Goal: Task Accomplishment & Management: Manage account settings

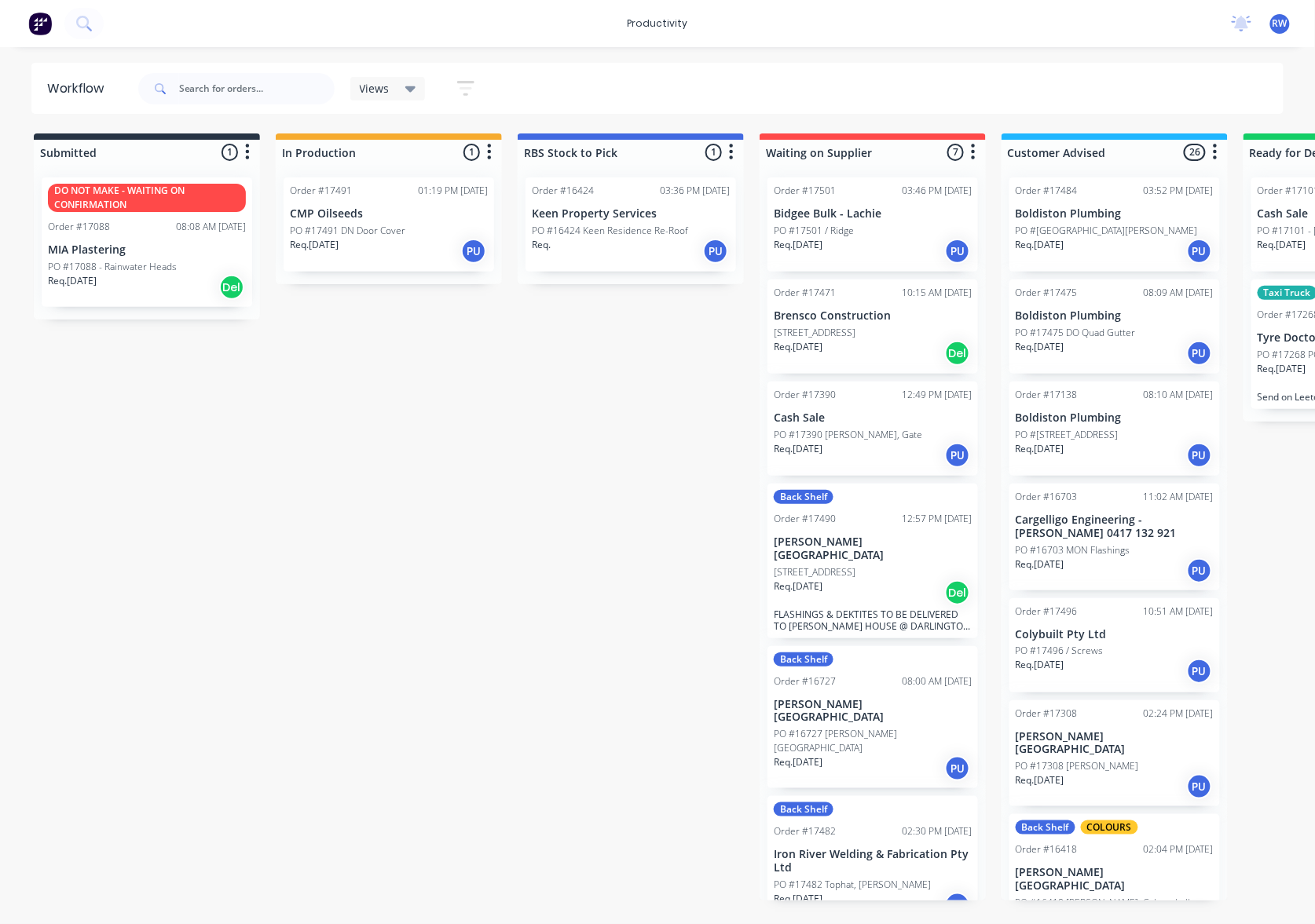
scroll to position [1465, 0]
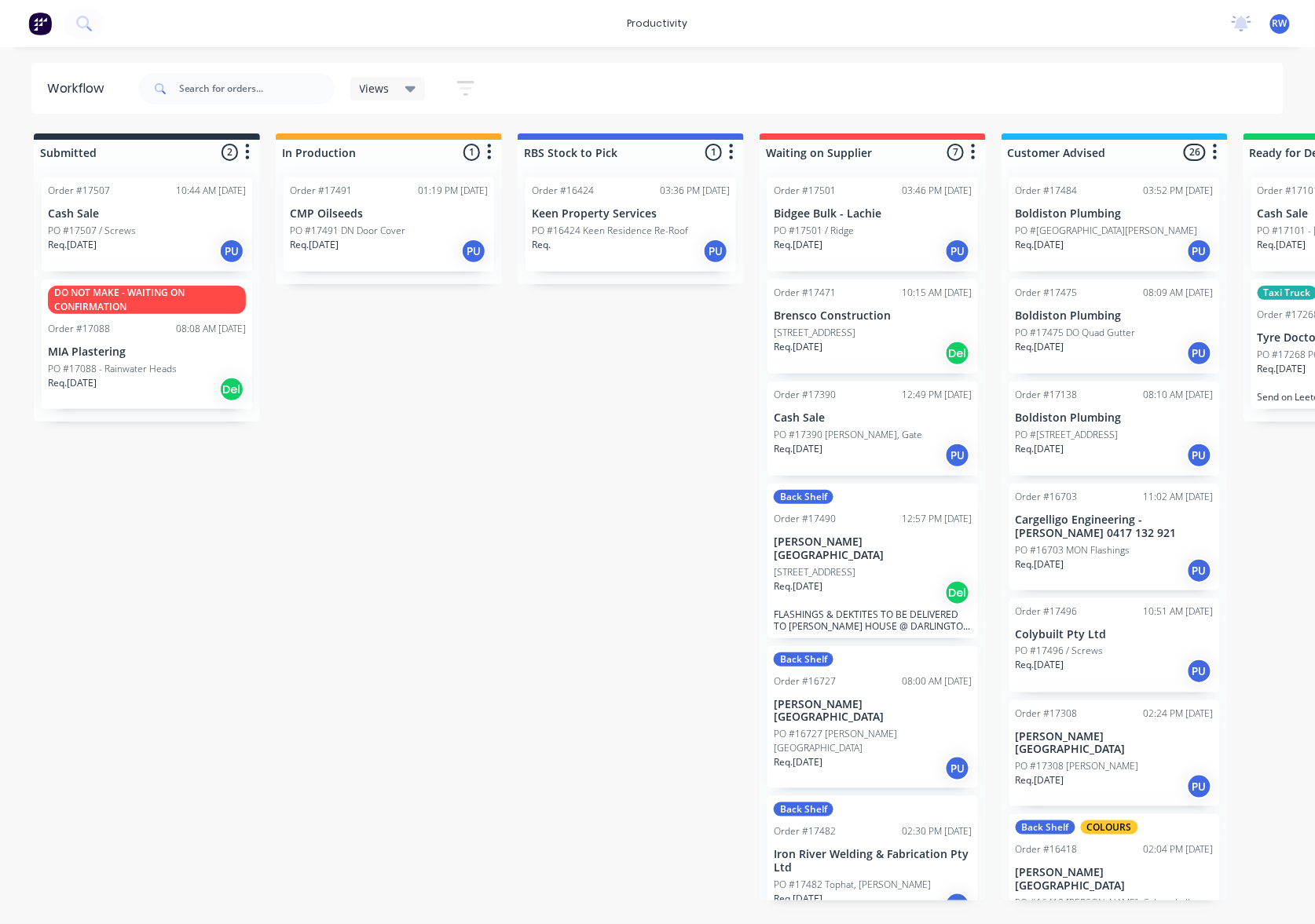
click at [145, 246] on div "Req. [DATE] PU" at bounding box center [147, 251] width 198 height 26
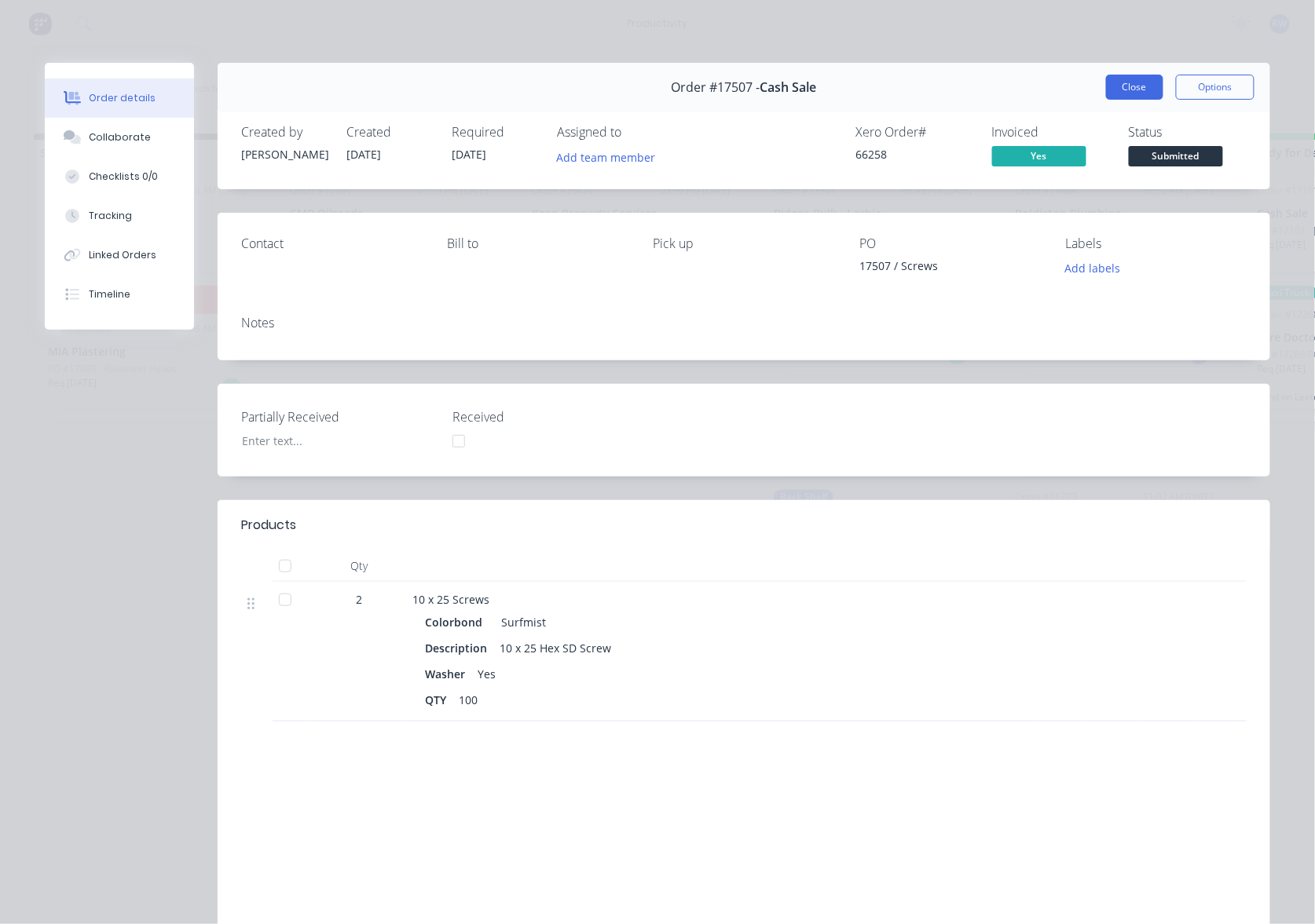
click at [1123, 92] on button "Close" at bounding box center [1135, 87] width 58 height 26
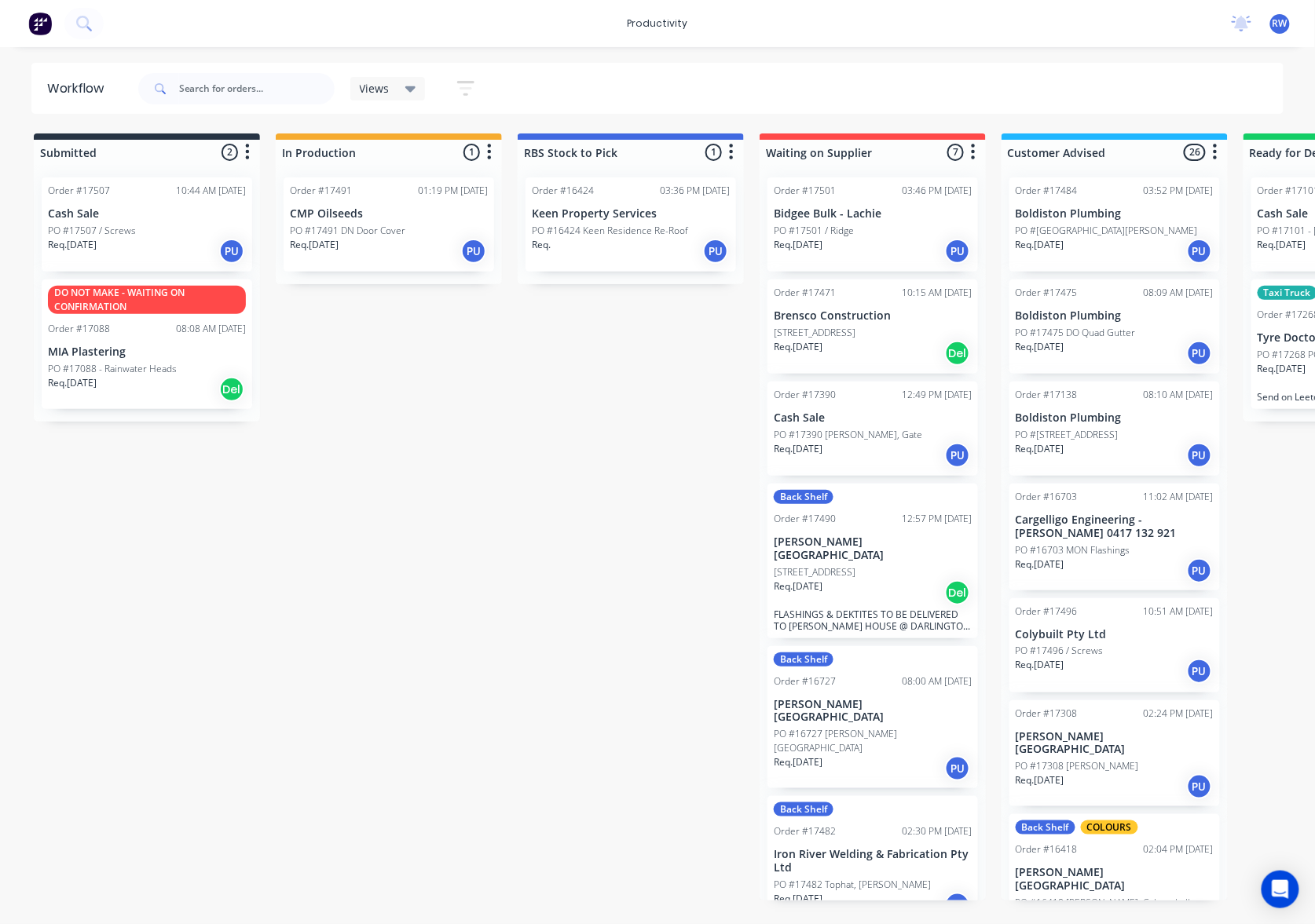
click at [1069, 653] on p "PO #17496 / Screws" at bounding box center [1059, 651] width 88 height 14
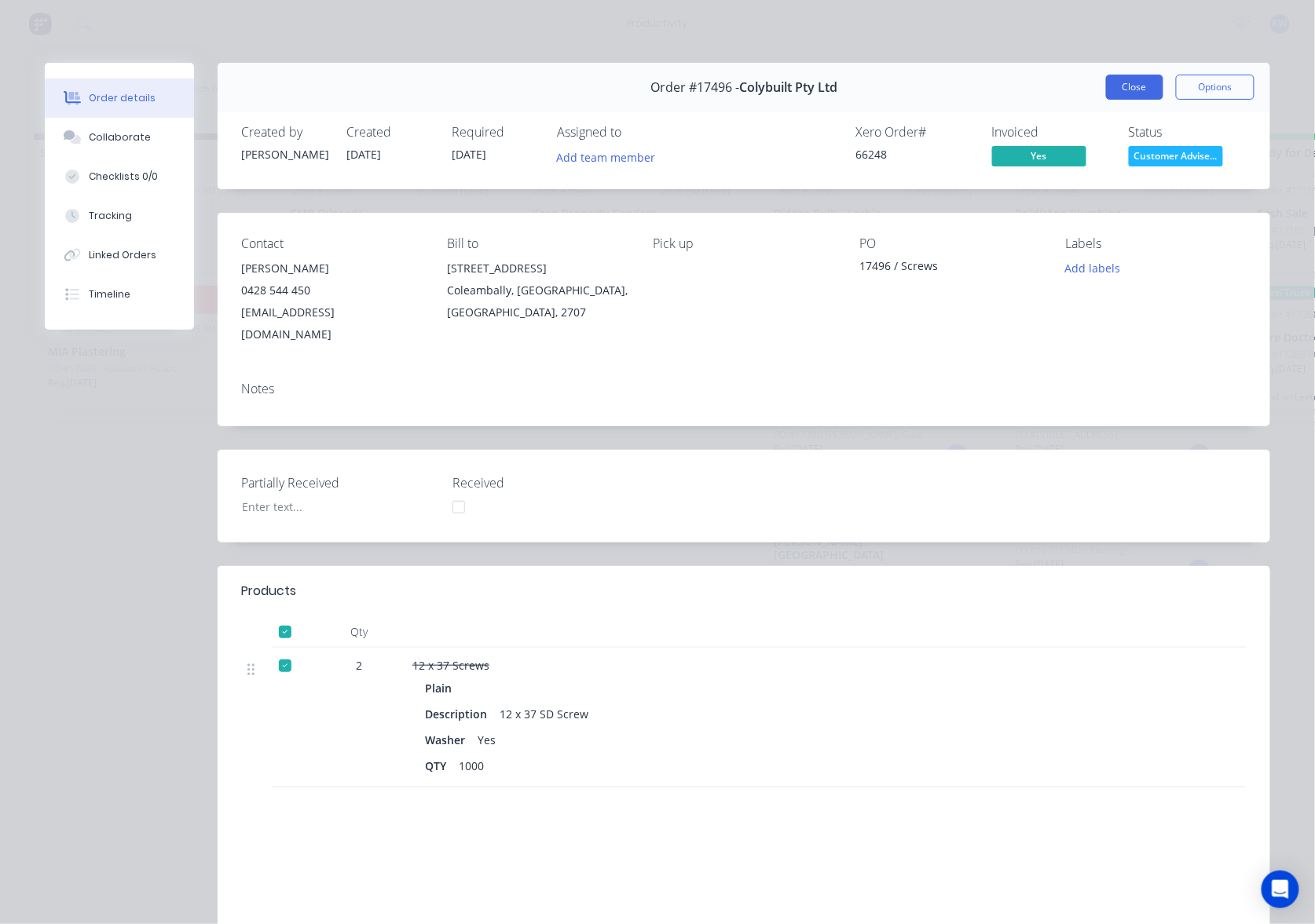
click at [1112, 80] on button "Close" at bounding box center [1135, 87] width 58 height 26
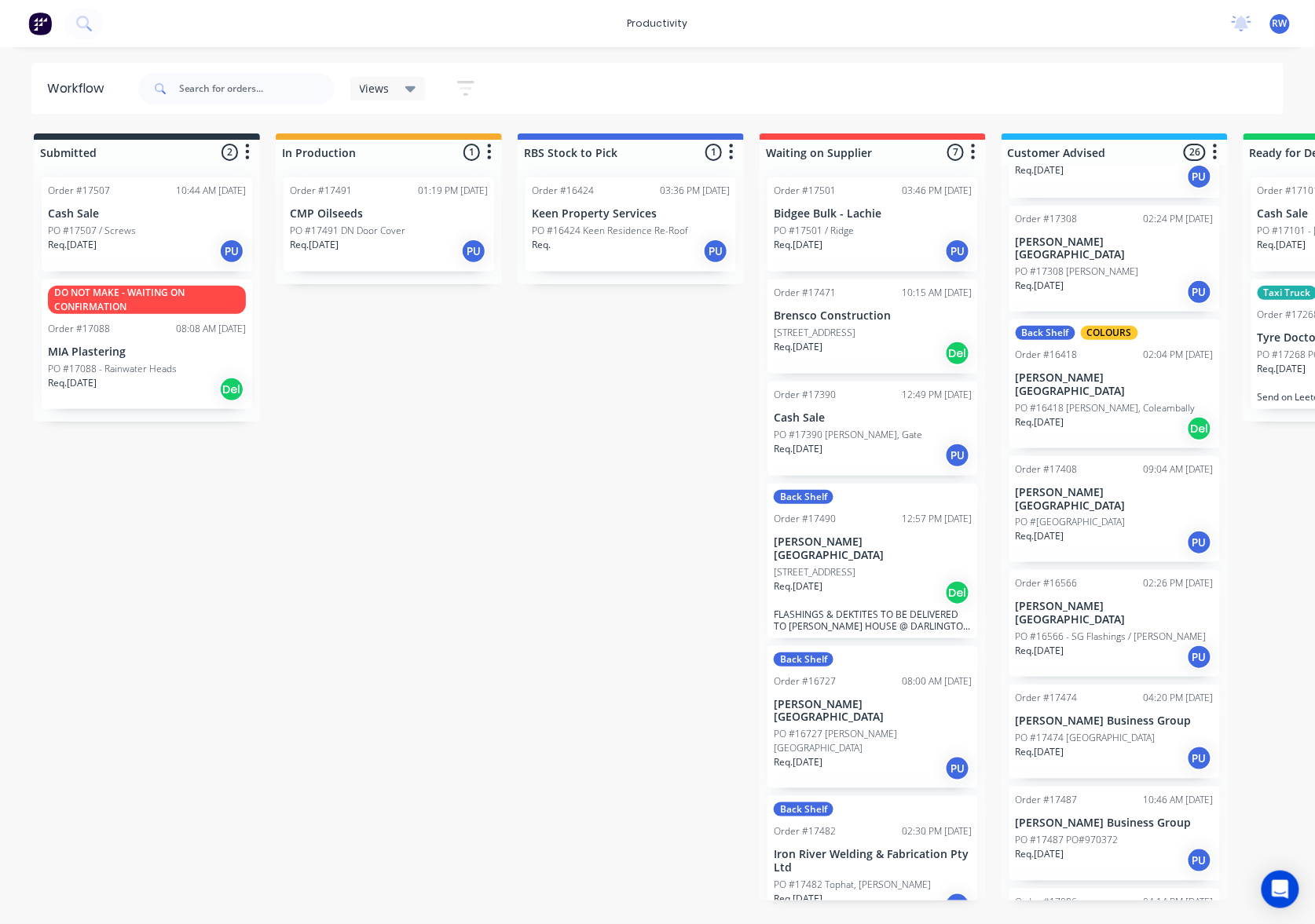
scroll to position [523, 0]
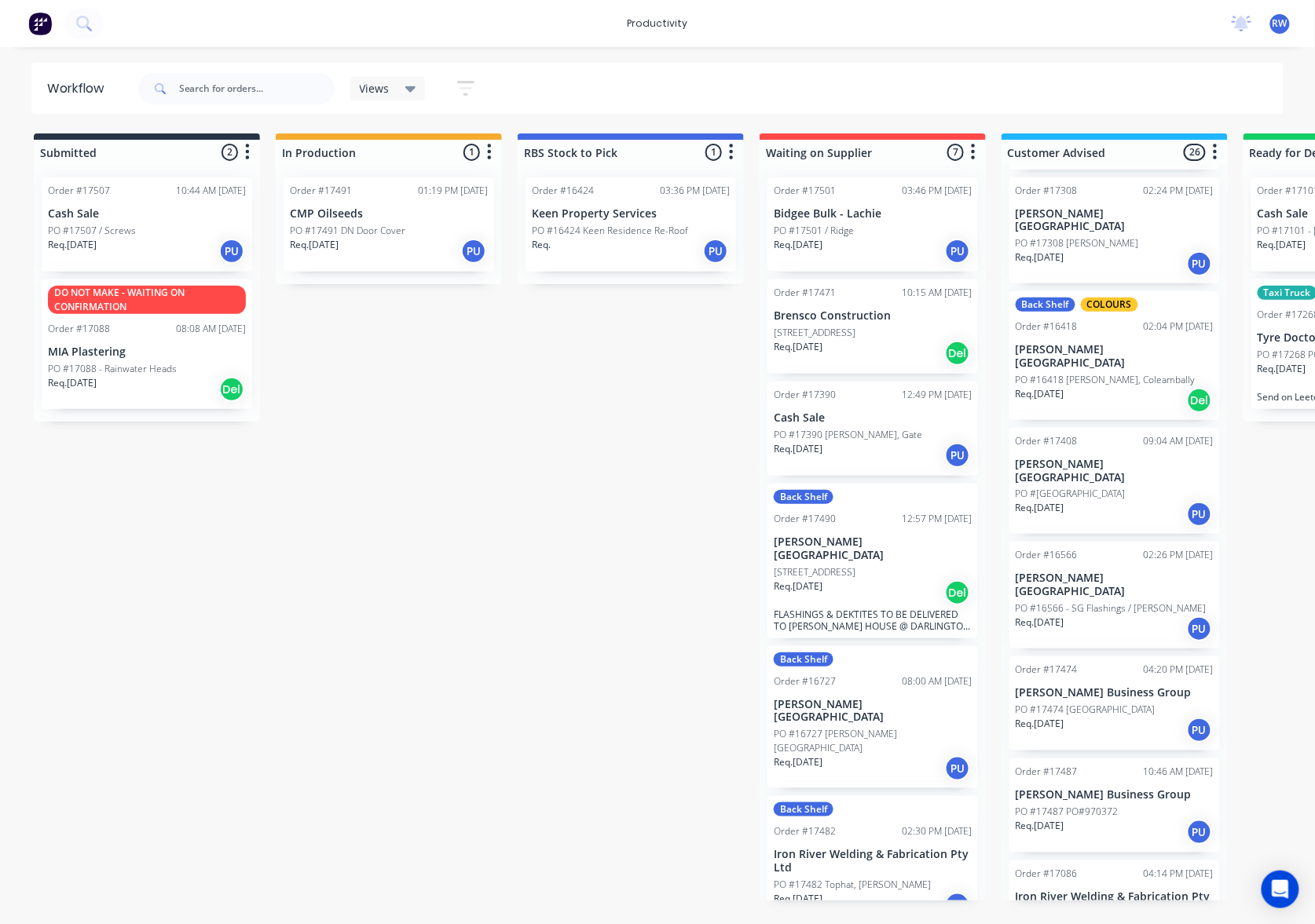
click at [1090, 716] on div "Req. 01/09/25 PU" at bounding box center [1114, 730] width 198 height 26
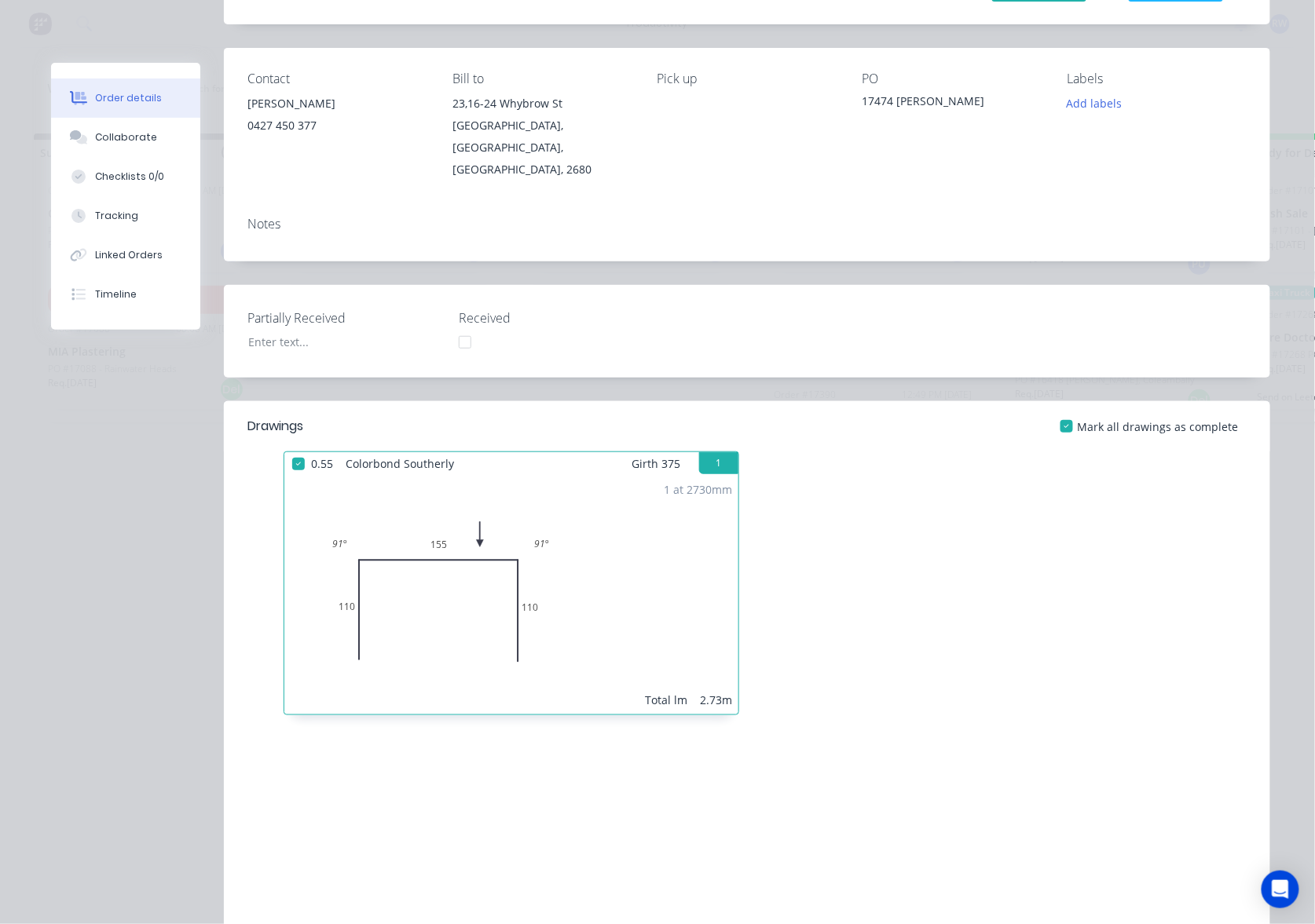
scroll to position [0, 0]
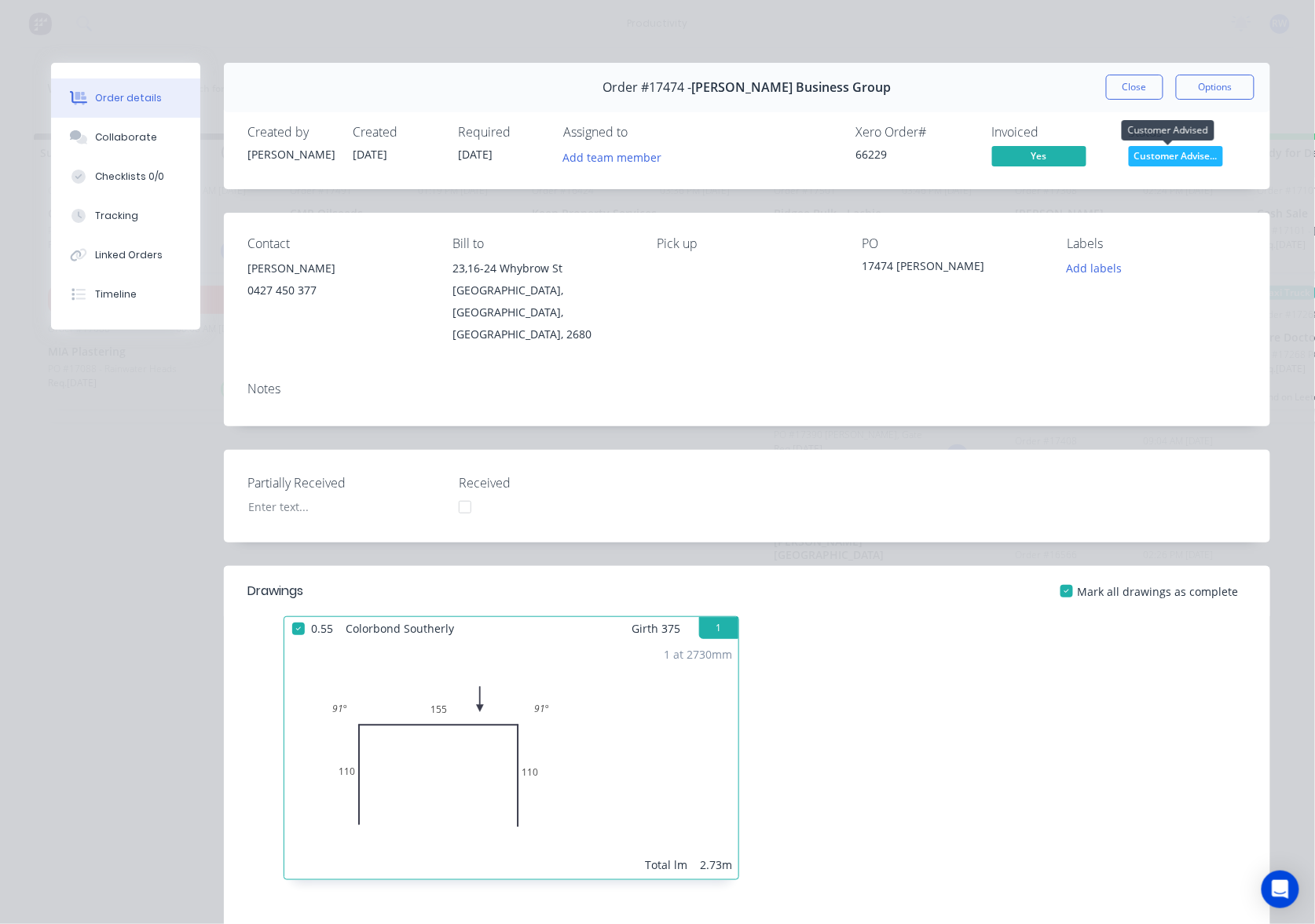
click at [1170, 157] on span "Customer Advise..." at bounding box center [1176, 156] width 94 height 20
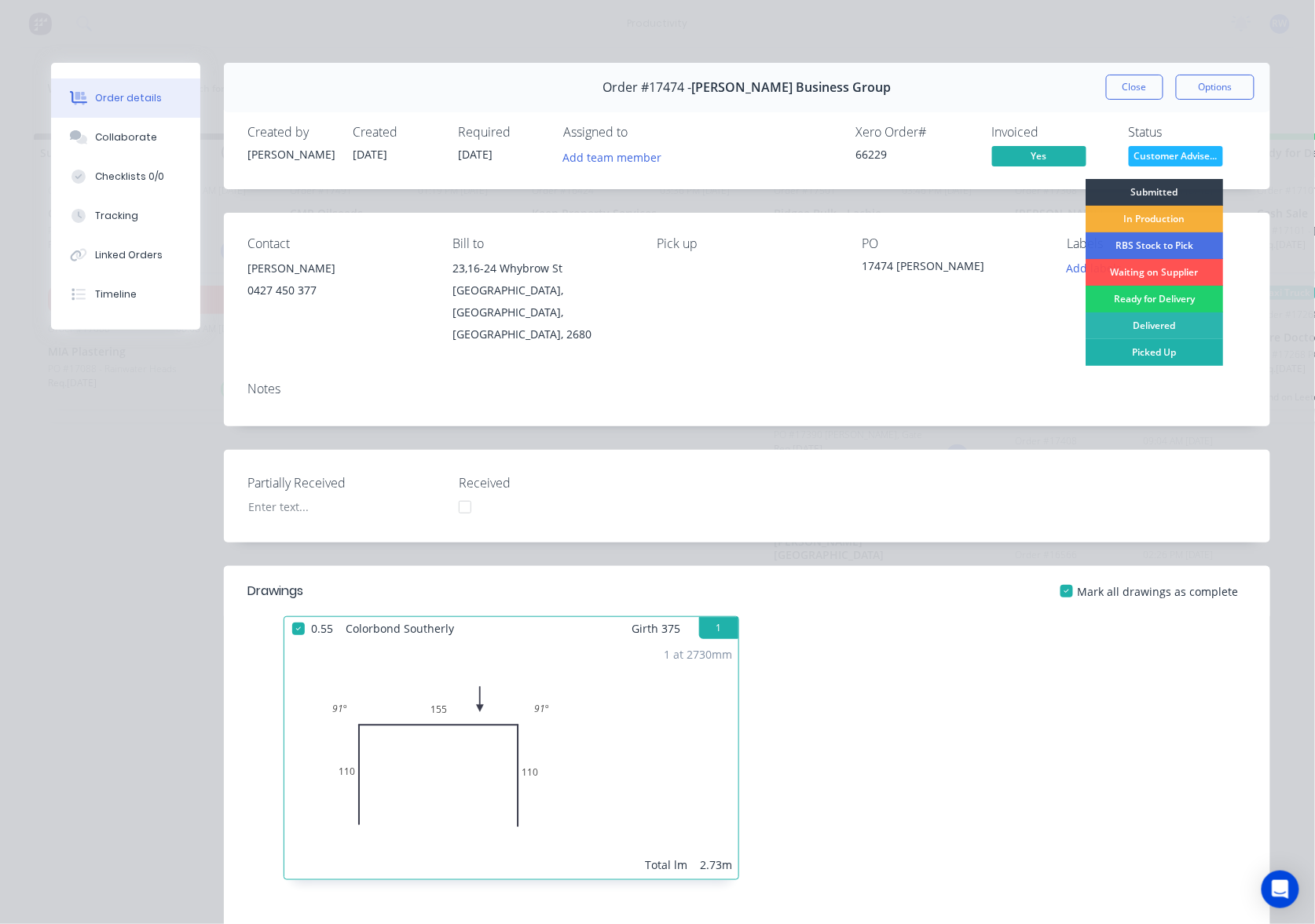
click at [1151, 348] on div "Picked Up" at bounding box center [1154, 352] width 138 height 26
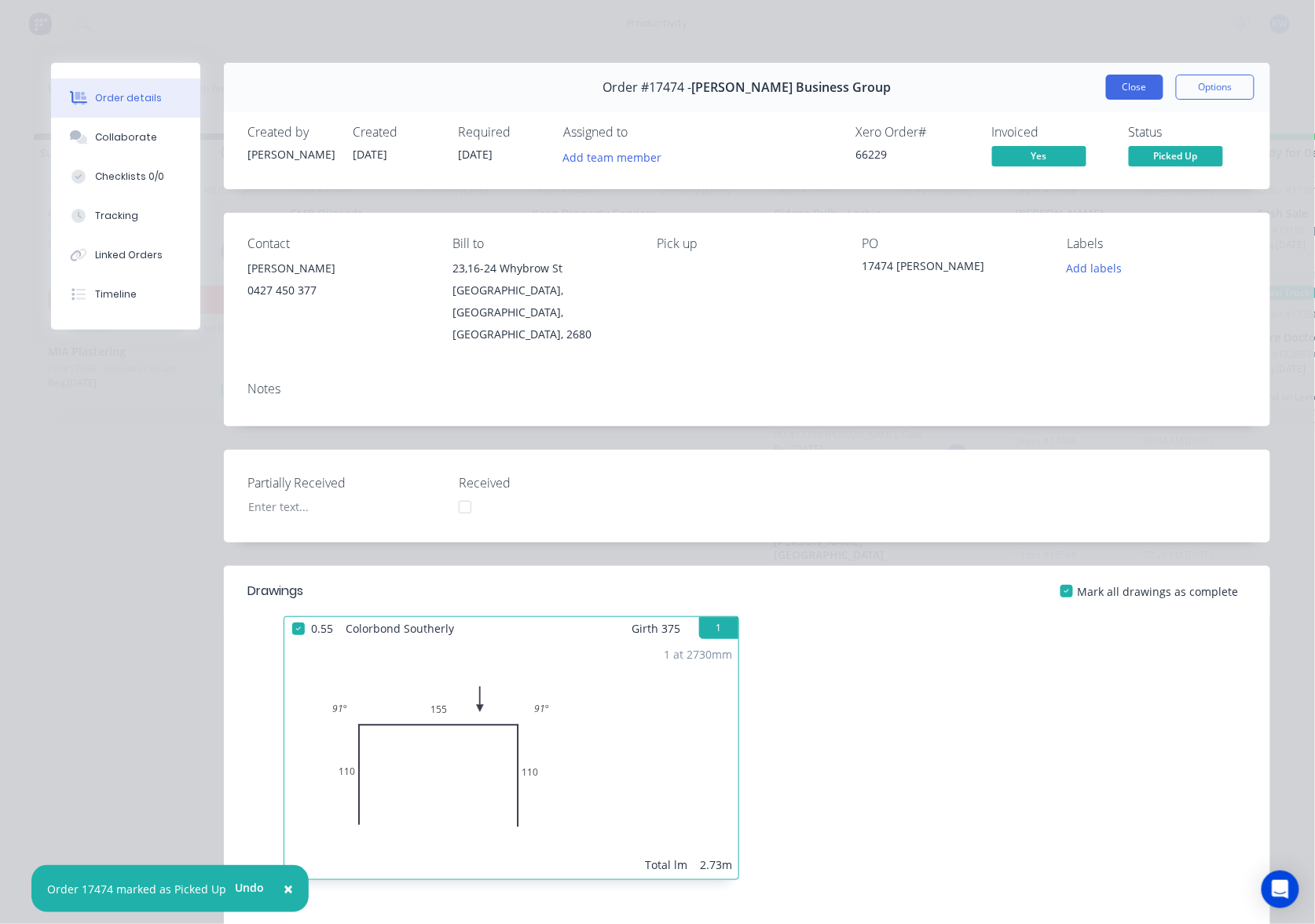
click at [1111, 86] on button "Close" at bounding box center [1135, 87] width 58 height 26
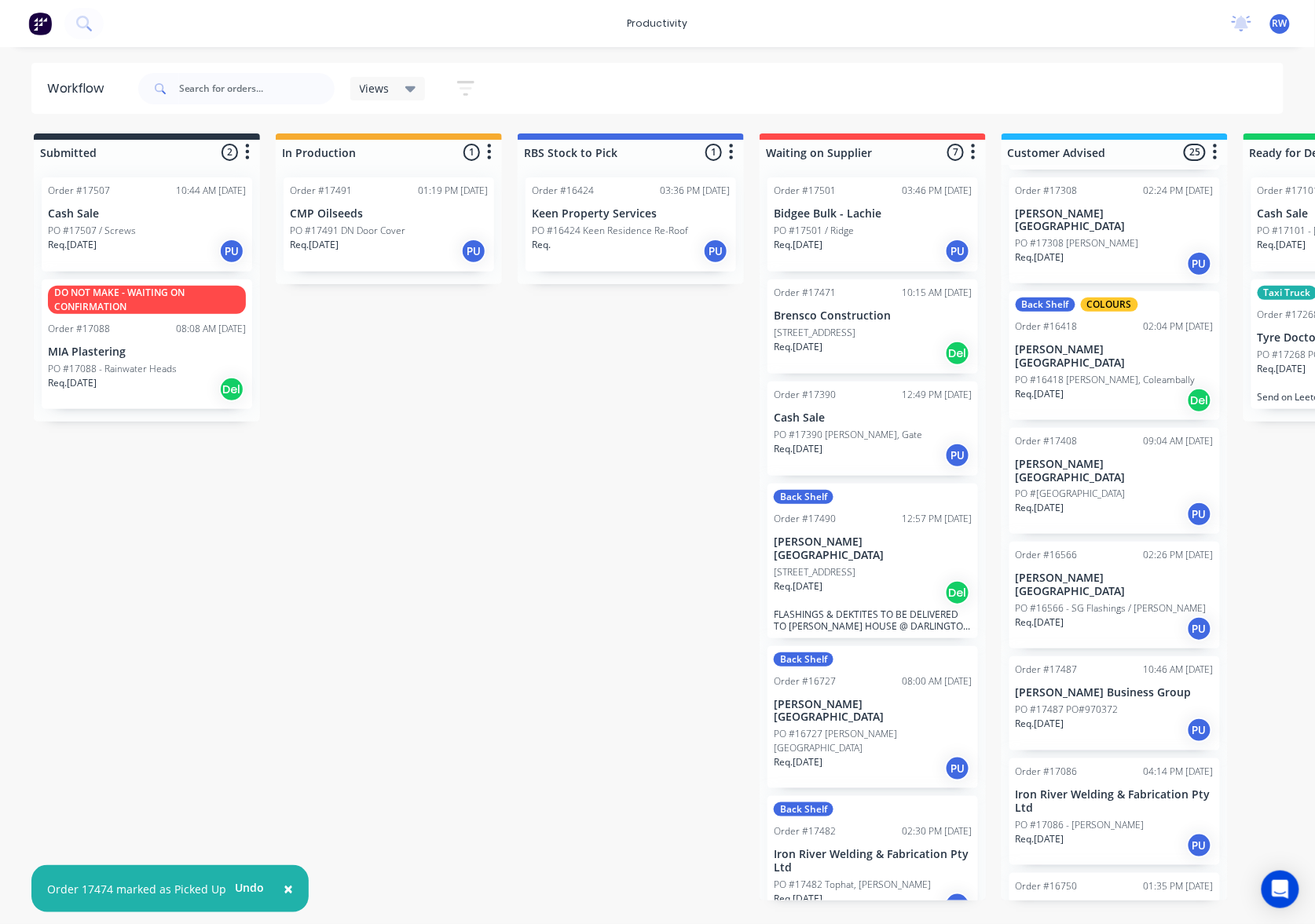
click at [1119, 702] on div "PO #17487 PO#970372" at bounding box center [1114, 709] width 198 height 14
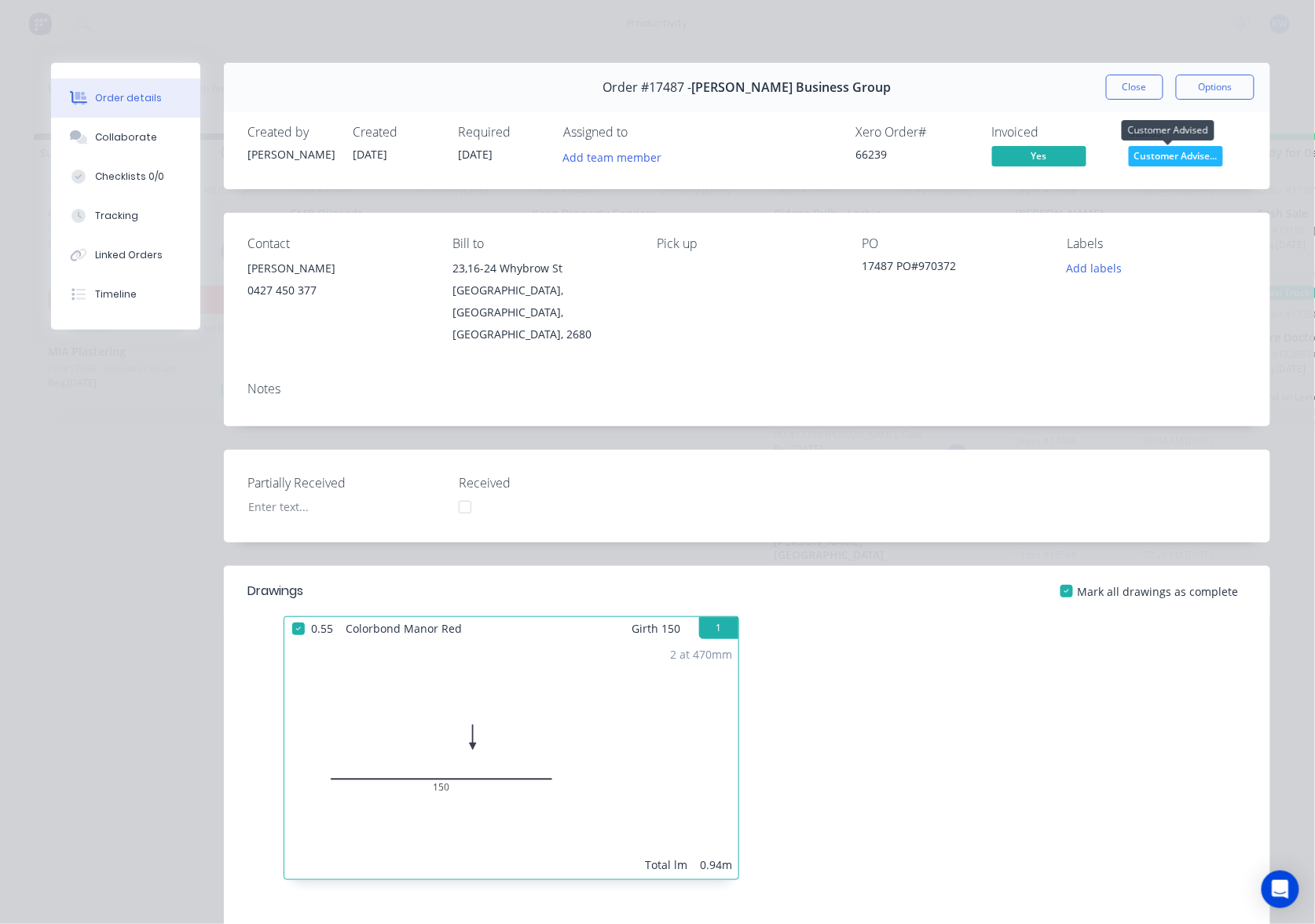
click at [1157, 145] on body "productivity productivity Workflow Planner Delivery Scheduling Timesheets No ne…" at bounding box center [658, 414] width 1315 height 829
click at [1170, 161] on span "Customer Advise..." at bounding box center [1176, 156] width 94 height 20
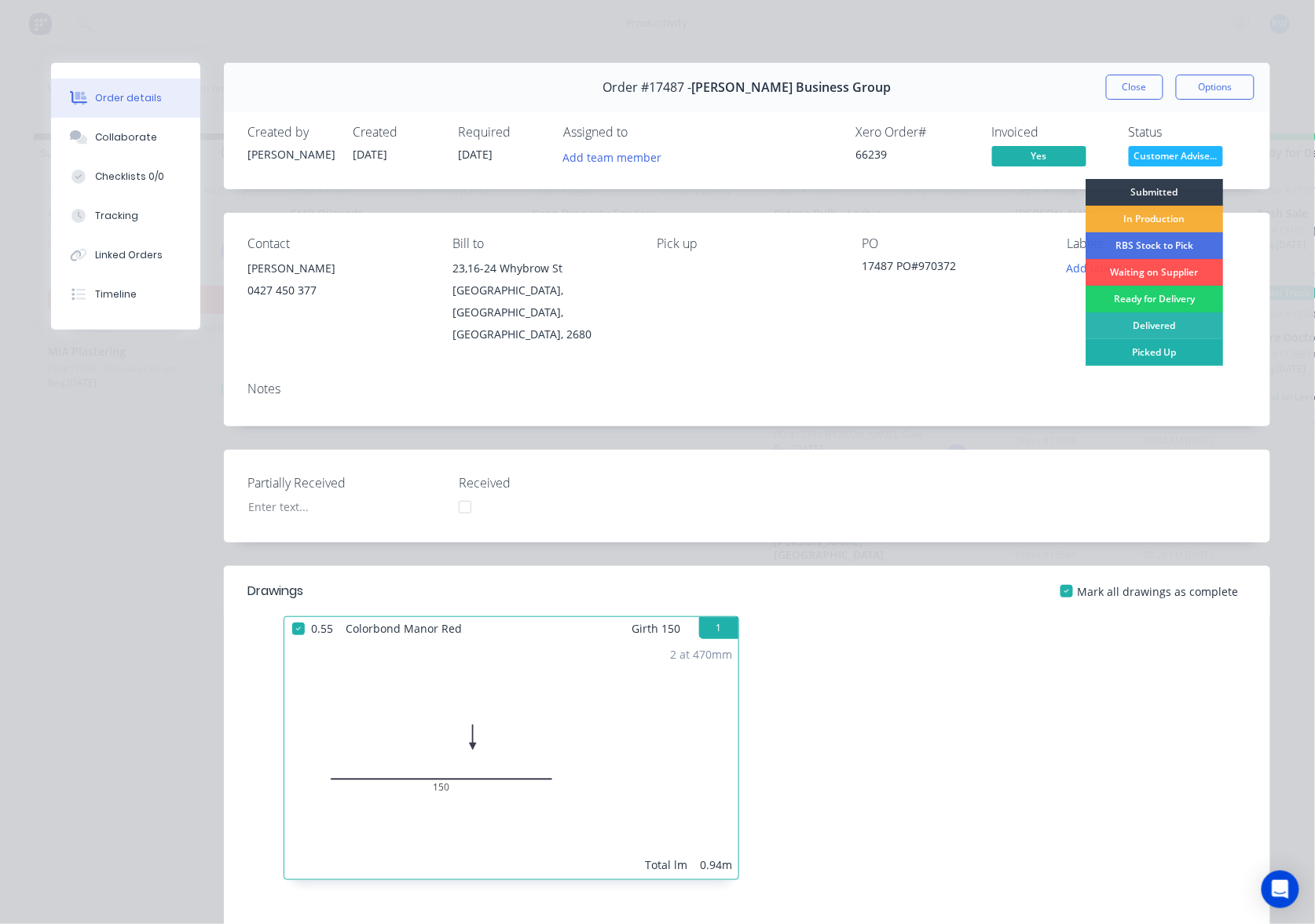
click at [1154, 350] on div "Picked Up" at bounding box center [1154, 352] width 138 height 26
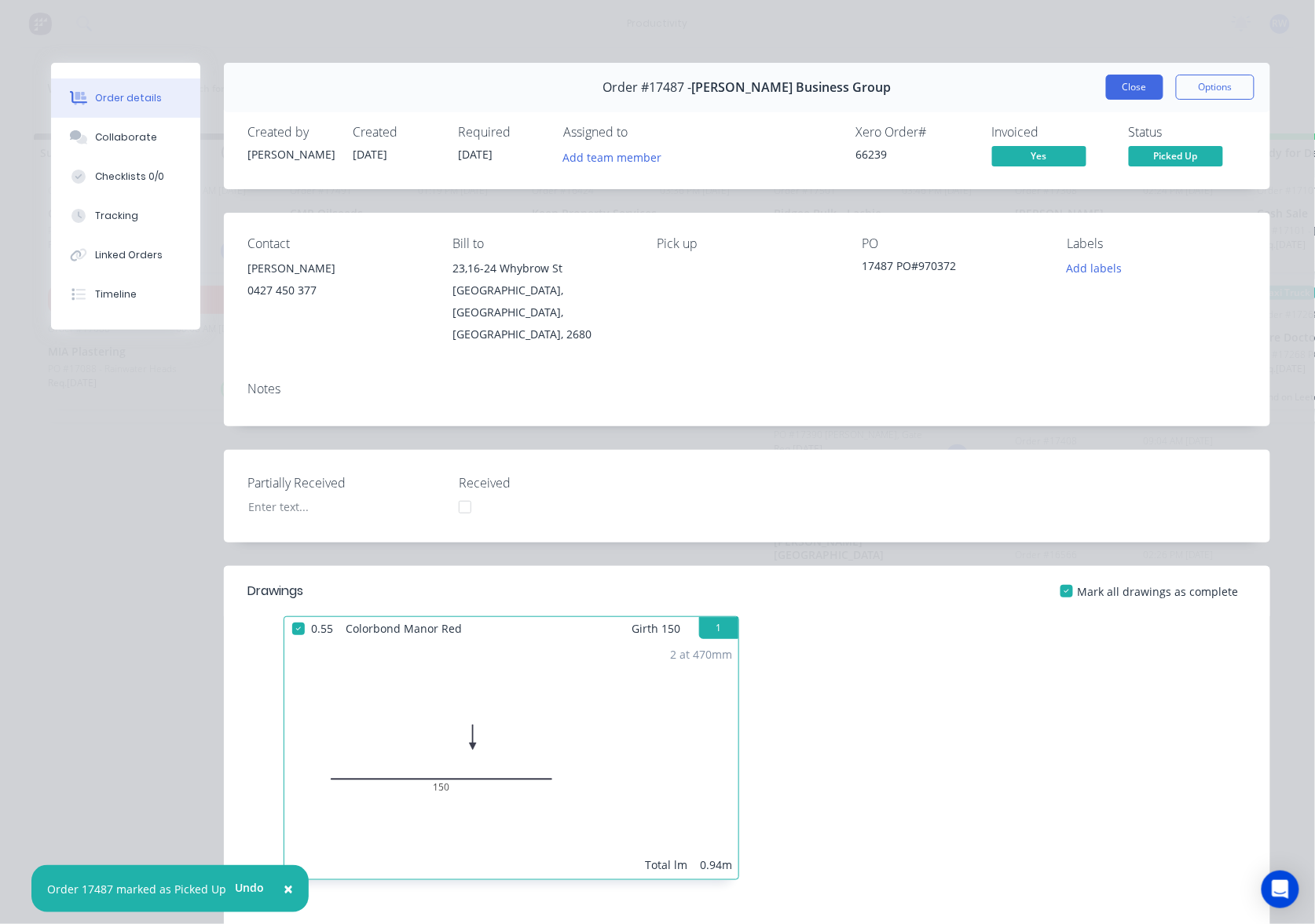
click at [1106, 95] on button "Close" at bounding box center [1135, 87] width 58 height 26
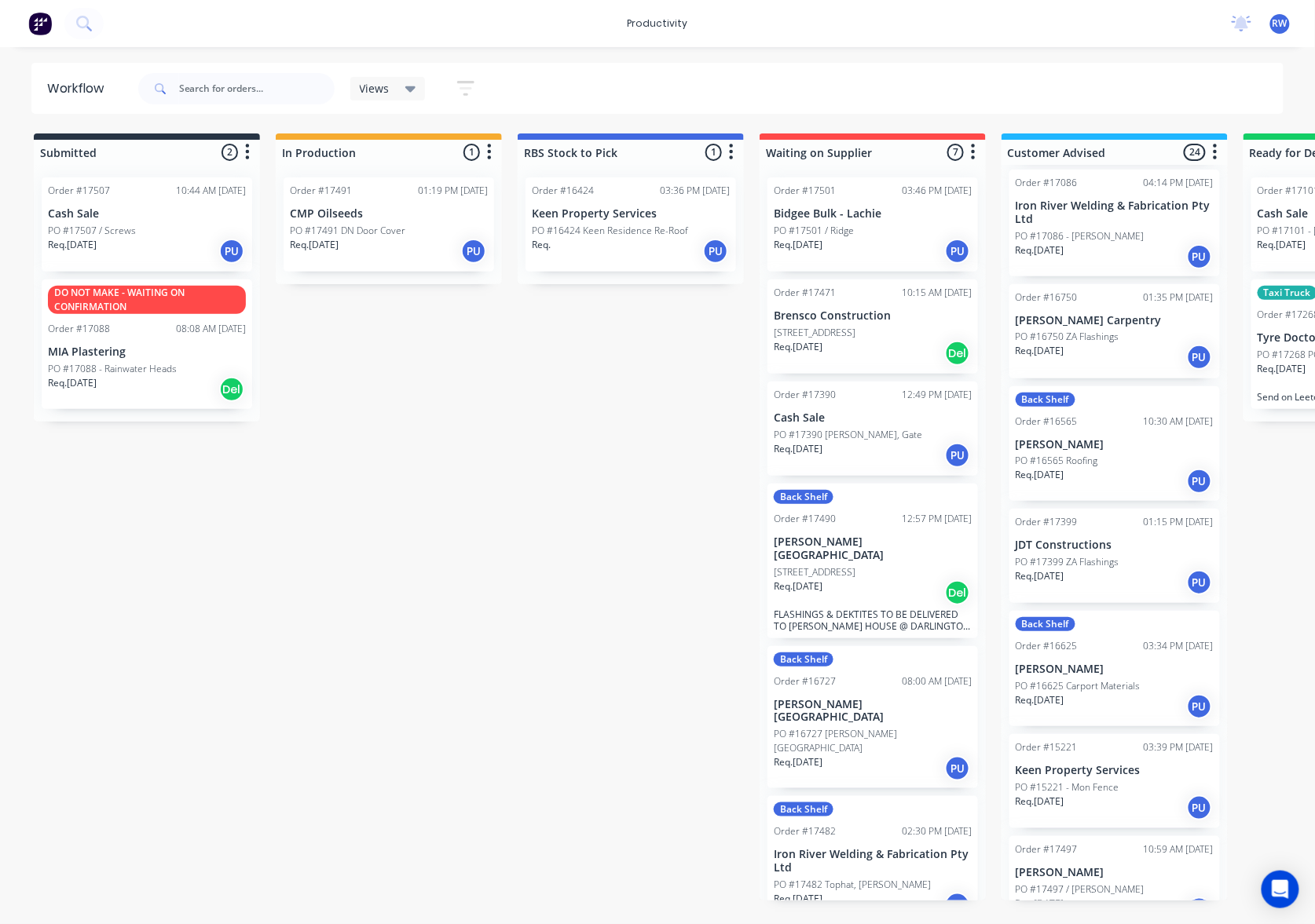
scroll to position [1047, 0]
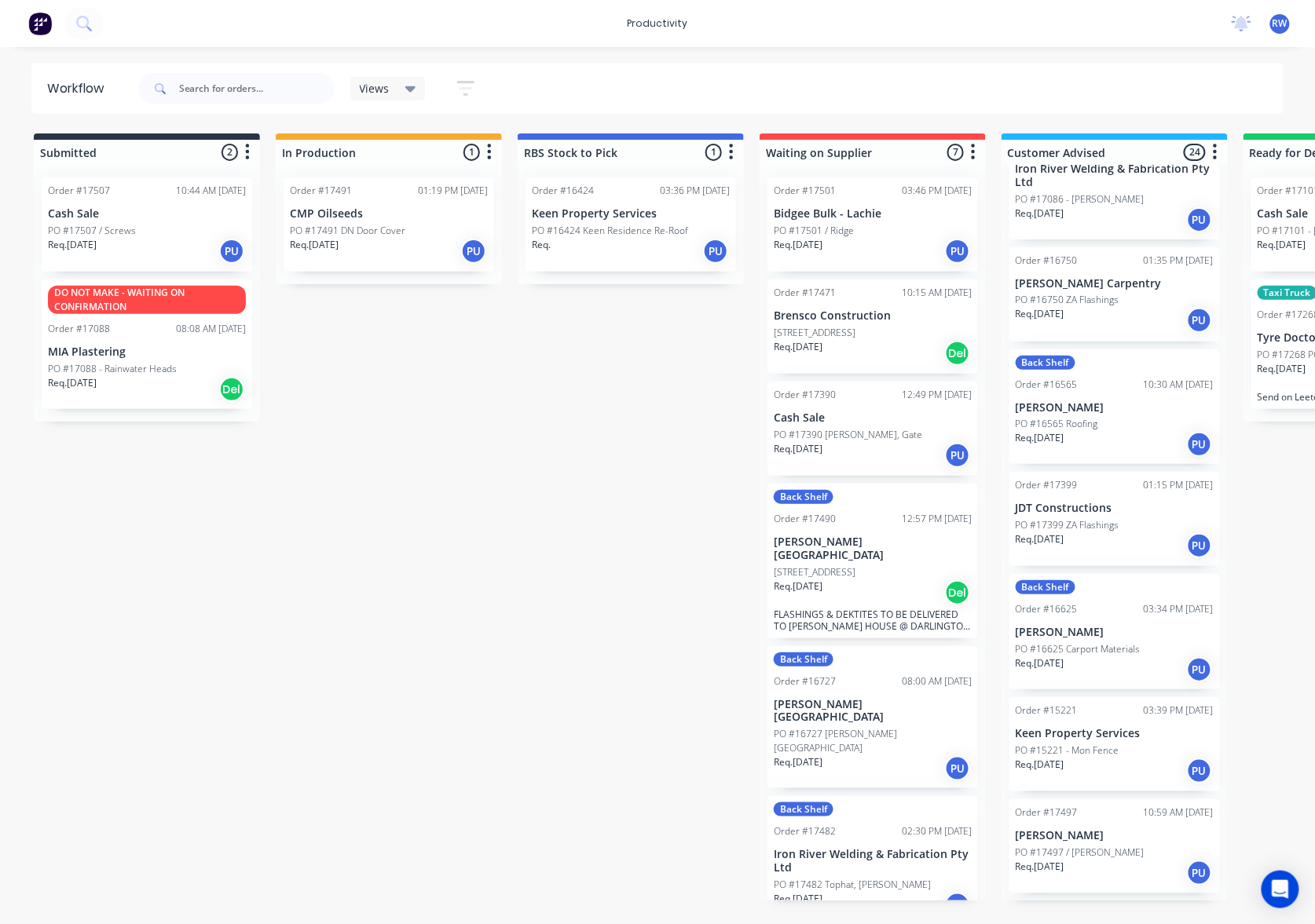
click at [1129, 532] on div "Req. [DATE] PU" at bounding box center [1114, 545] width 198 height 26
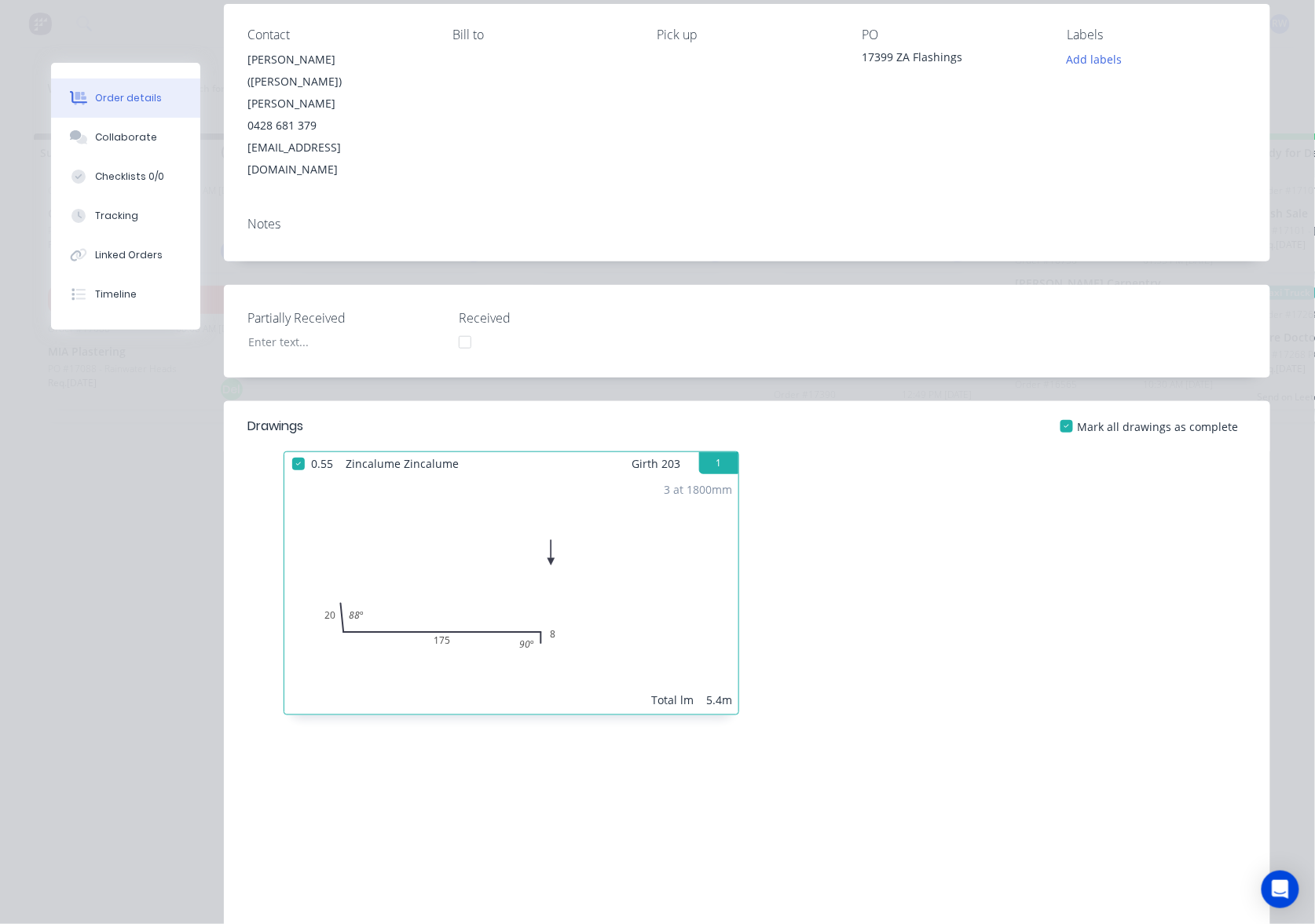
scroll to position [0, 0]
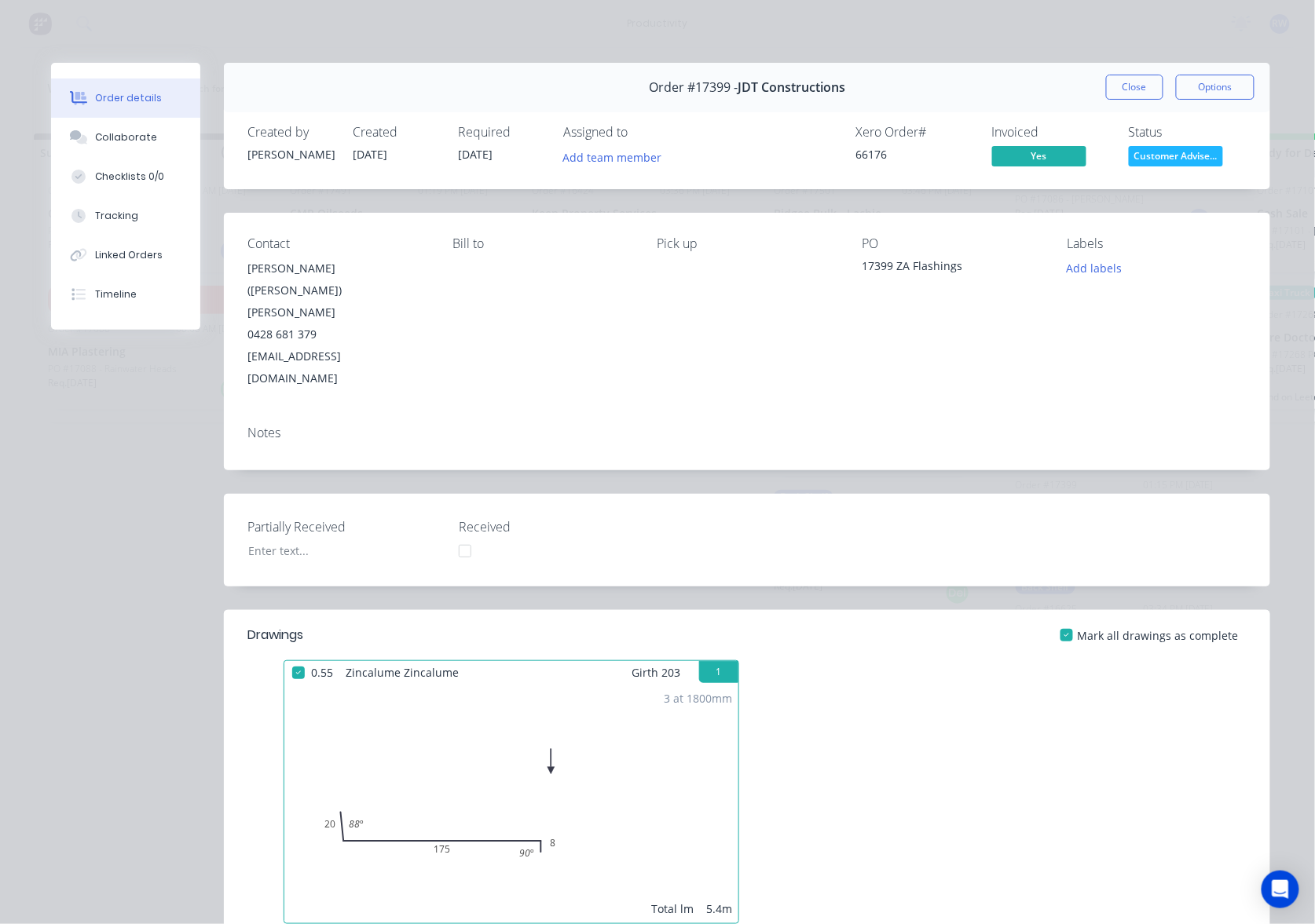
click at [1128, 82] on button "Close" at bounding box center [1135, 87] width 58 height 26
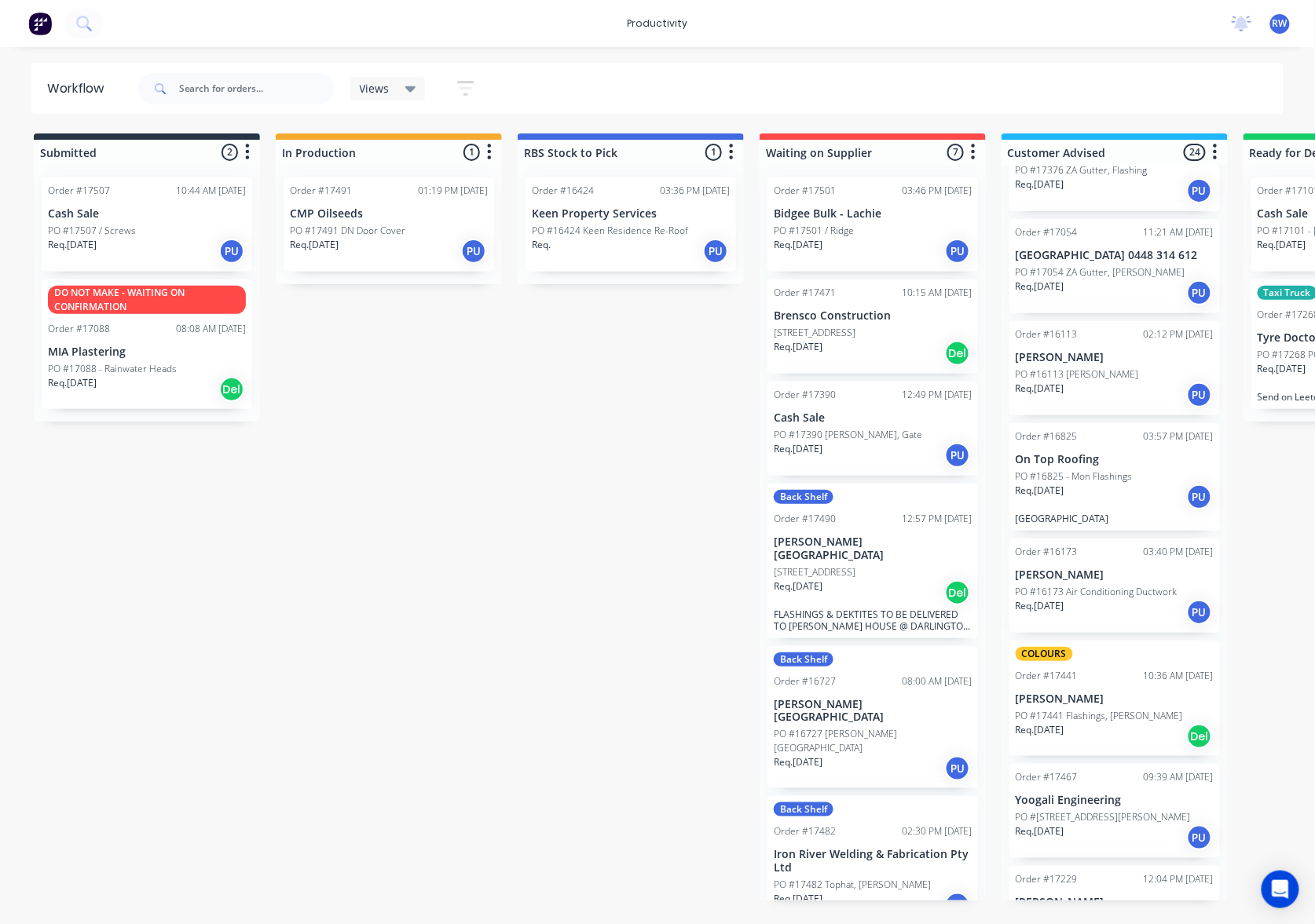
scroll to position [1835, 0]
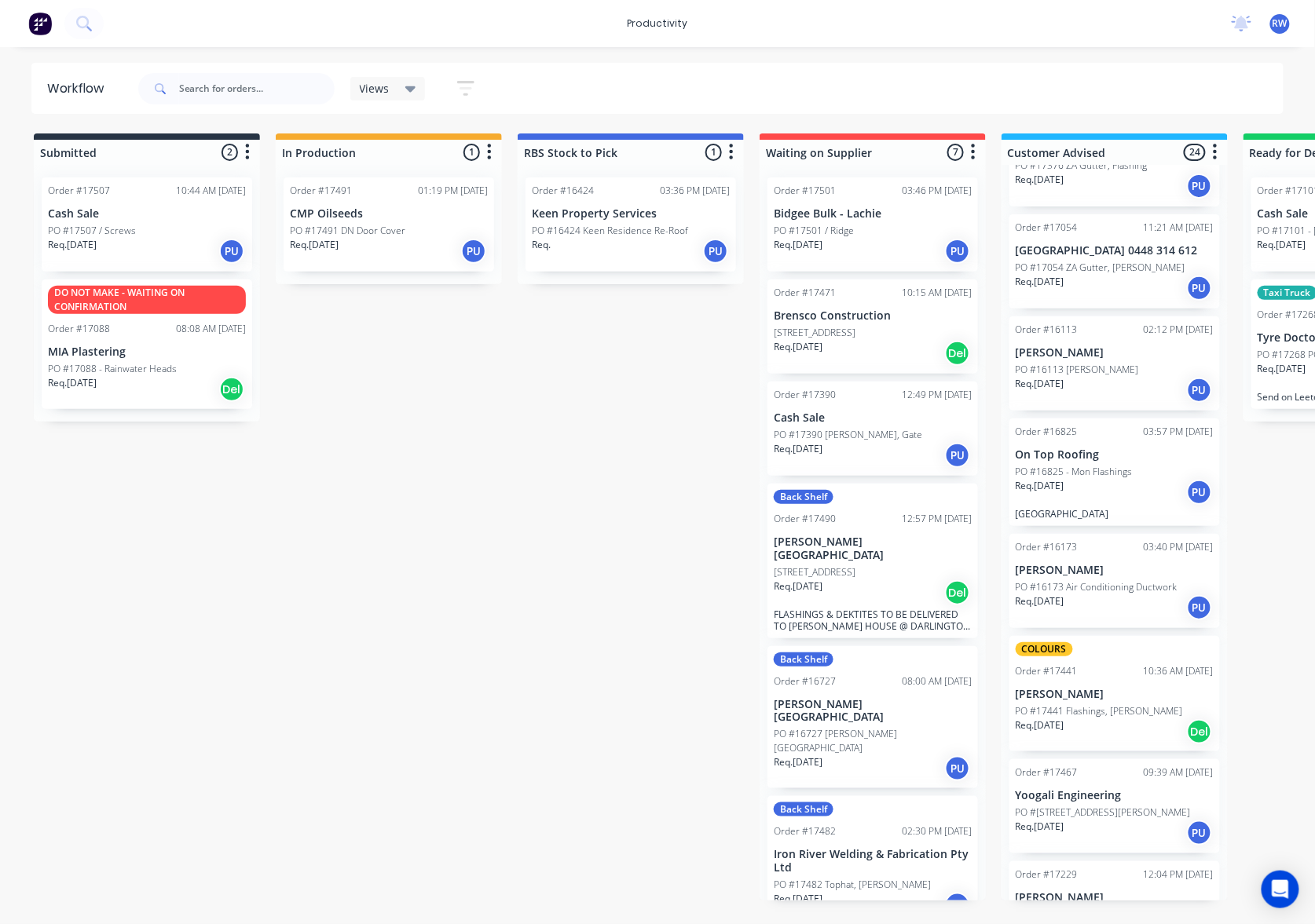
click at [1114, 478] on div "Req. 09/05/25 PU" at bounding box center [1114, 492] width 198 height 26
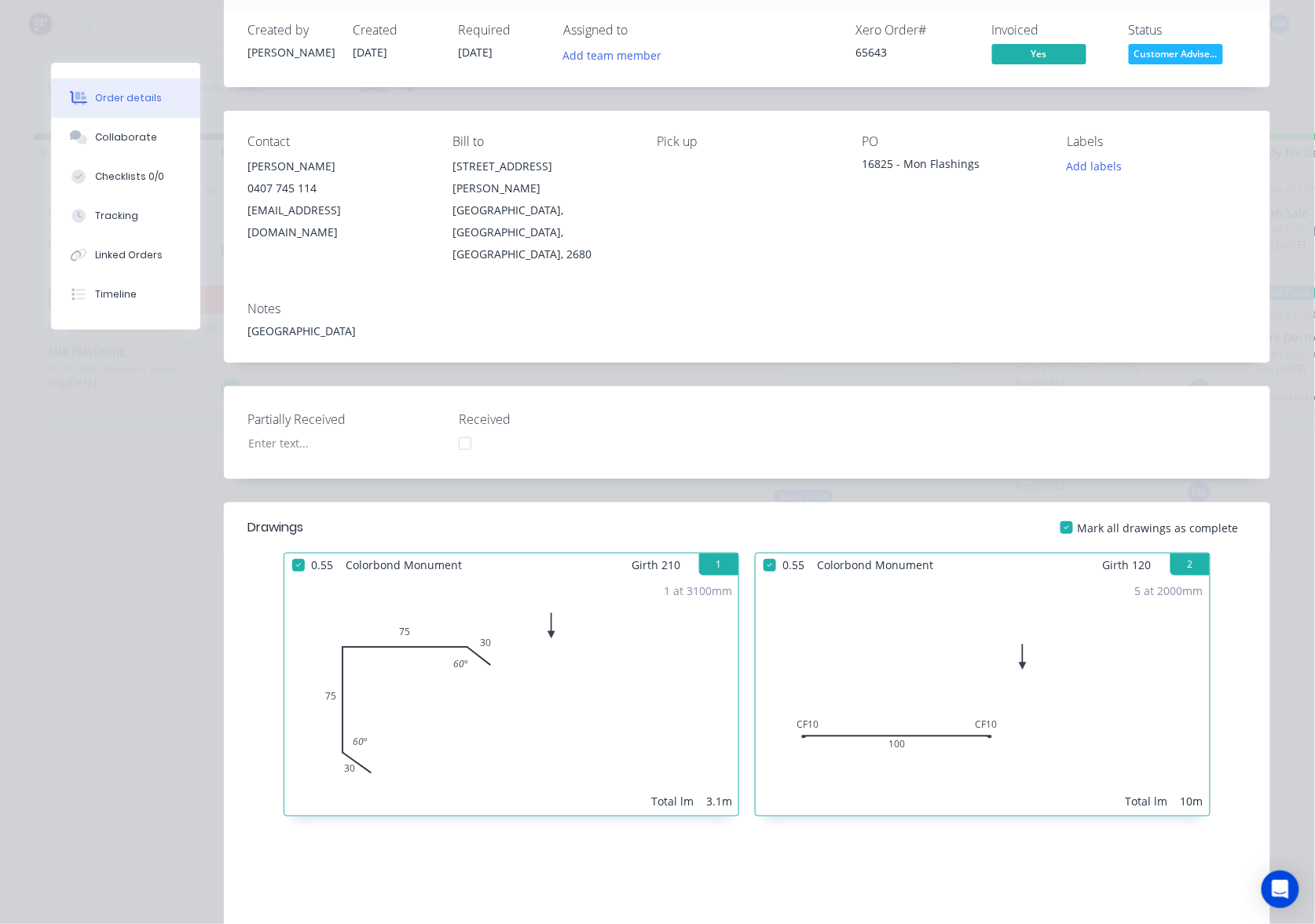
scroll to position [0, 0]
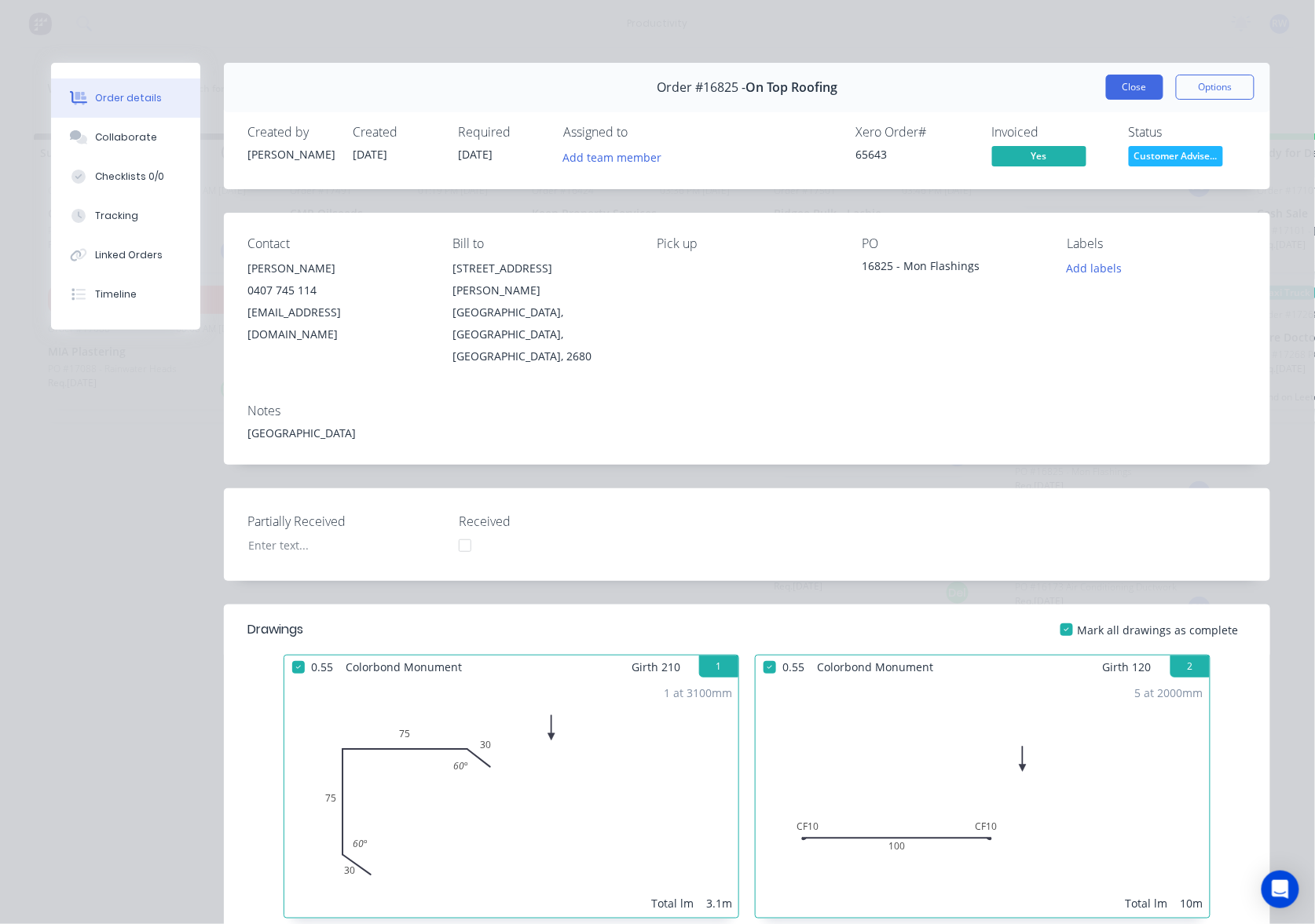
click at [1110, 95] on button "Close" at bounding box center [1135, 87] width 58 height 26
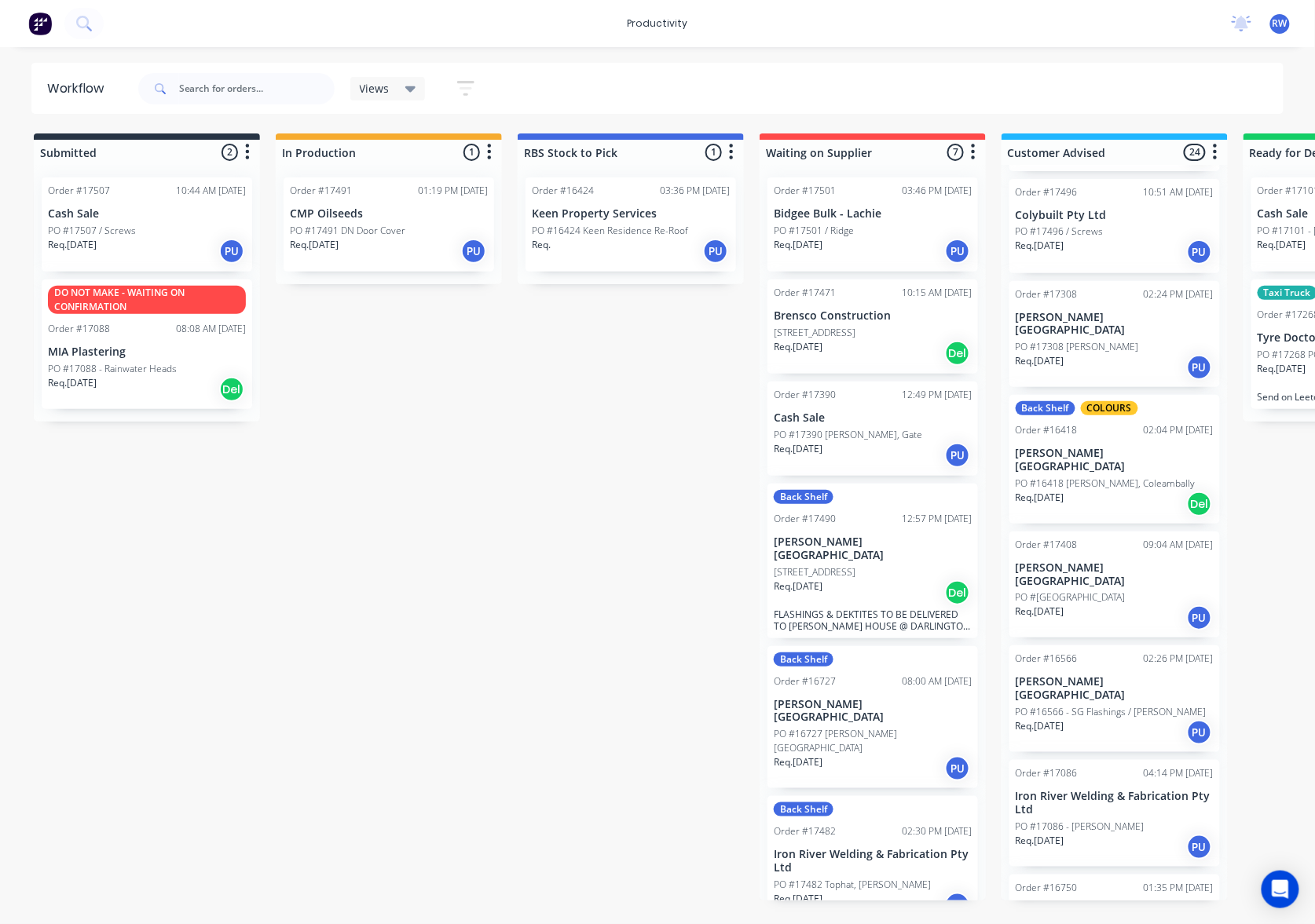
scroll to position [371, 0]
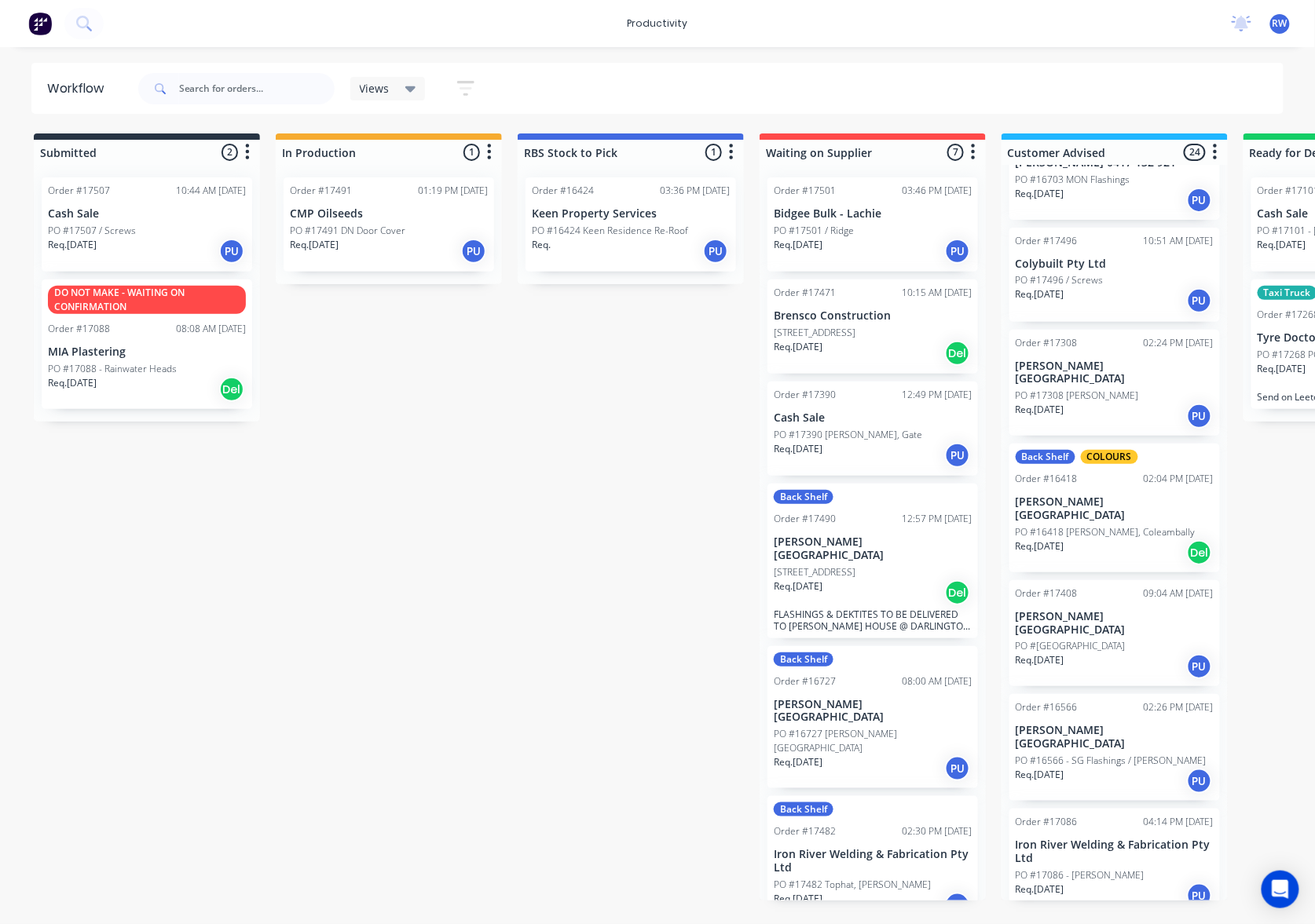
click at [1125, 403] on div "Req. 06/08/25 PU" at bounding box center [1114, 416] width 198 height 26
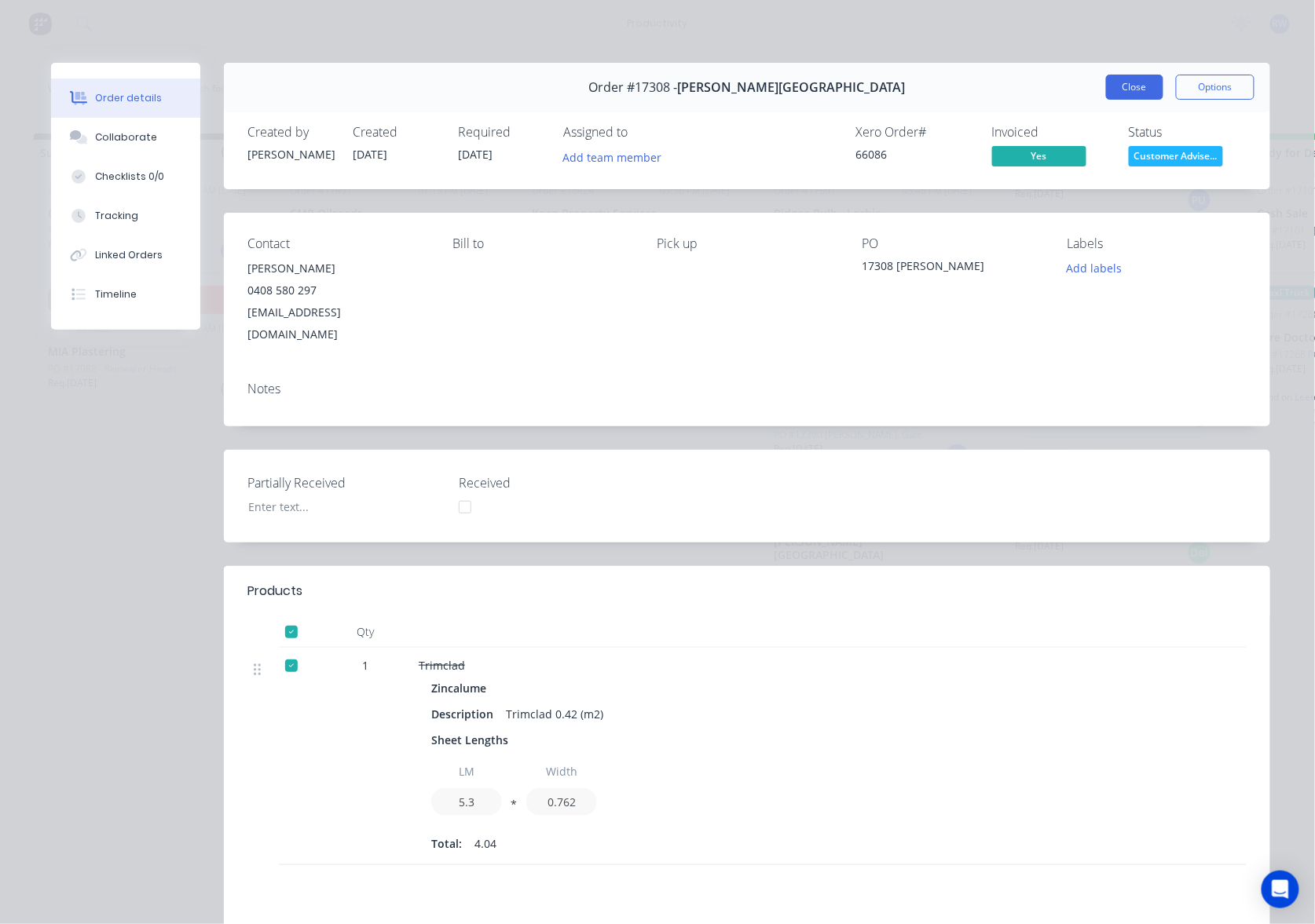
click at [1113, 82] on button "Close" at bounding box center [1135, 87] width 58 height 26
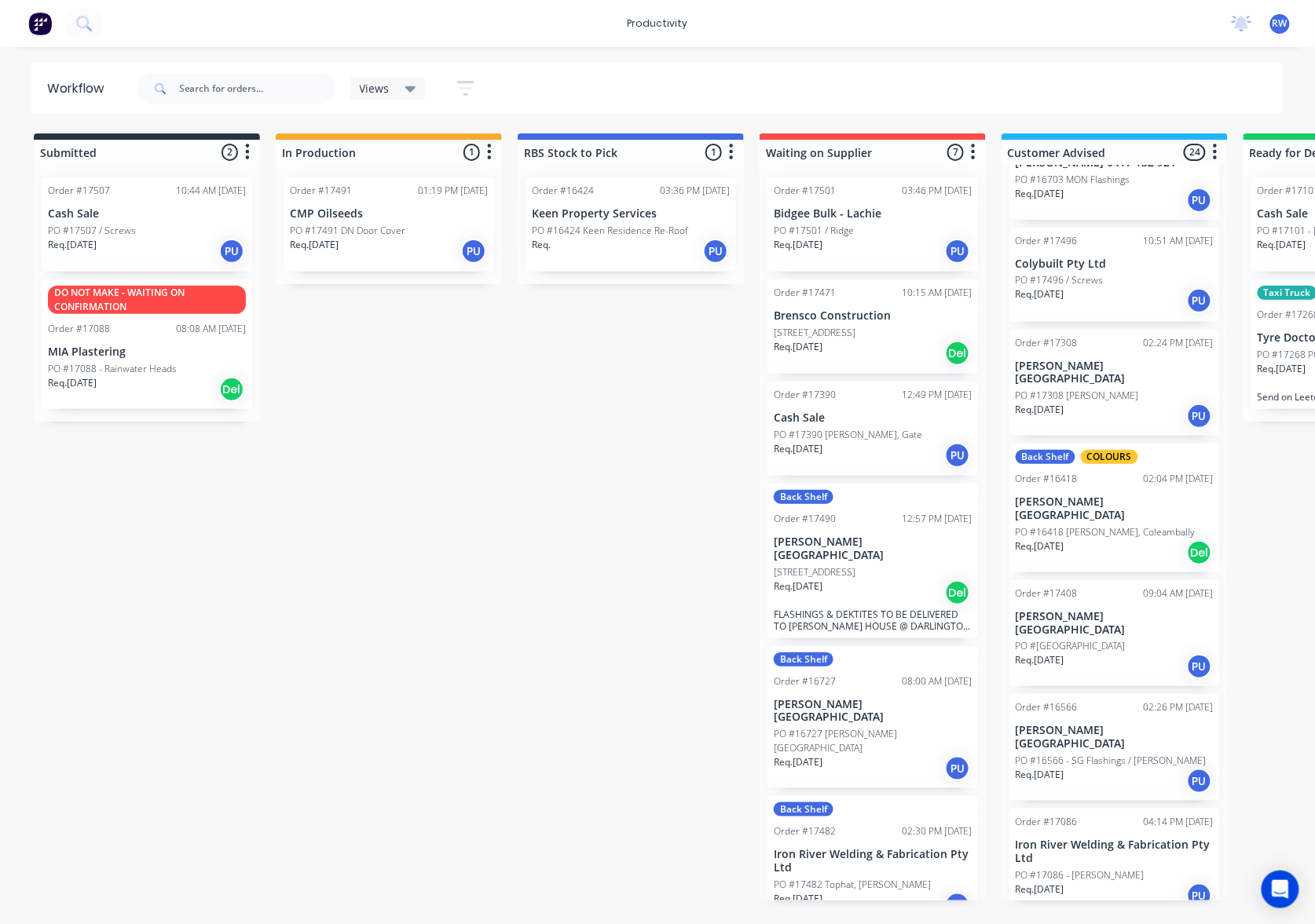
click at [1128, 539] on div "Req. 28/02/25 Del" at bounding box center [1114, 553] width 198 height 26
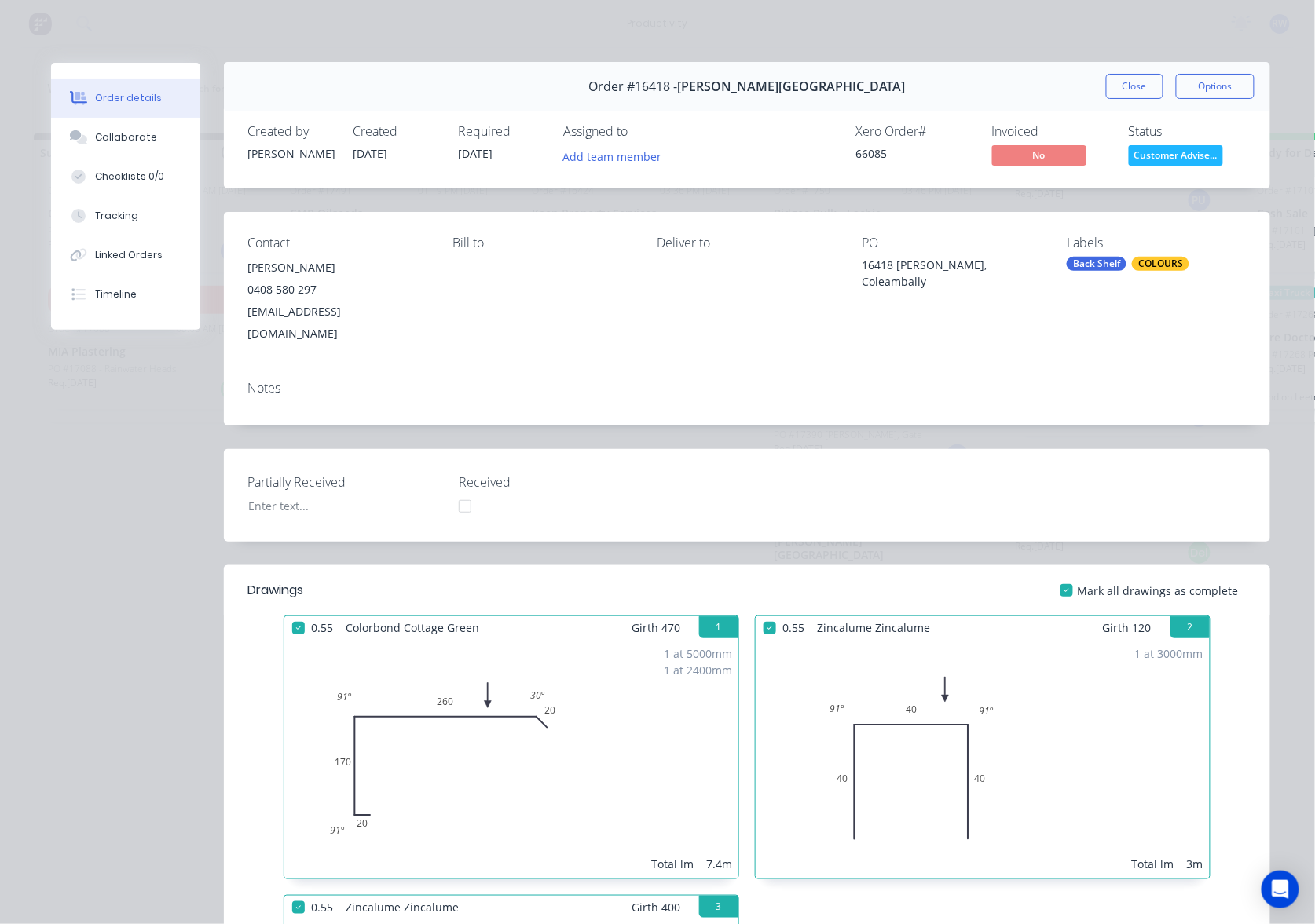
scroll to position [0, 0]
click at [1119, 86] on button "Close" at bounding box center [1135, 87] width 58 height 26
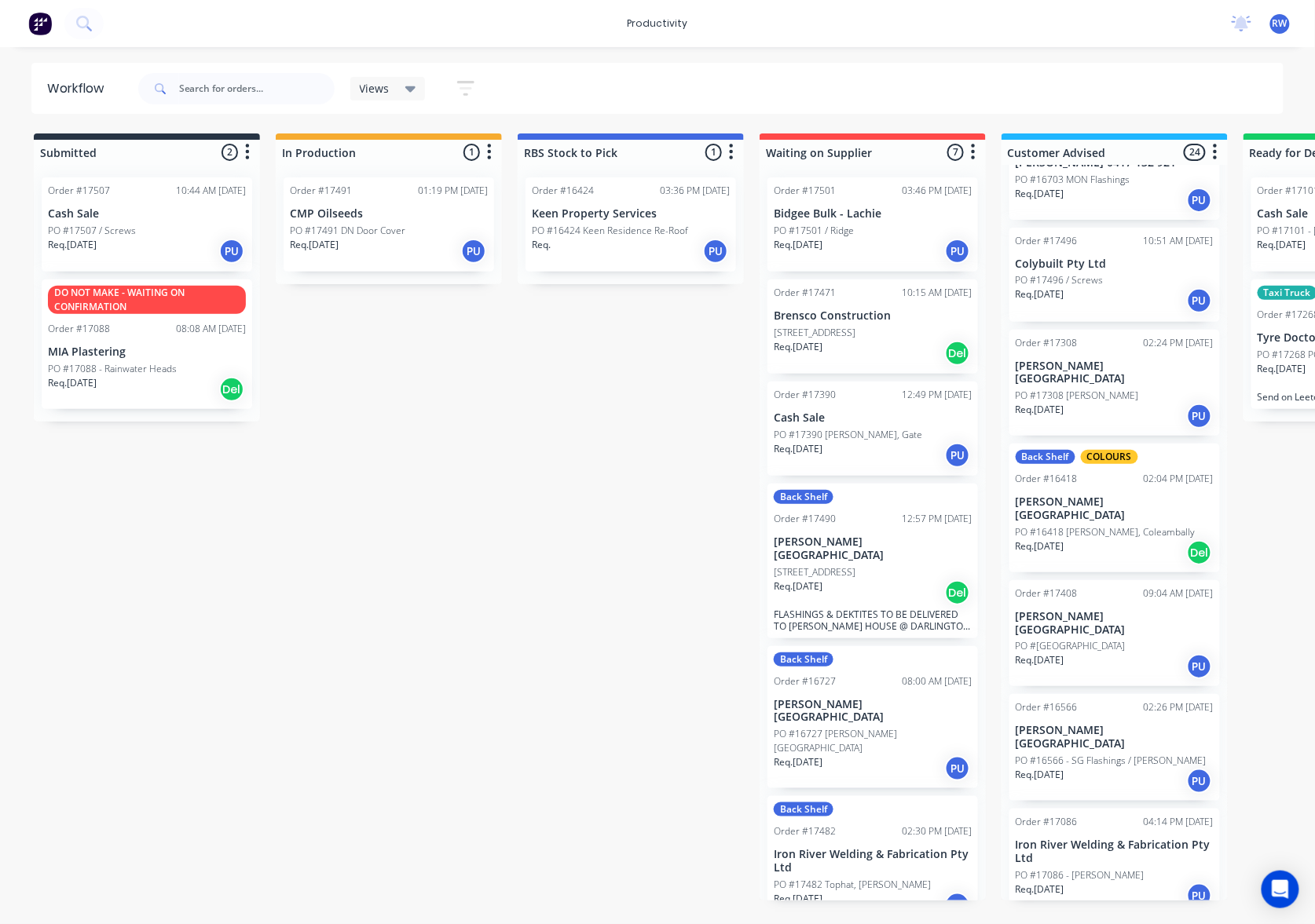
click at [1072, 525] on p "PO #16418 [PERSON_NAME], Coleambally" at bounding box center [1105, 532] width 180 height 14
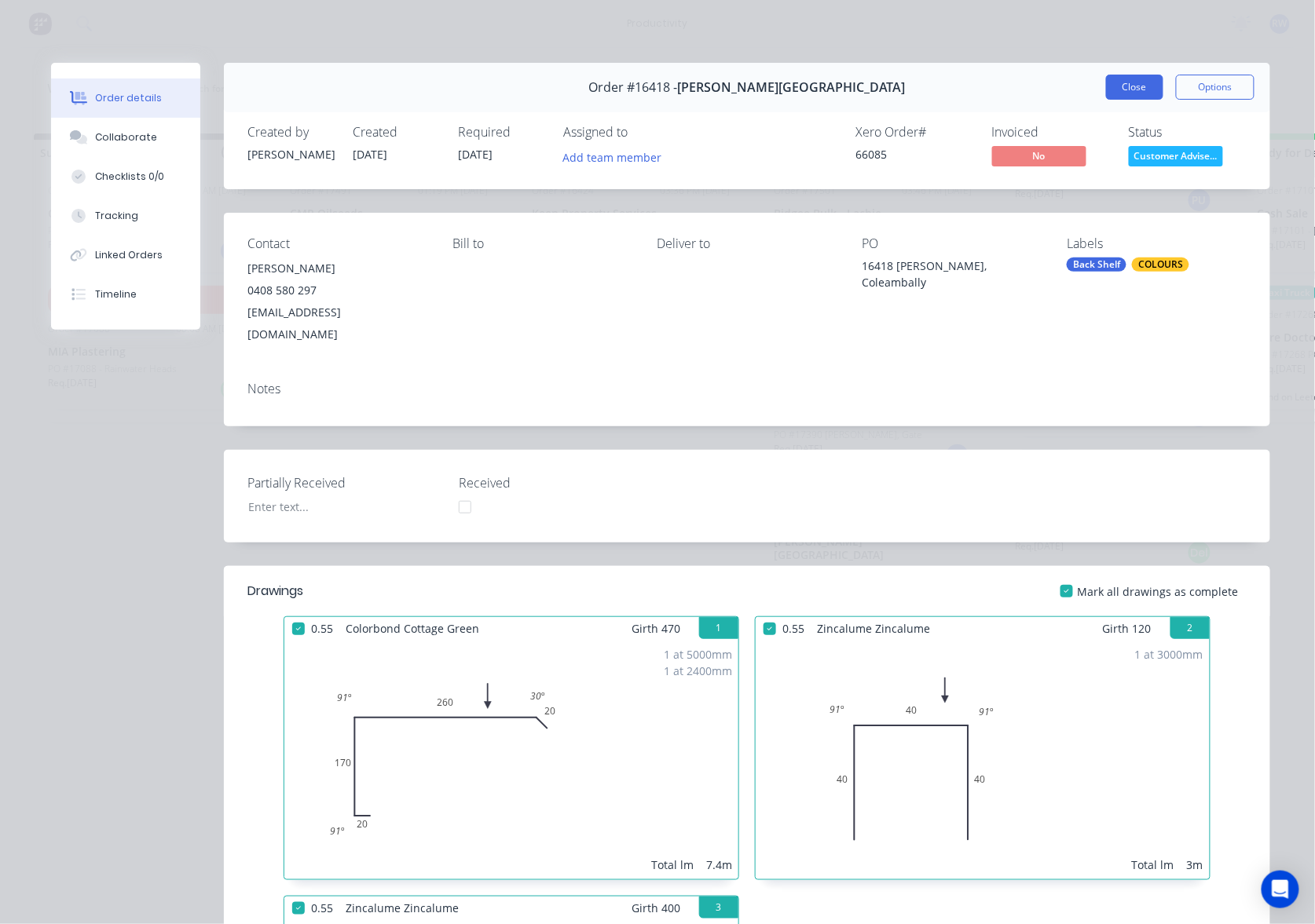
click at [1107, 92] on button "Close" at bounding box center [1135, 87] width 58 height 26
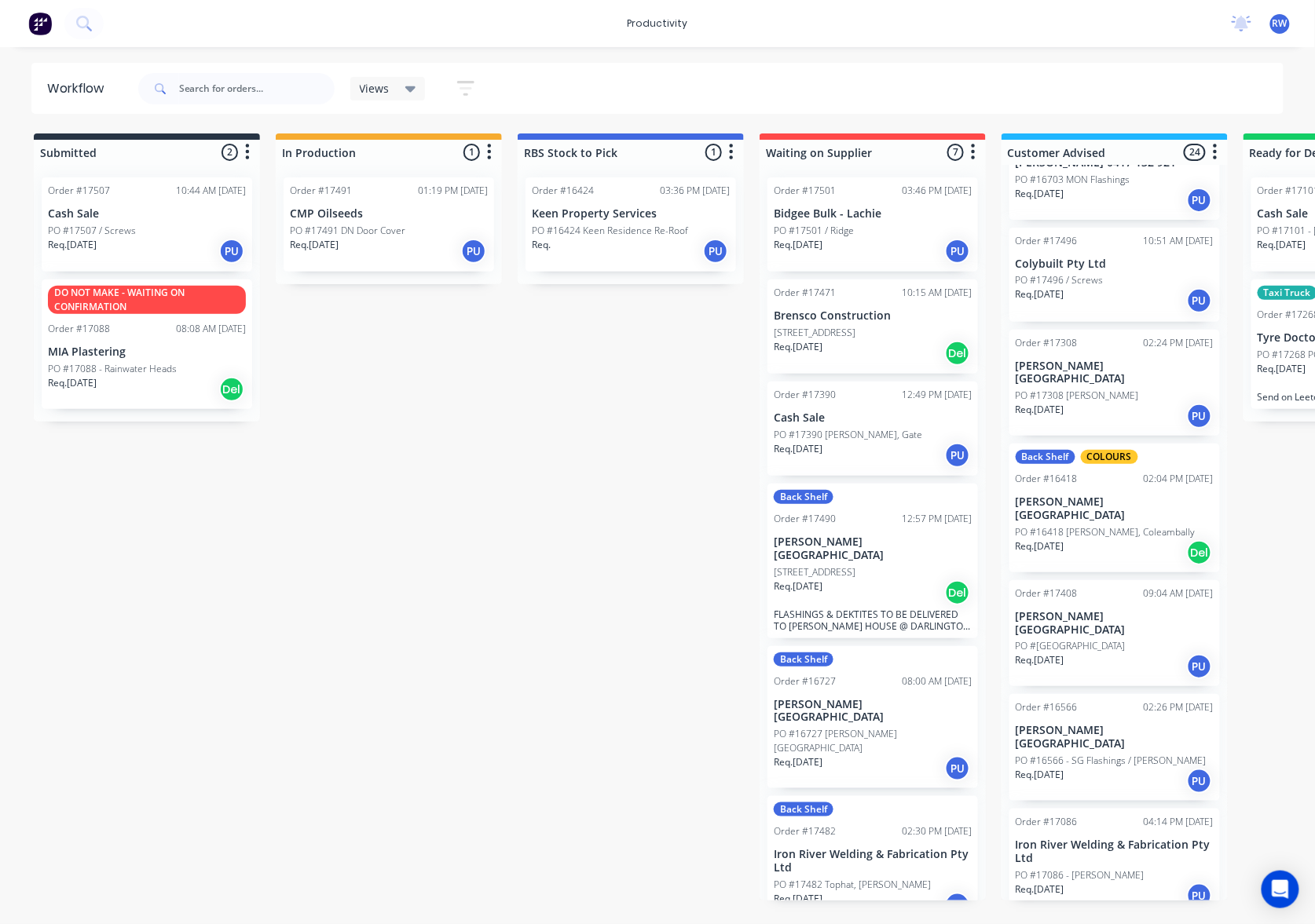
click at [852, 466] on div "Req. 19/08/25 PU" at bounding box center [873, 455] width 198 height 26
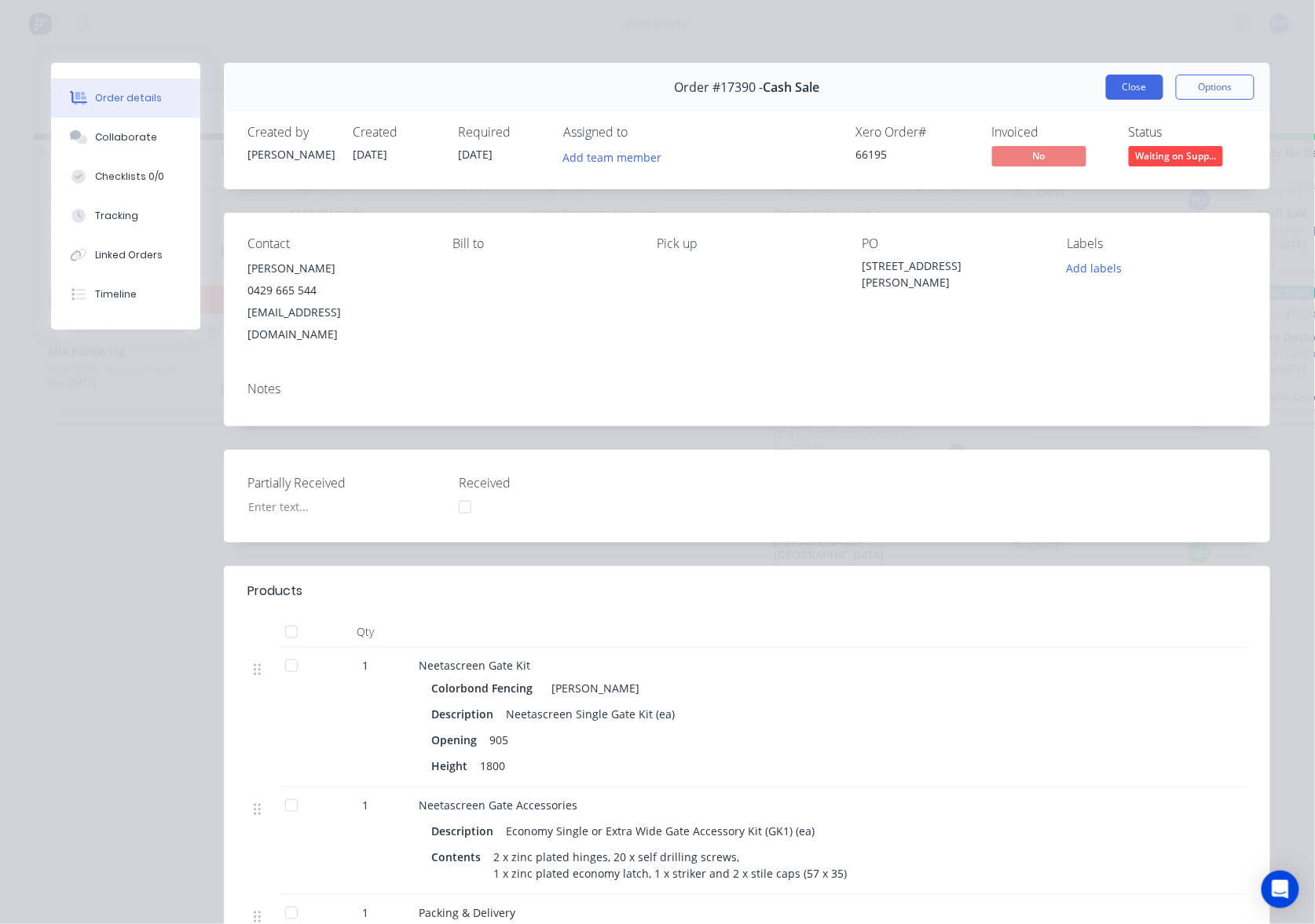
click at [1122, 82] on button "Close" at bounding box center [1135, 87] width 58 height 26
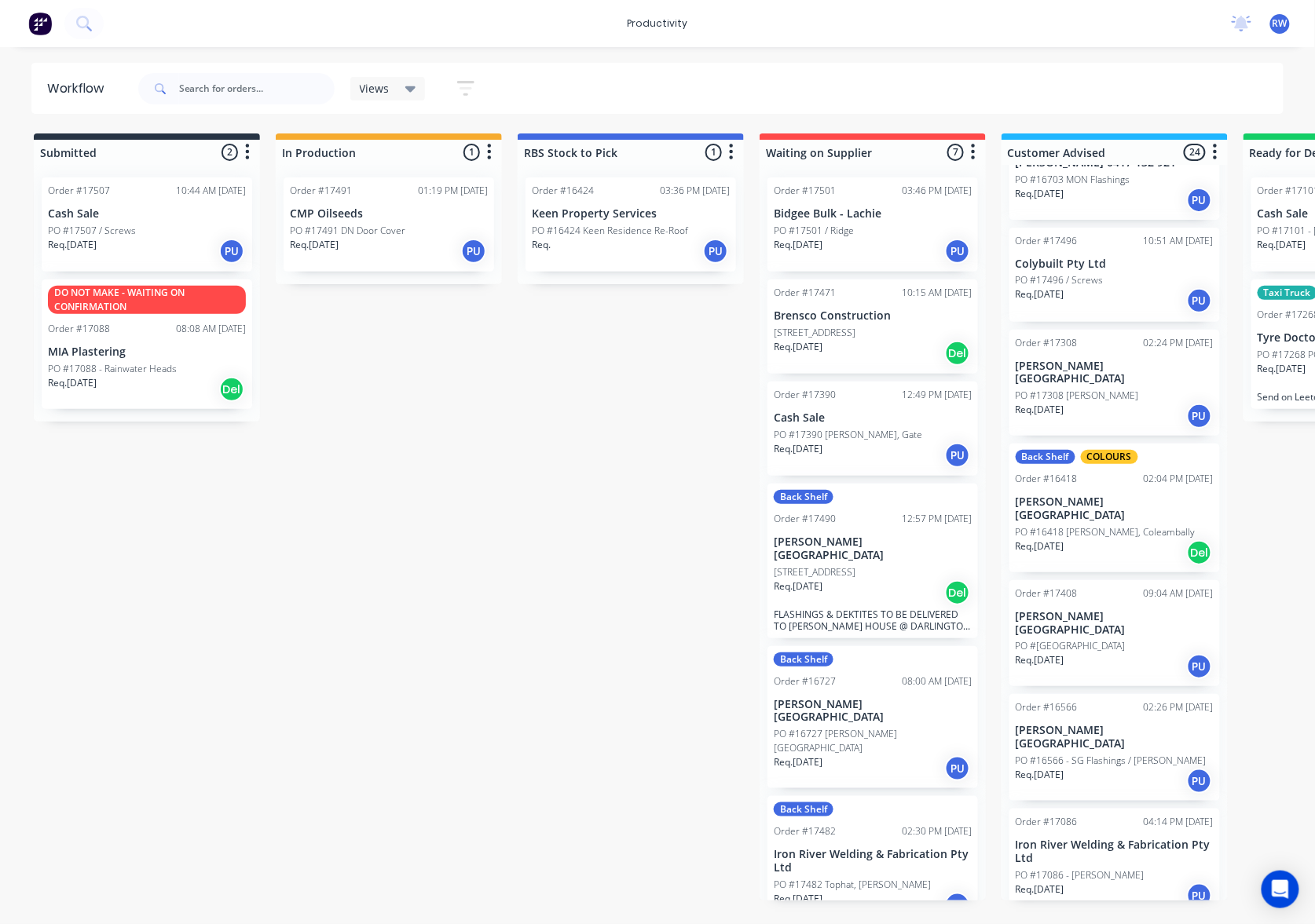
click at [880, 231] on div "PO #17501 / Ridge" at bounding box center [873, 231] width 198 height 14
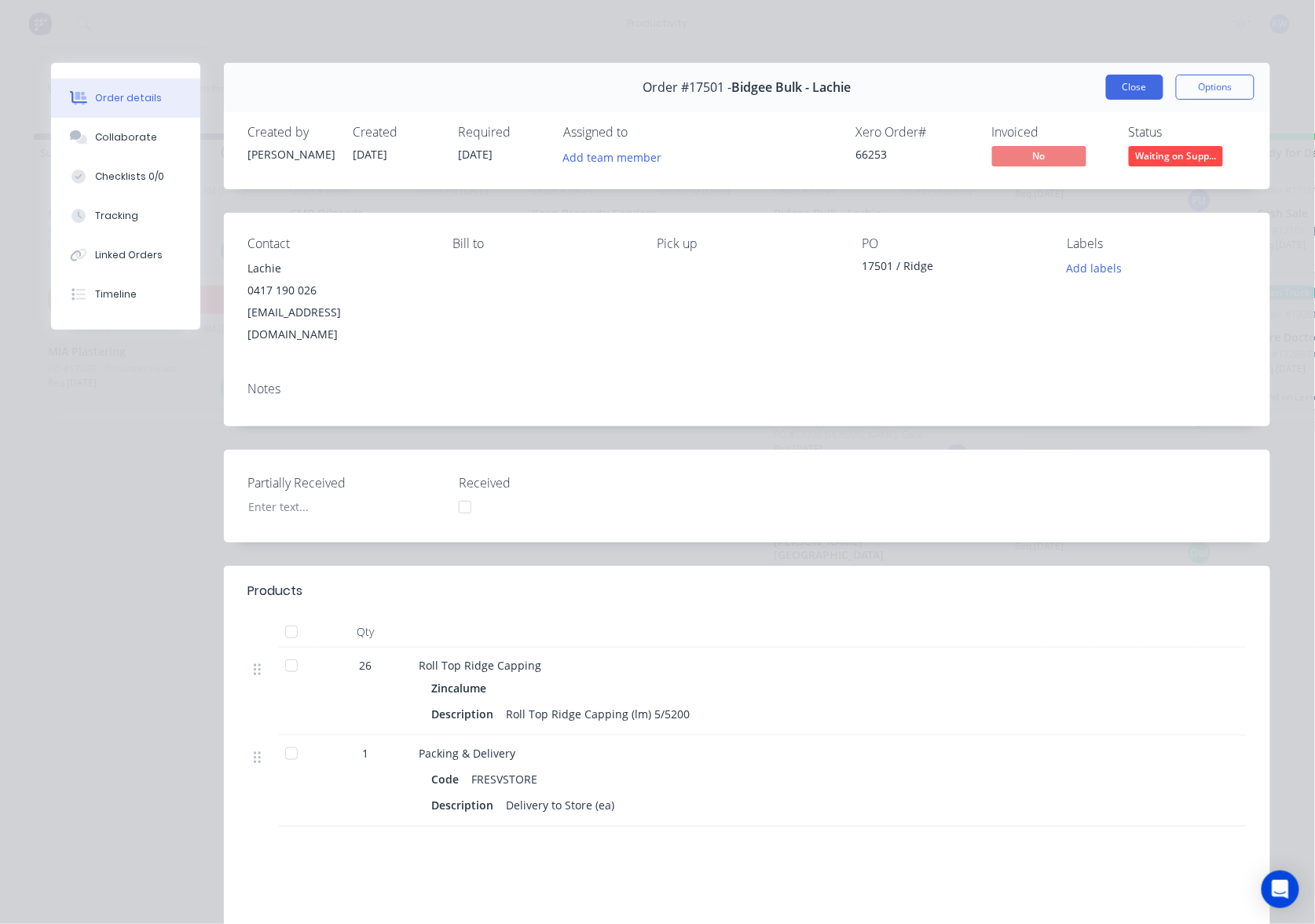
click at [1129, 86] on button "Close" at bounding box center [1135, 87] width 58 height 26
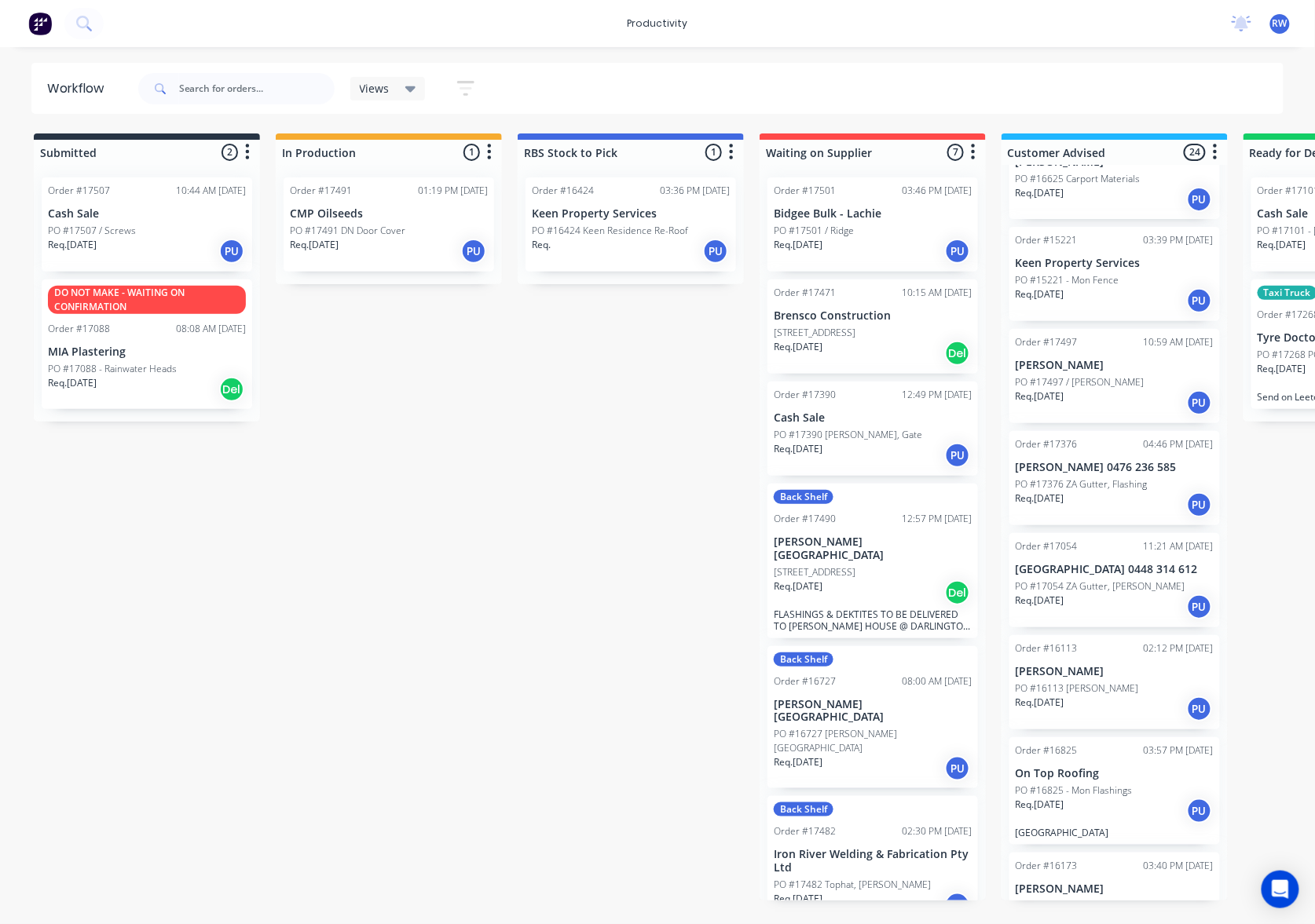
scroll to position [1570, 0]
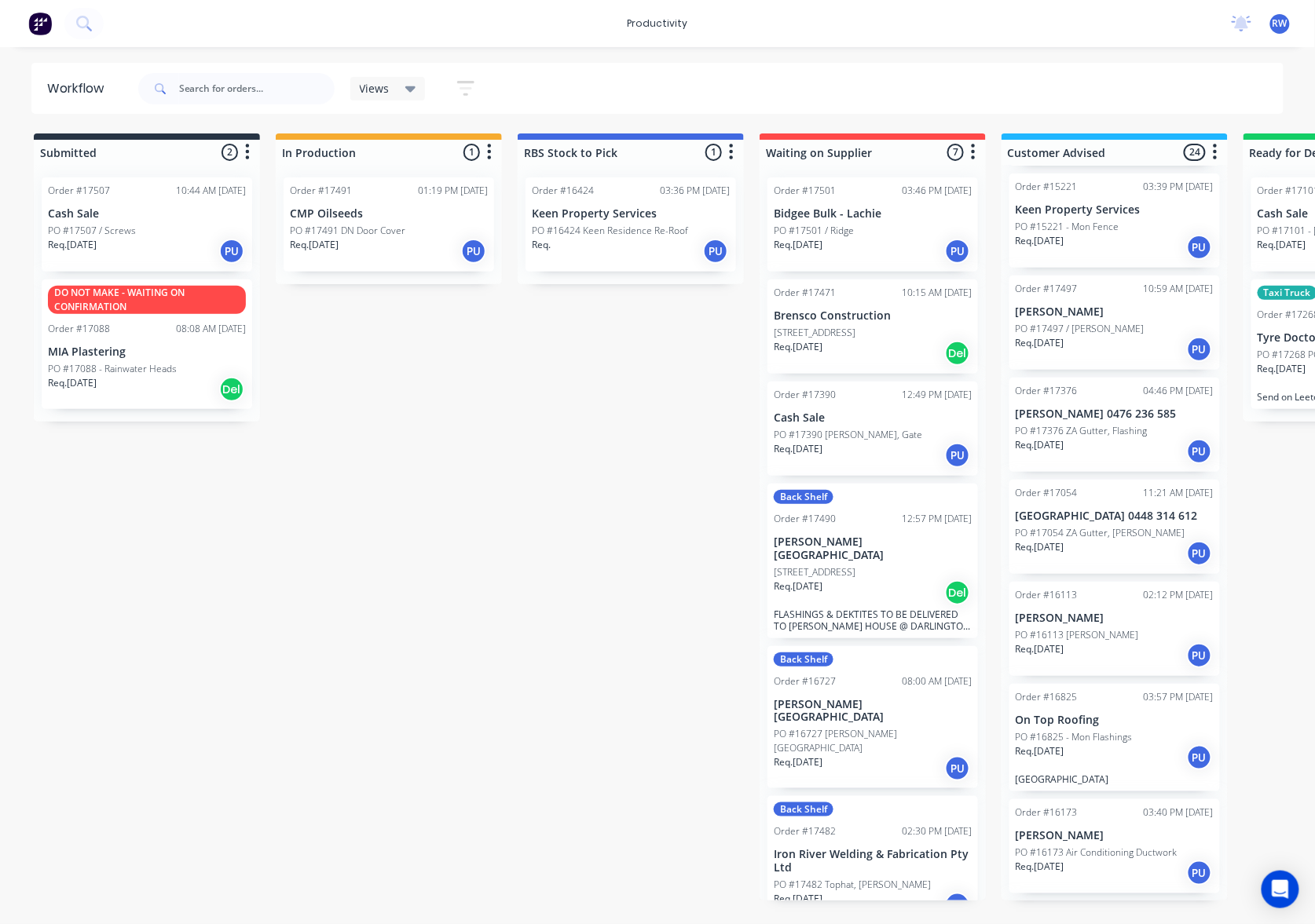
click at [1125, 744] on div "Req. 09/05/25 PU" at bounding box center [1114, 758] width 198 height 26
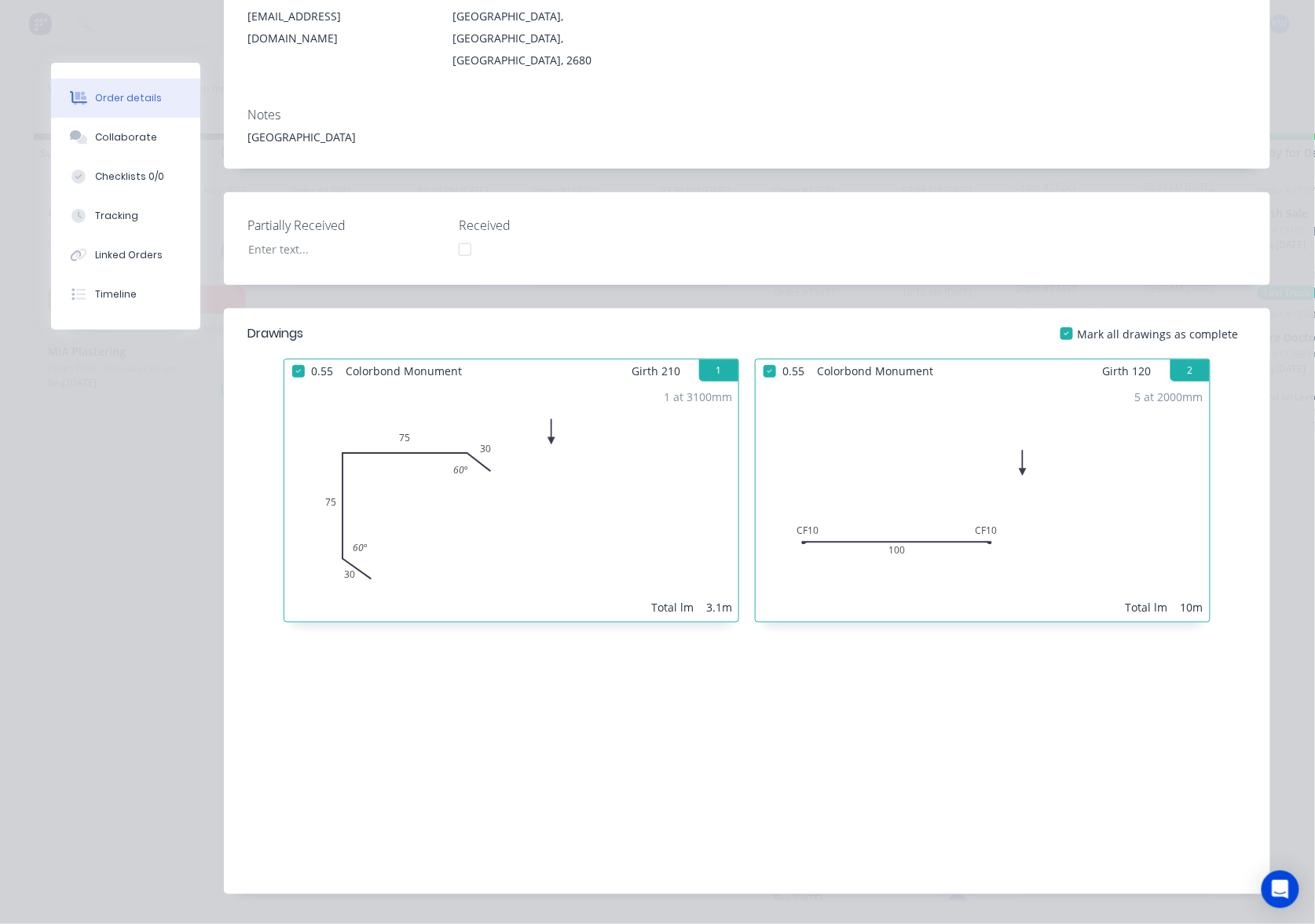
scroll to position [0, 0]
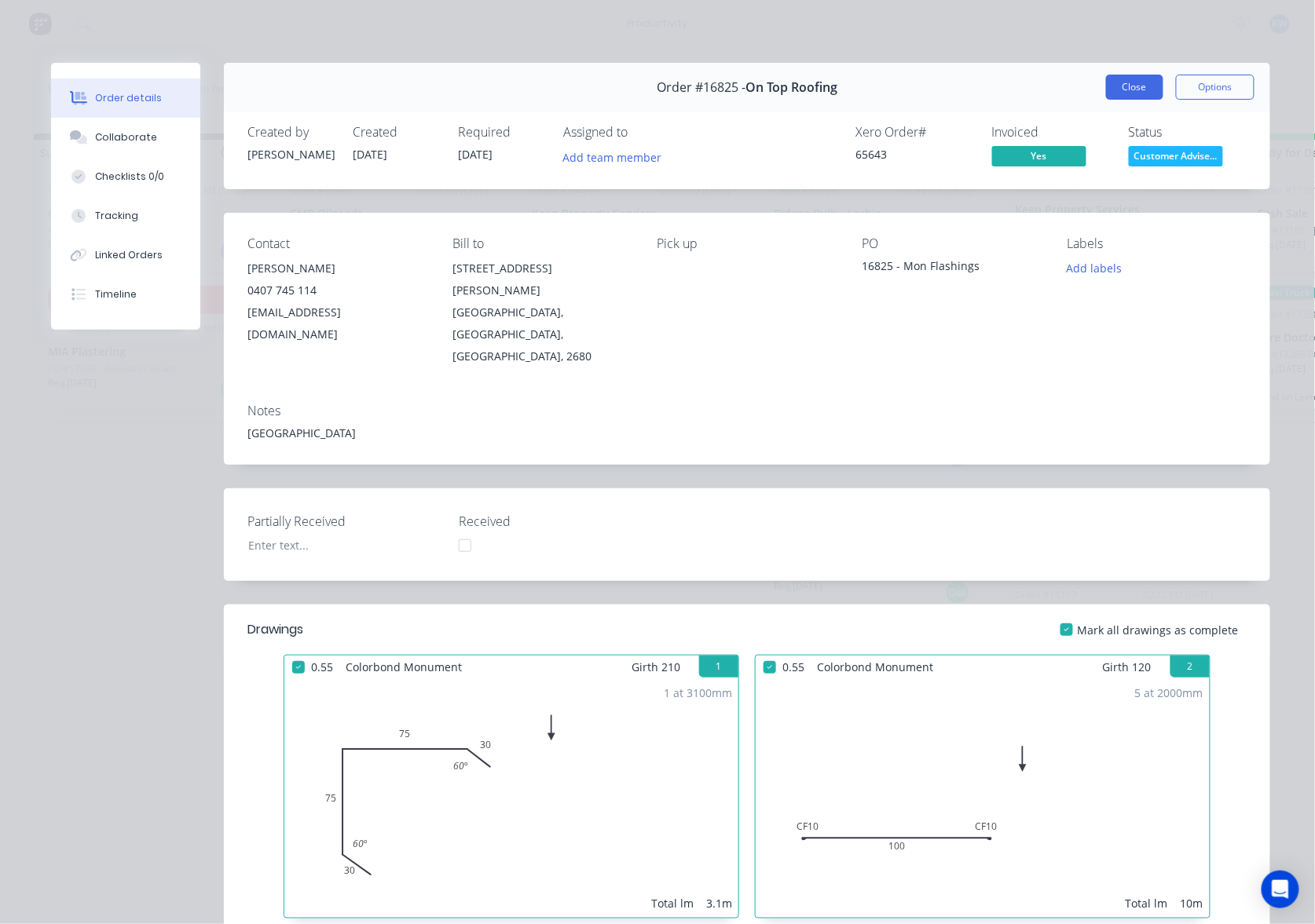
click at [1134, 90] on button "Close" at bounding box center [1135, 87] width 58 height 26
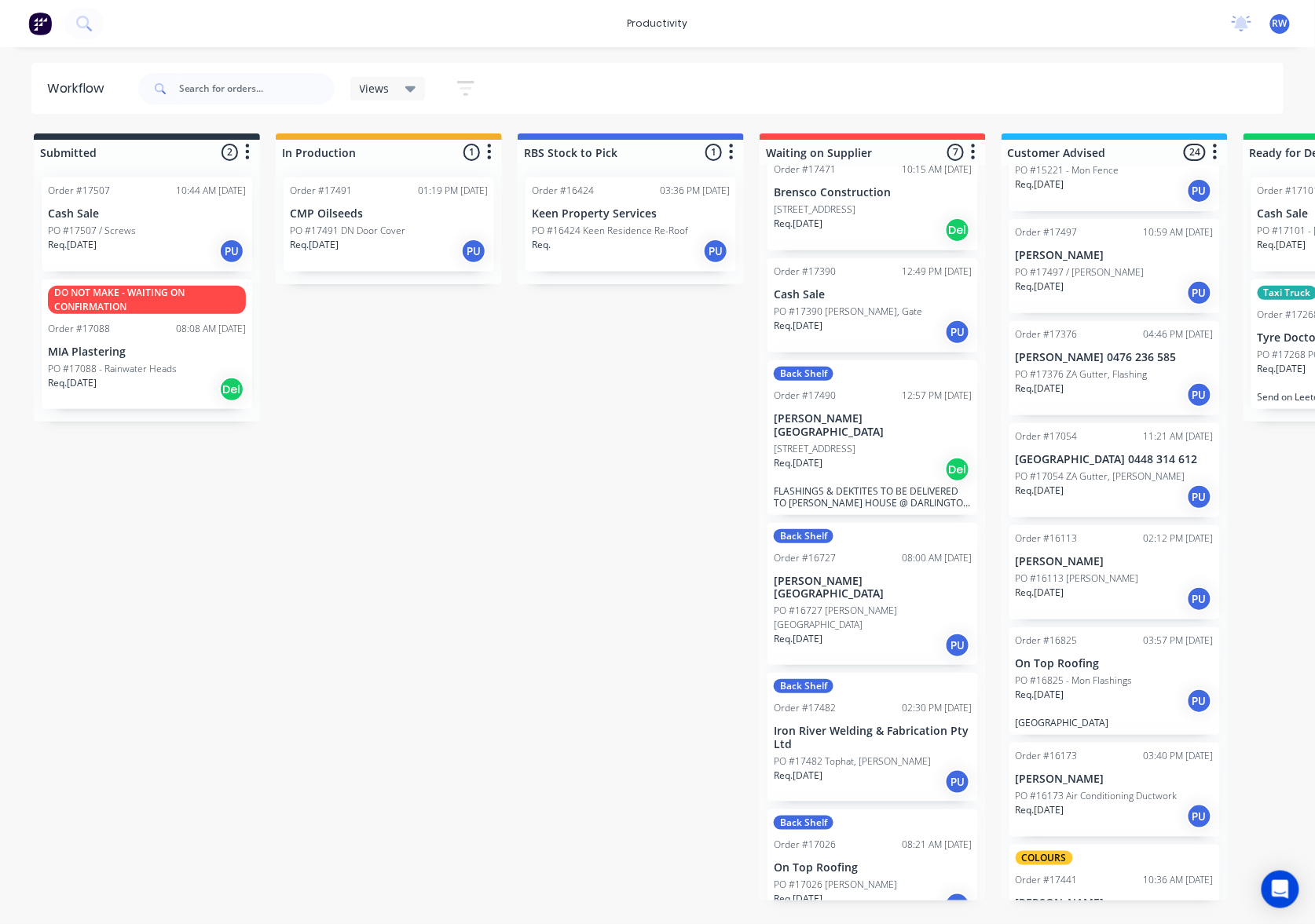
scroll to position [142, 0]
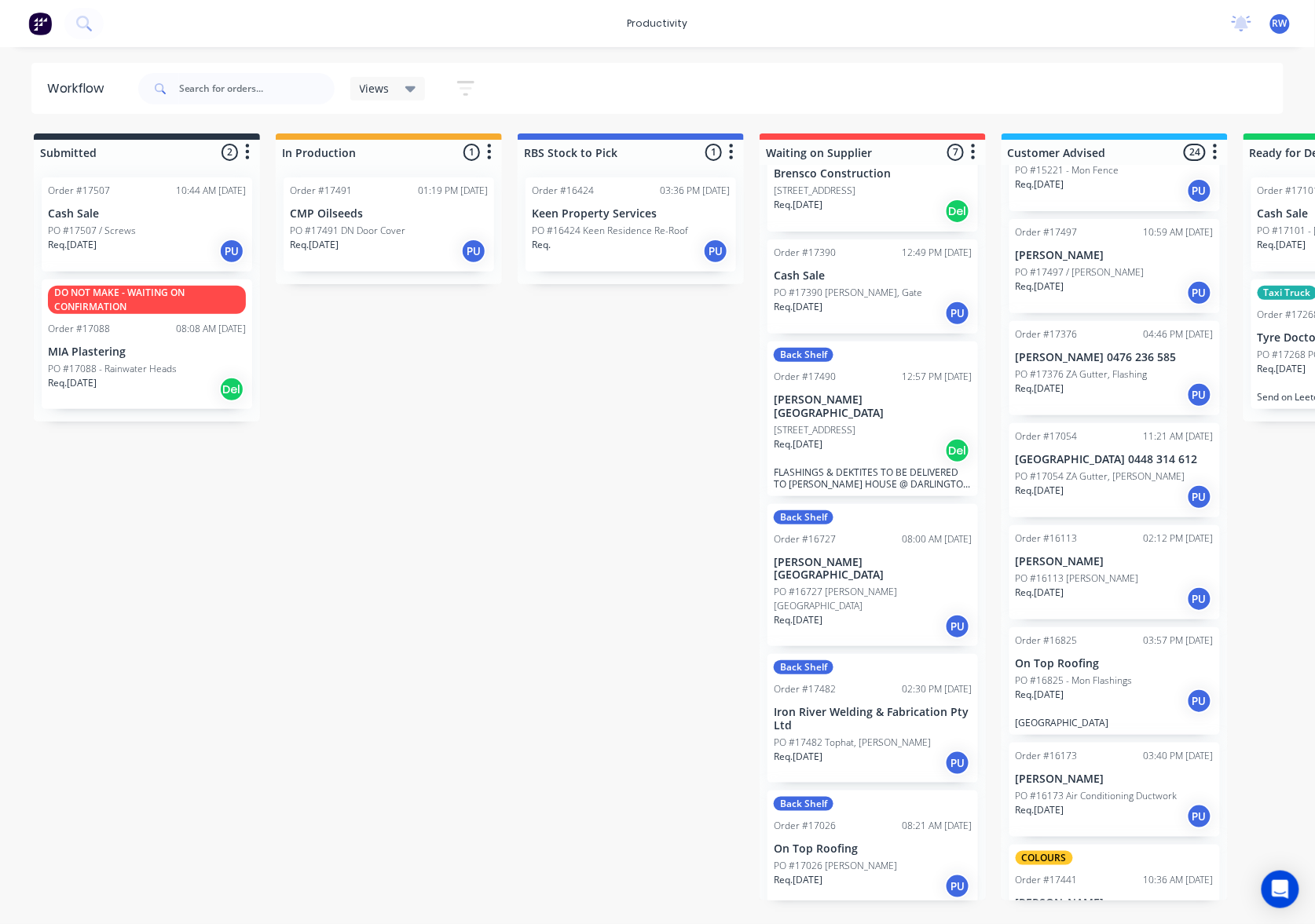
click at [878, 873] on div "Req. 17/06/25 PU" at bounding box center [873, 886] width 198 height 26
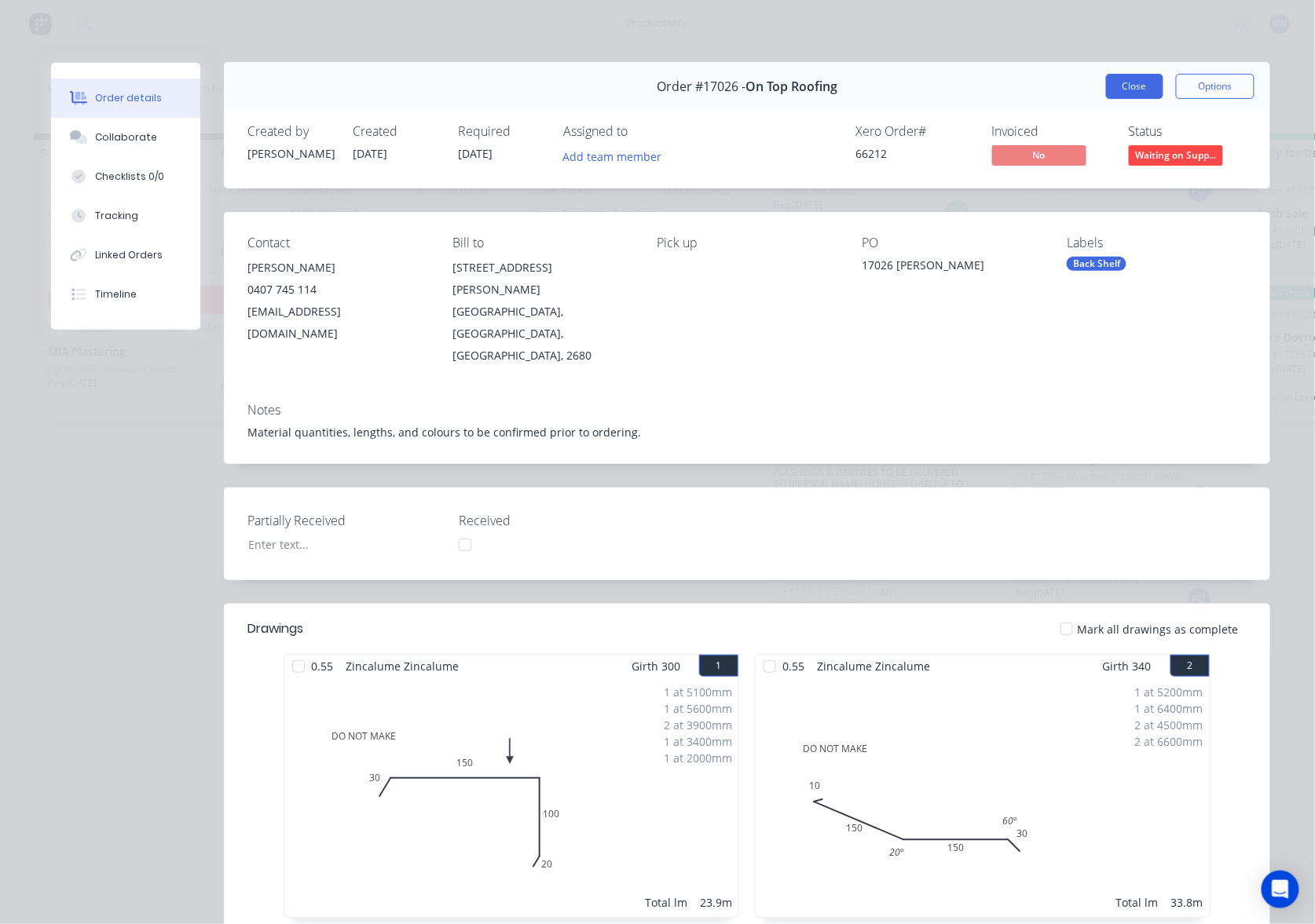
scroll to position [0, 0]
click at [1126, 85] on button "Close" at bounding box center [1135, 87] width 58 height 26
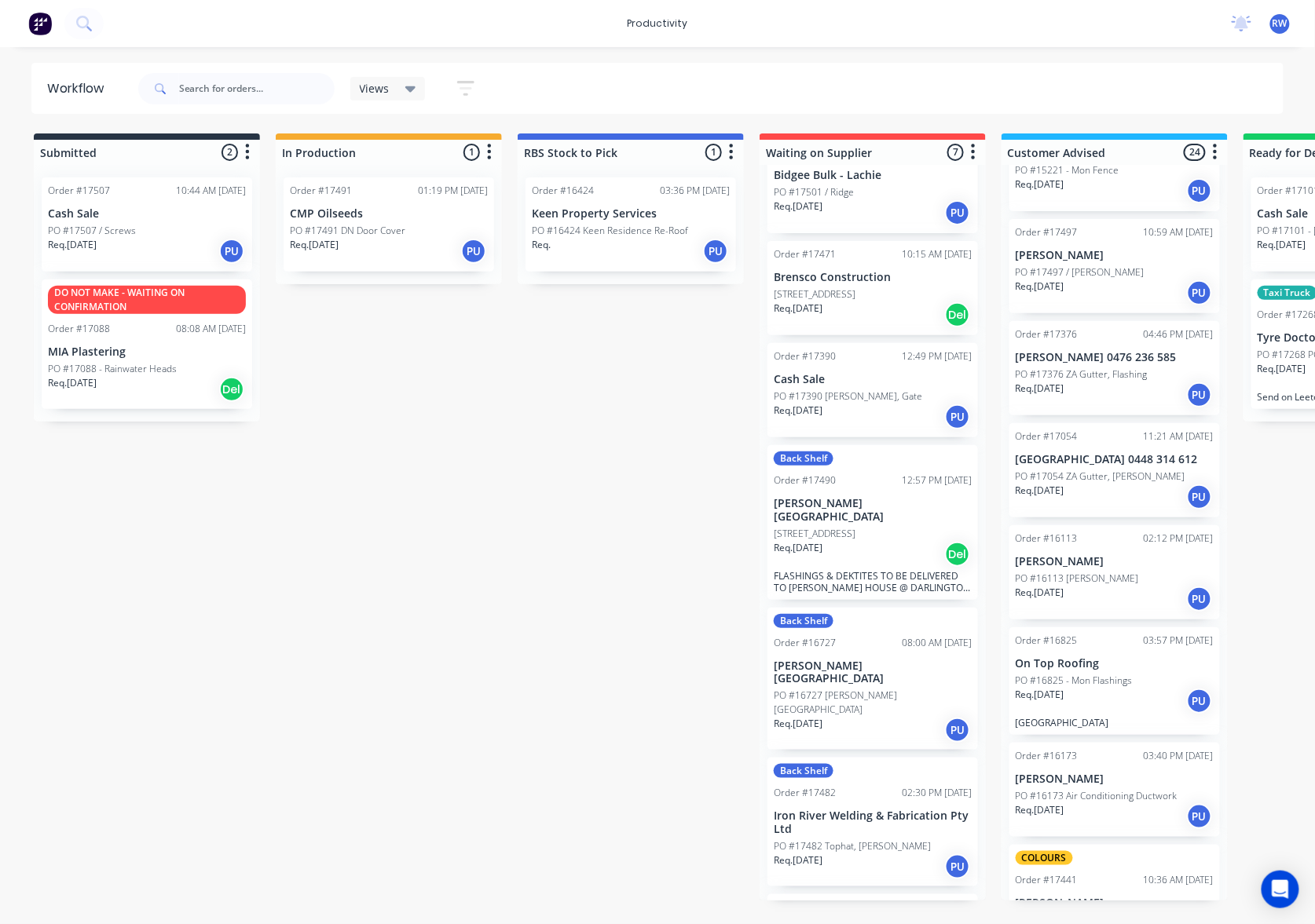
scroll to position [38, 0]
click at [848, 329] on div "Req. 01/09/25 Del" at bounding box center [873, 315] width 198 height 26
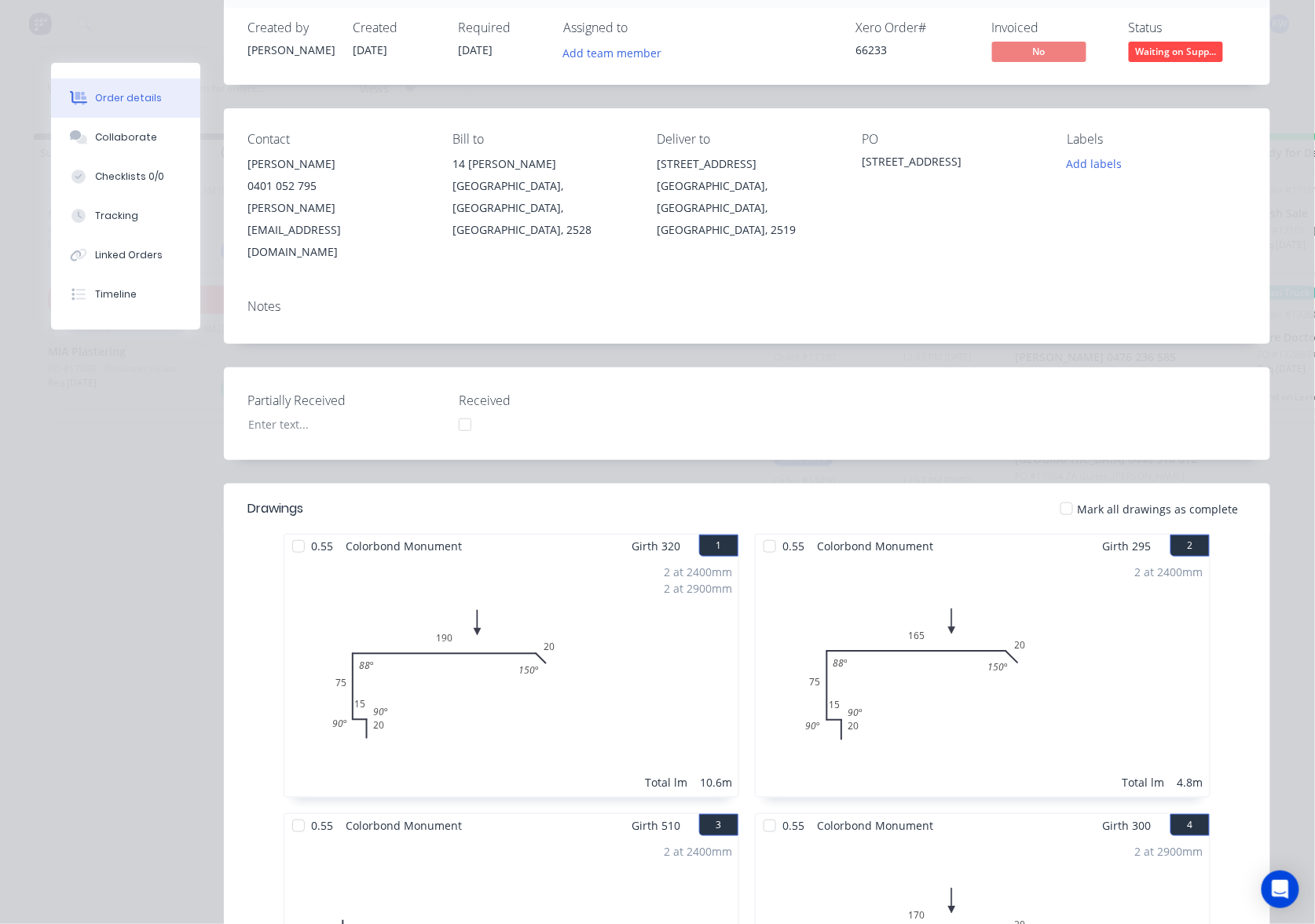
scroll to position [0, 0]
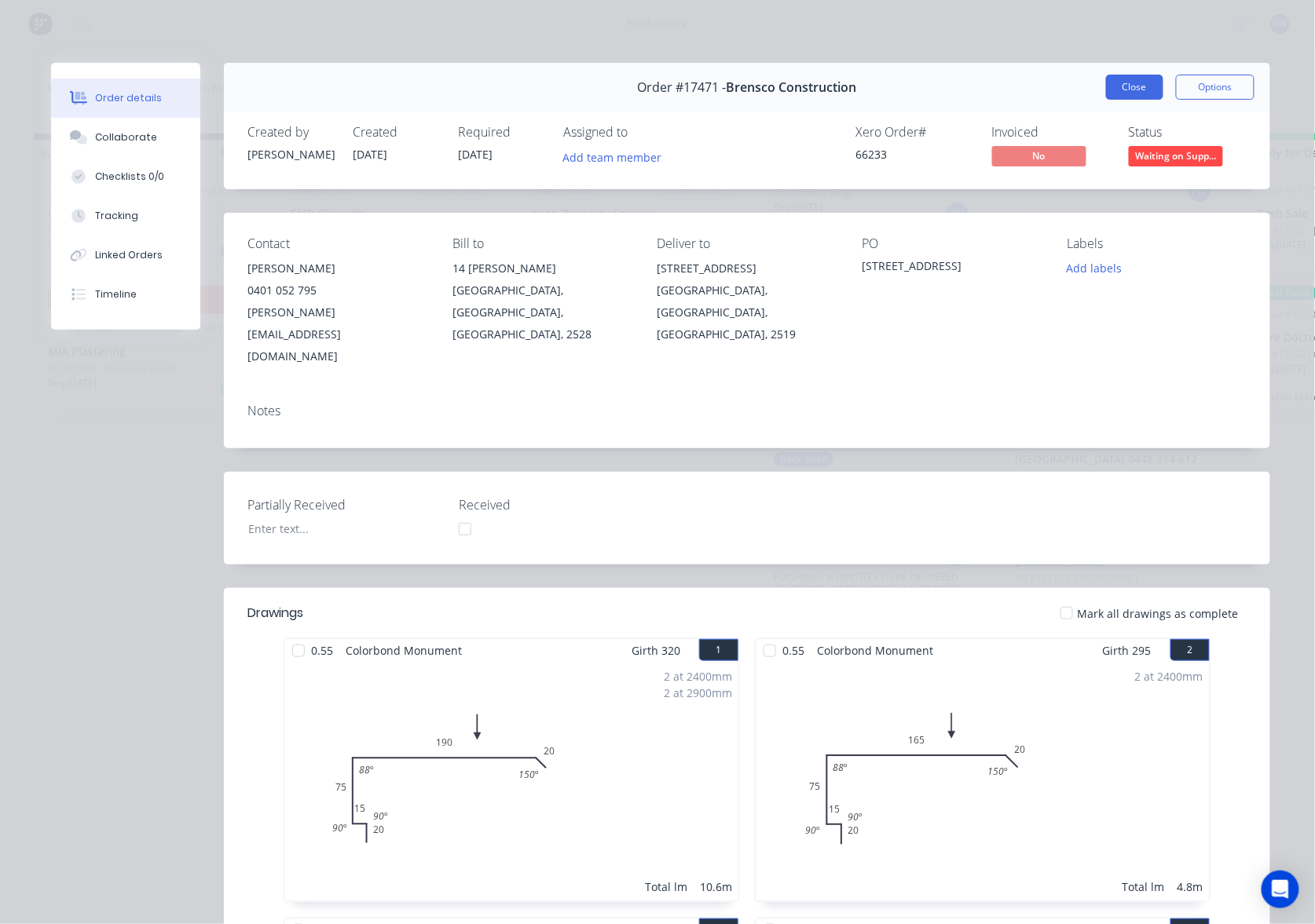
click at [1126, 78] on button "Close" at bounding box center [1135, 87] width 58 height 26
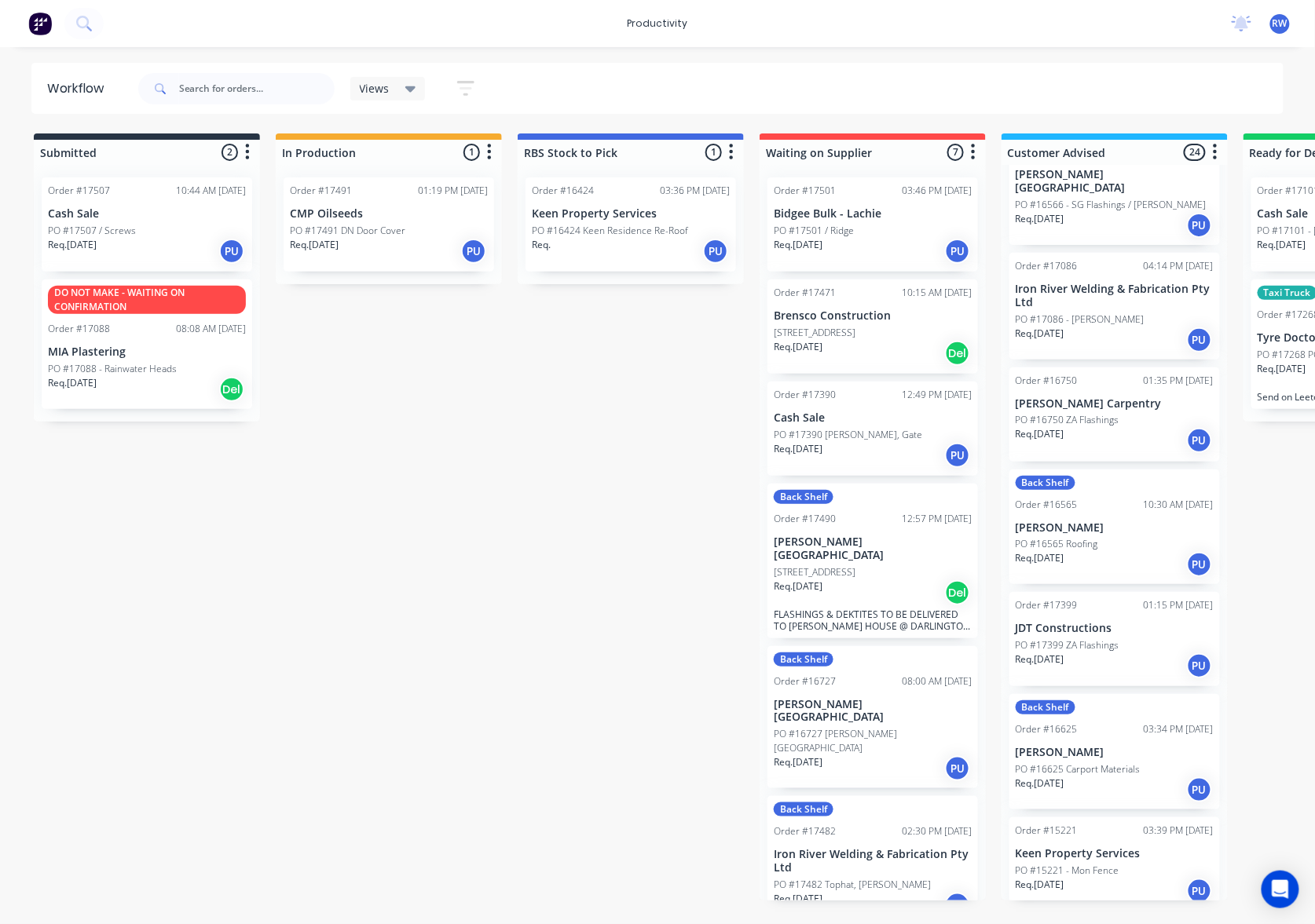
scroll to position [942, 0]
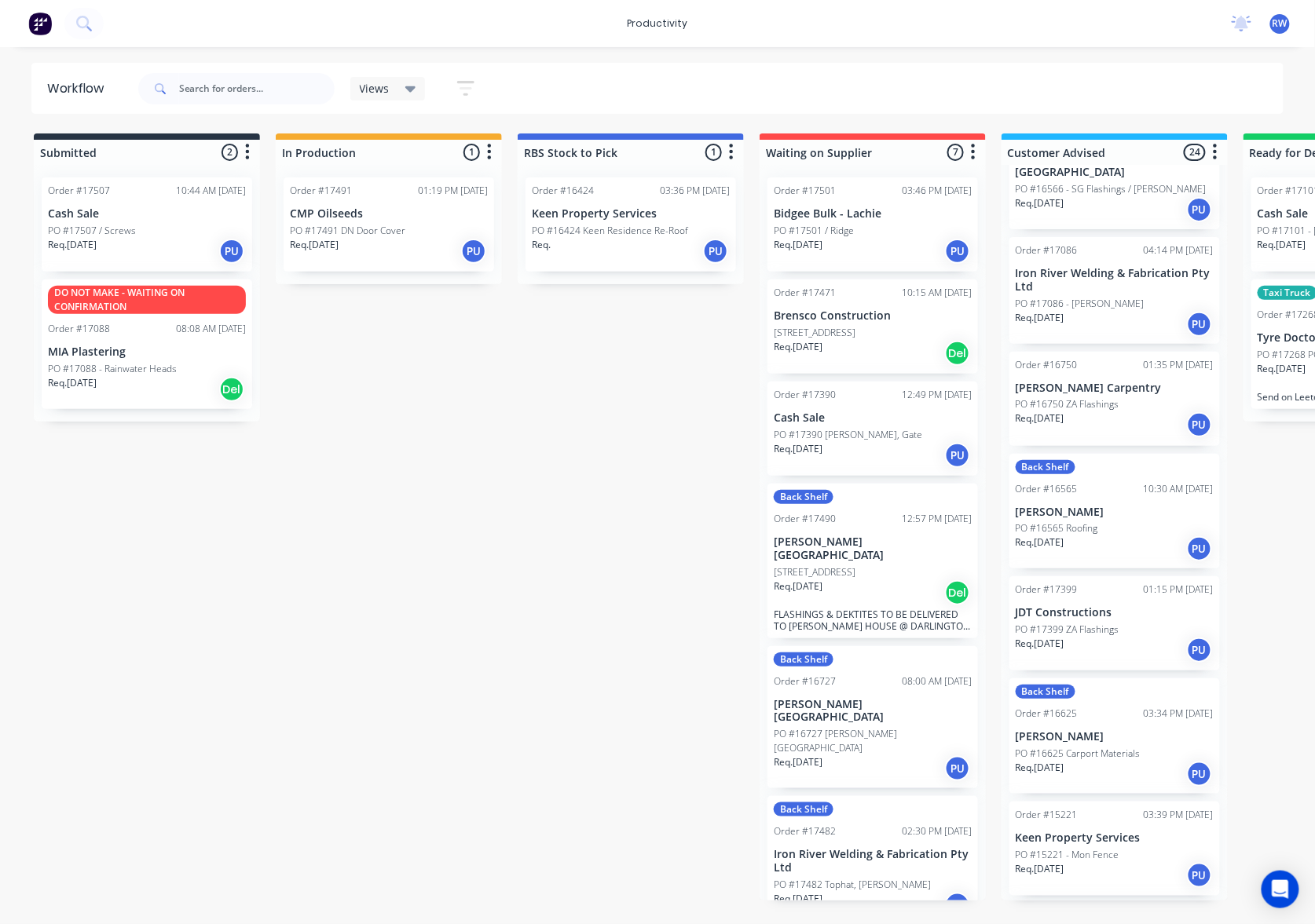
click at [1063, 623] on p "PO #17399 ZA Flashings" at bounding box center [1067, 629] width 104 height 14
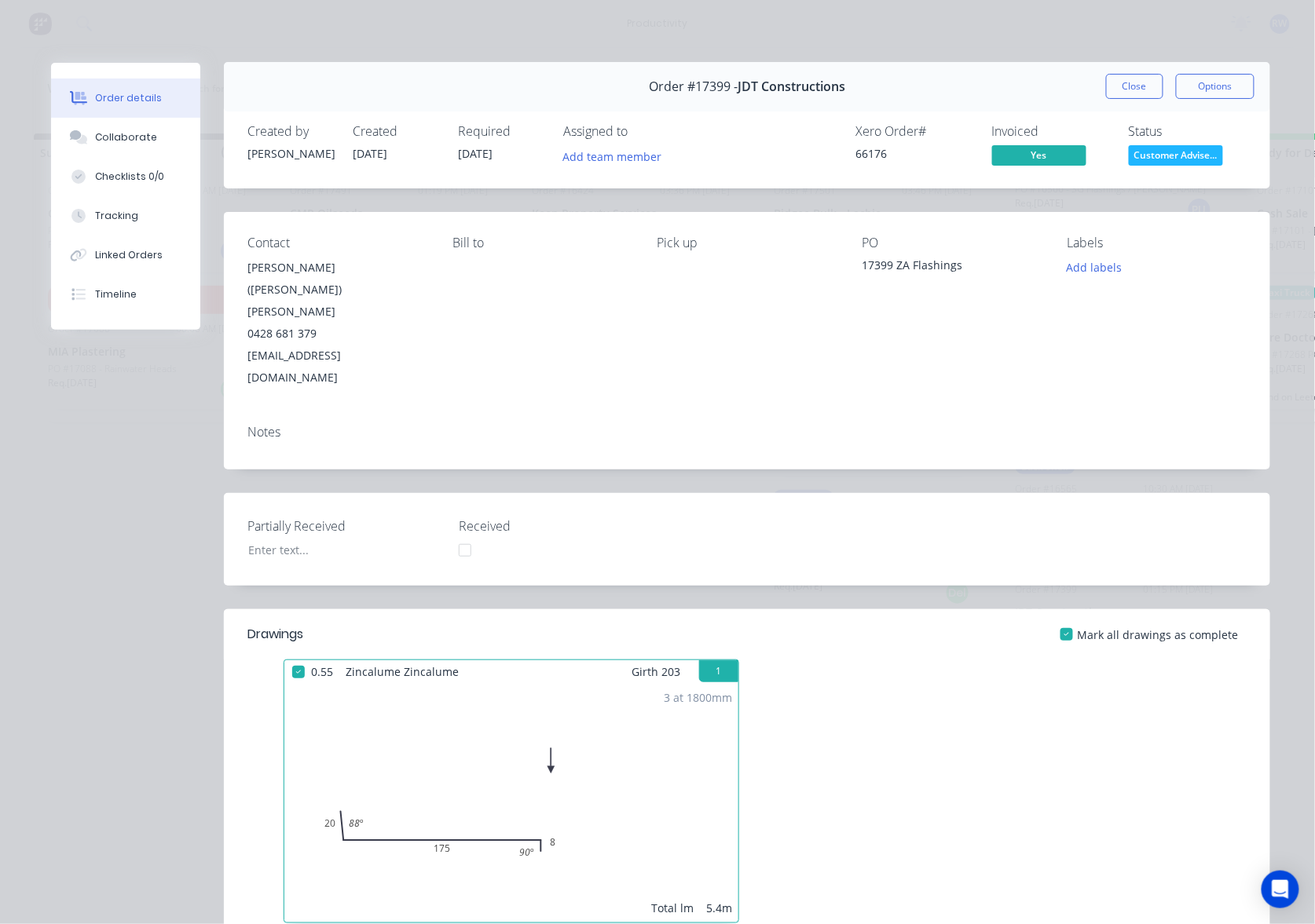
scroll to position [0, 0]
click at [1107, 88] on button "Close" at bounding box center [1135, 87] width 58 height 26
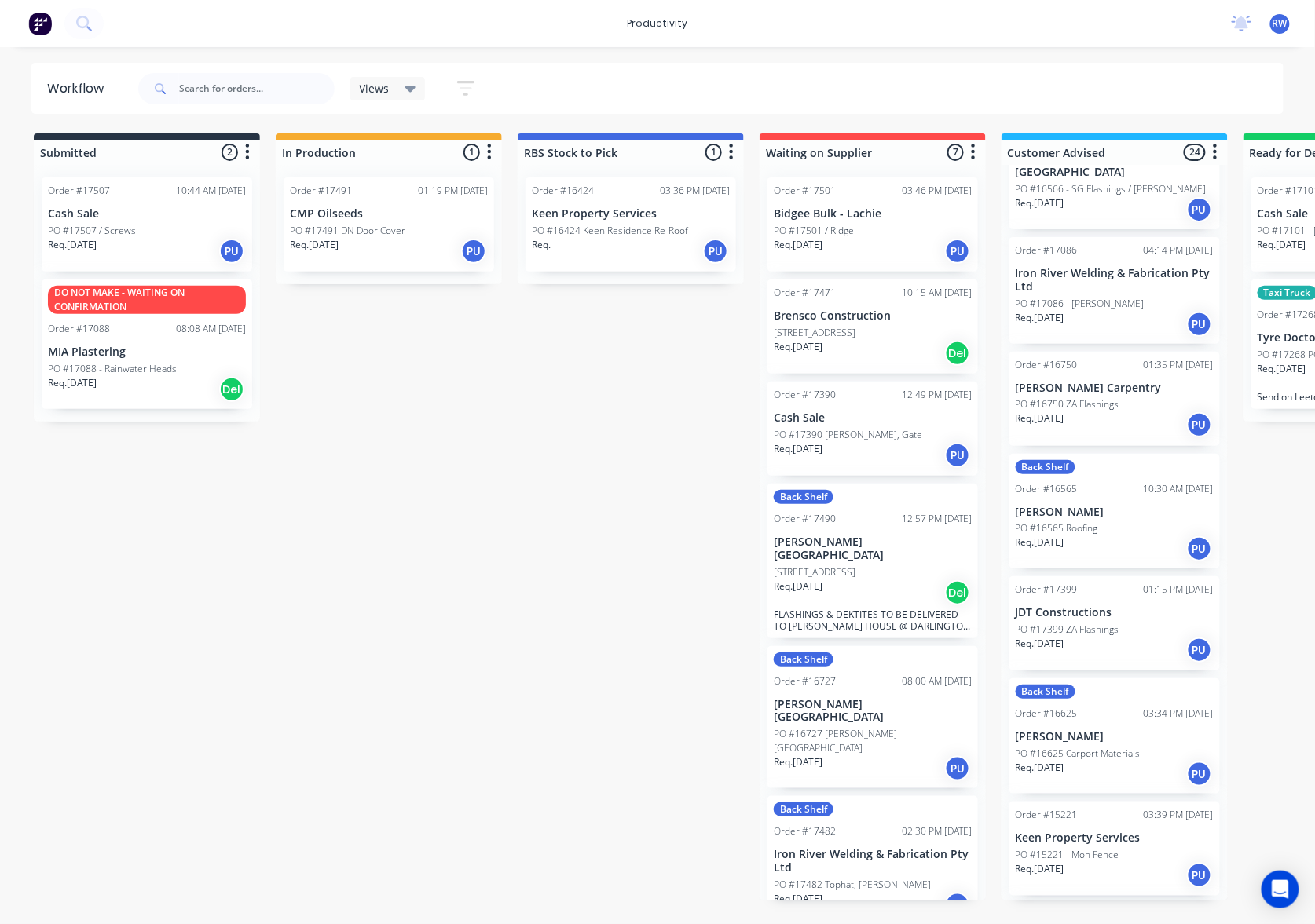
click at [1292, 362] on p "Req. [DATE]" at bounding box center [1281, 368] width 49 height 14
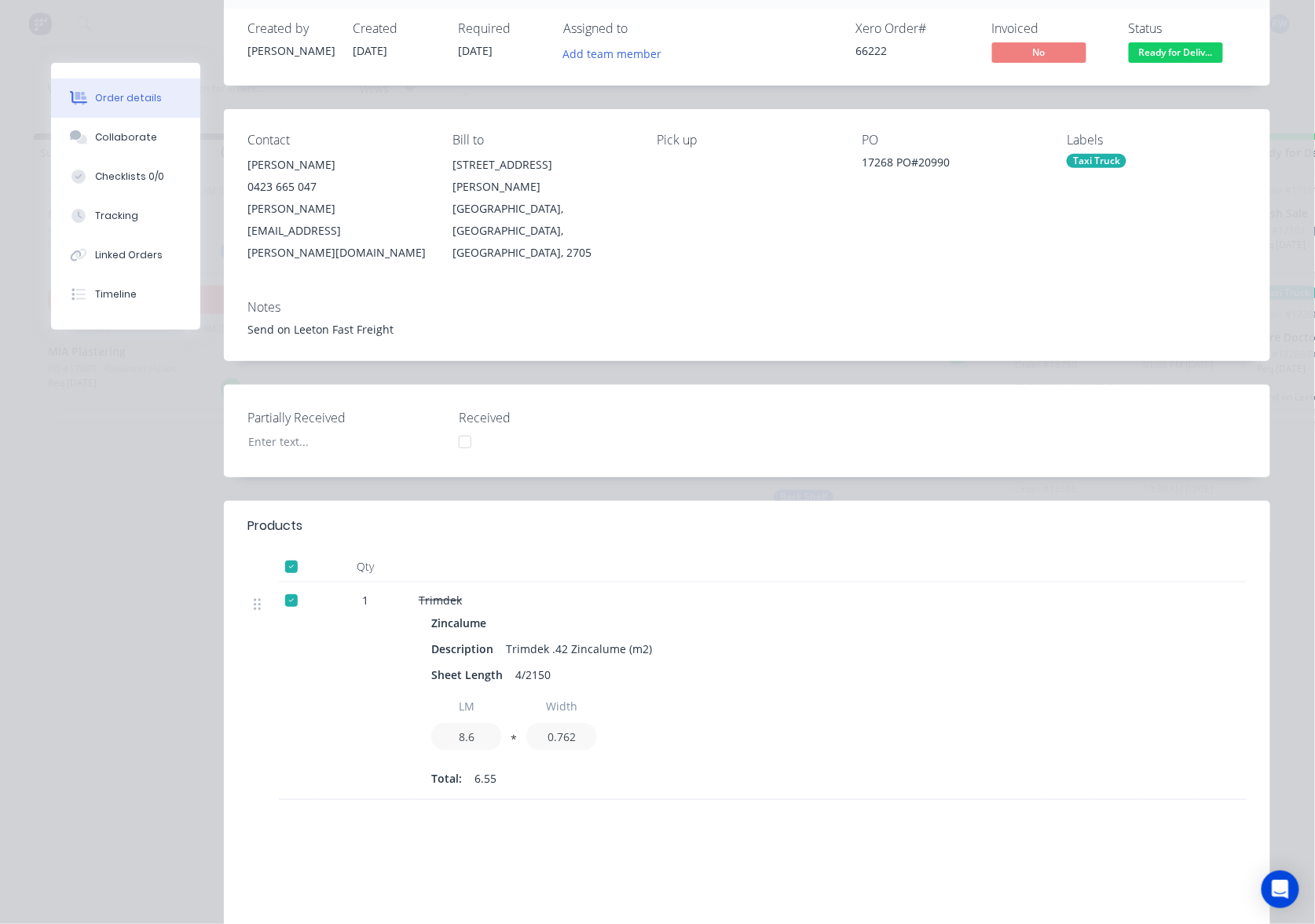
scroll to position [57, 0]
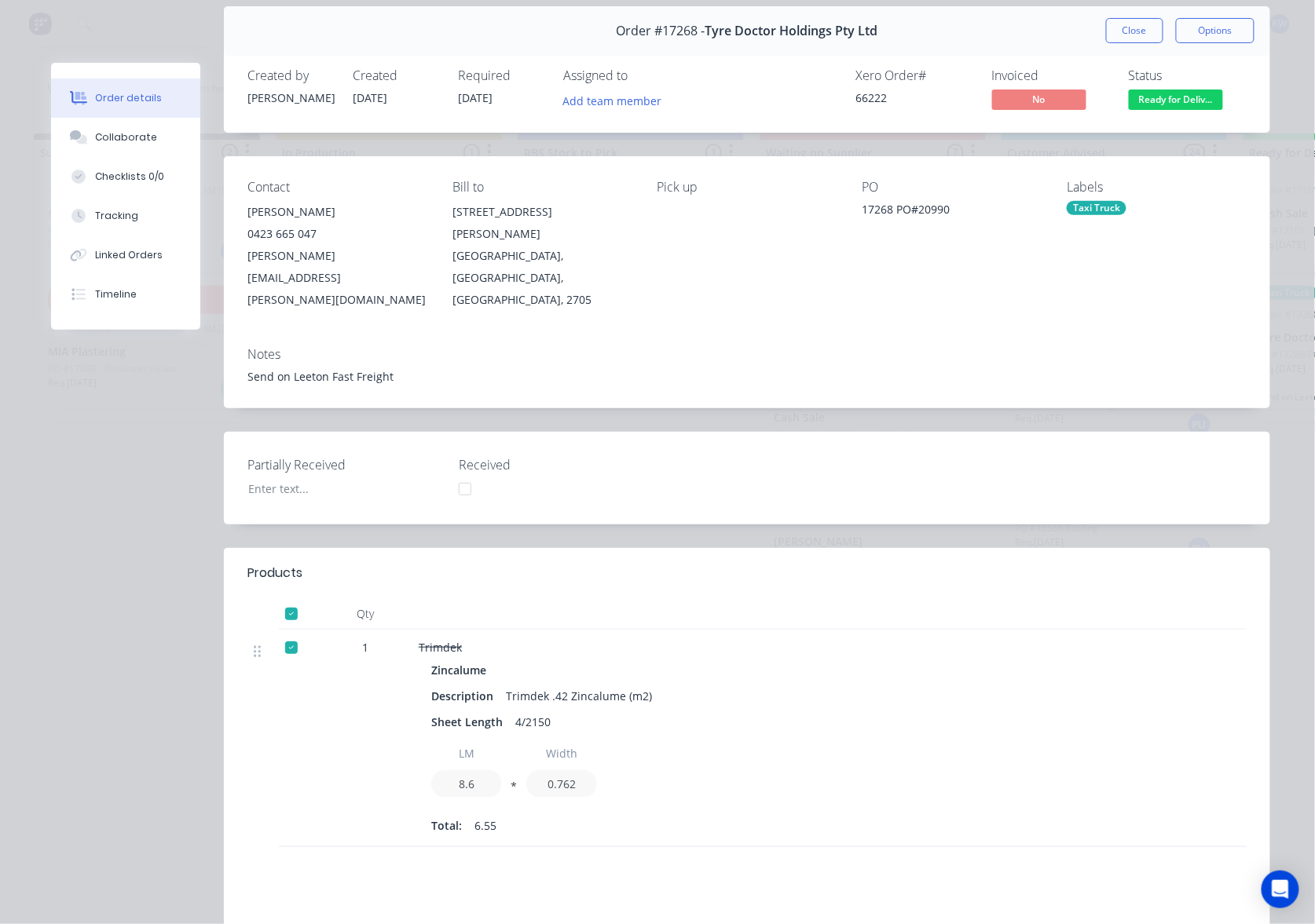
click at [1191, 102] on span "Ready for Deliv..." at bounding box center [1176, 100] width 94 height 20
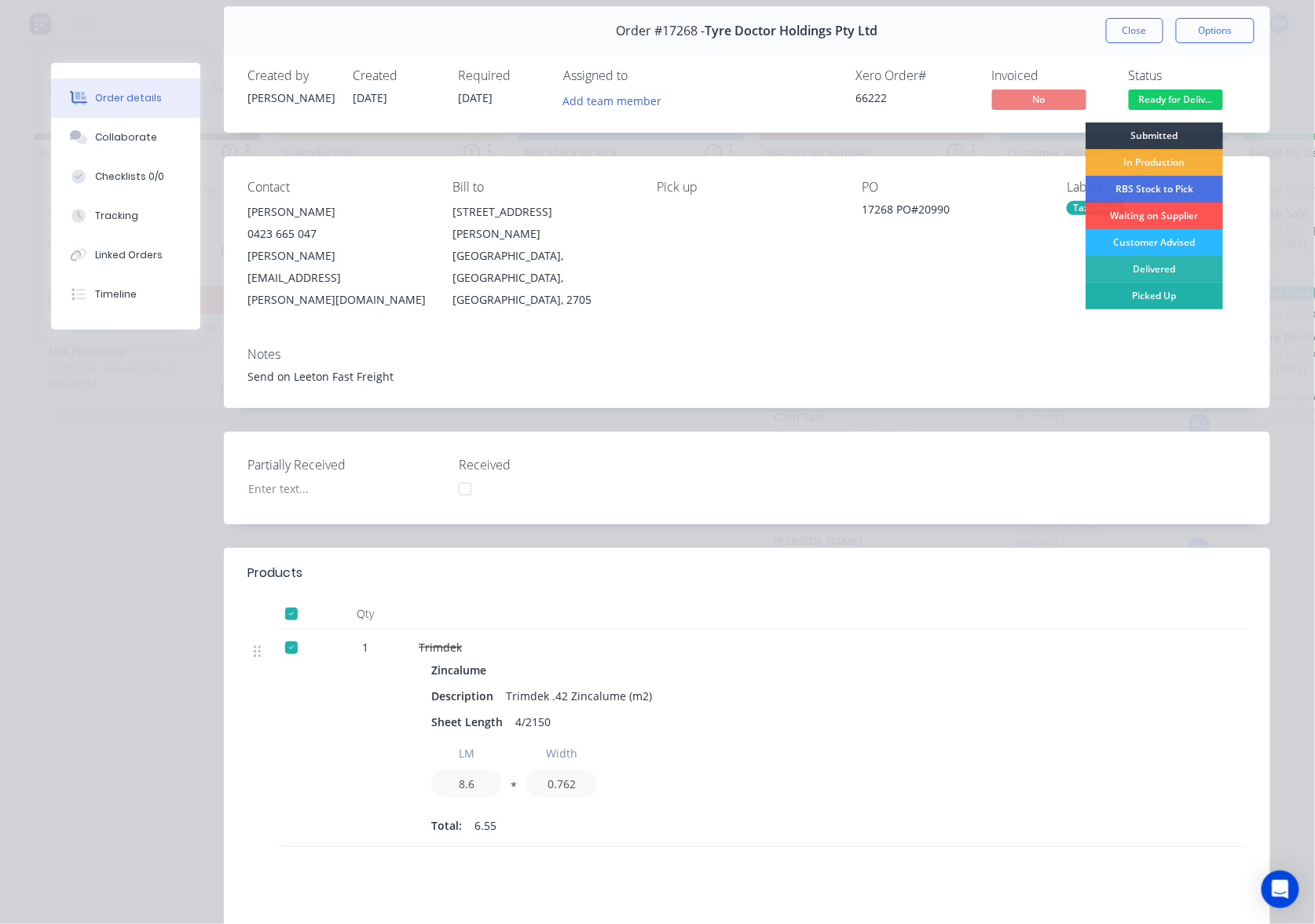
click at [1172, 299] on div "Picked Up" at bounding box center [1154, 296] width 138 height 26
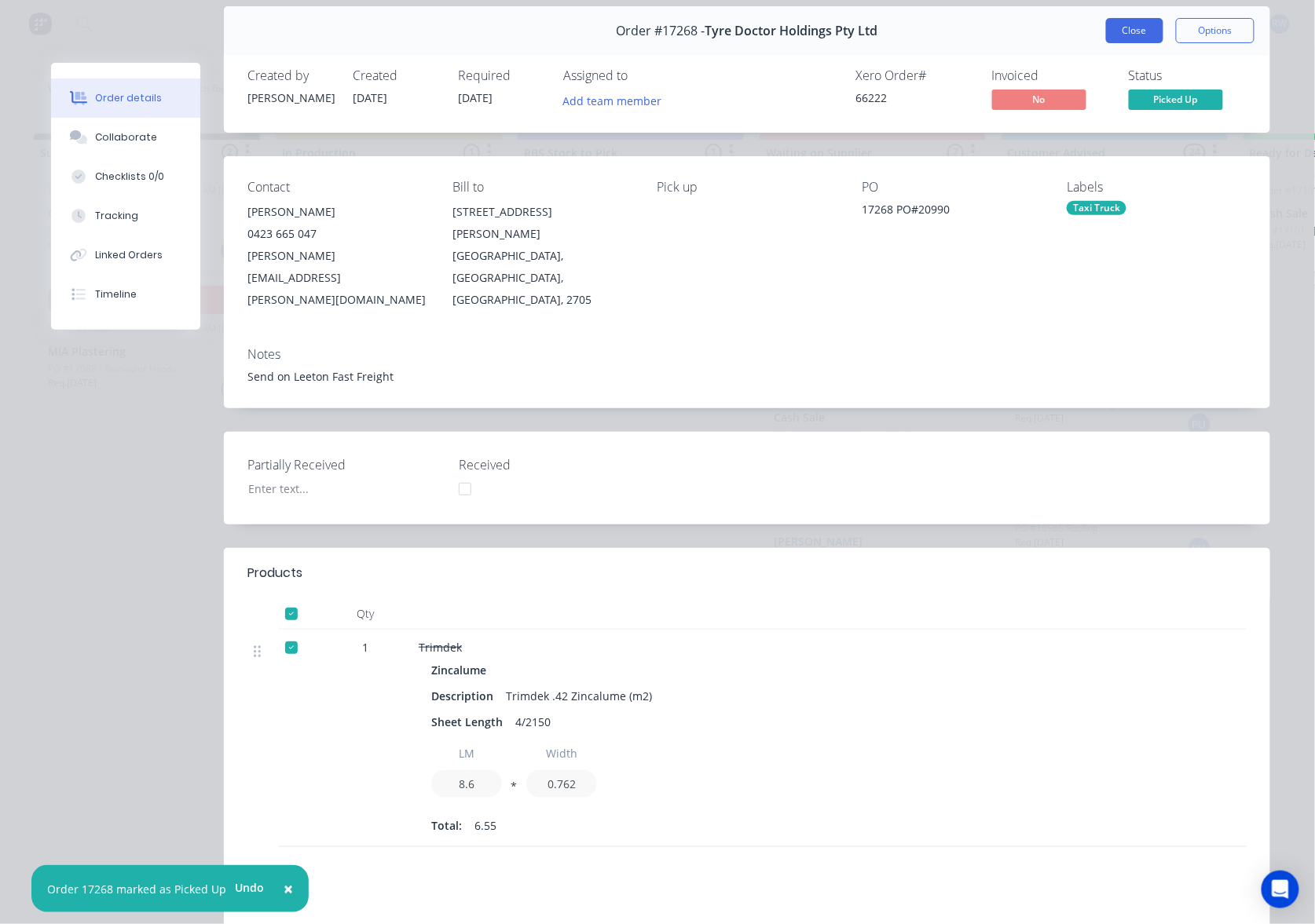
click at [1114, 31] on button "Close" at bounding box center [1135, 30] width 58 height 26
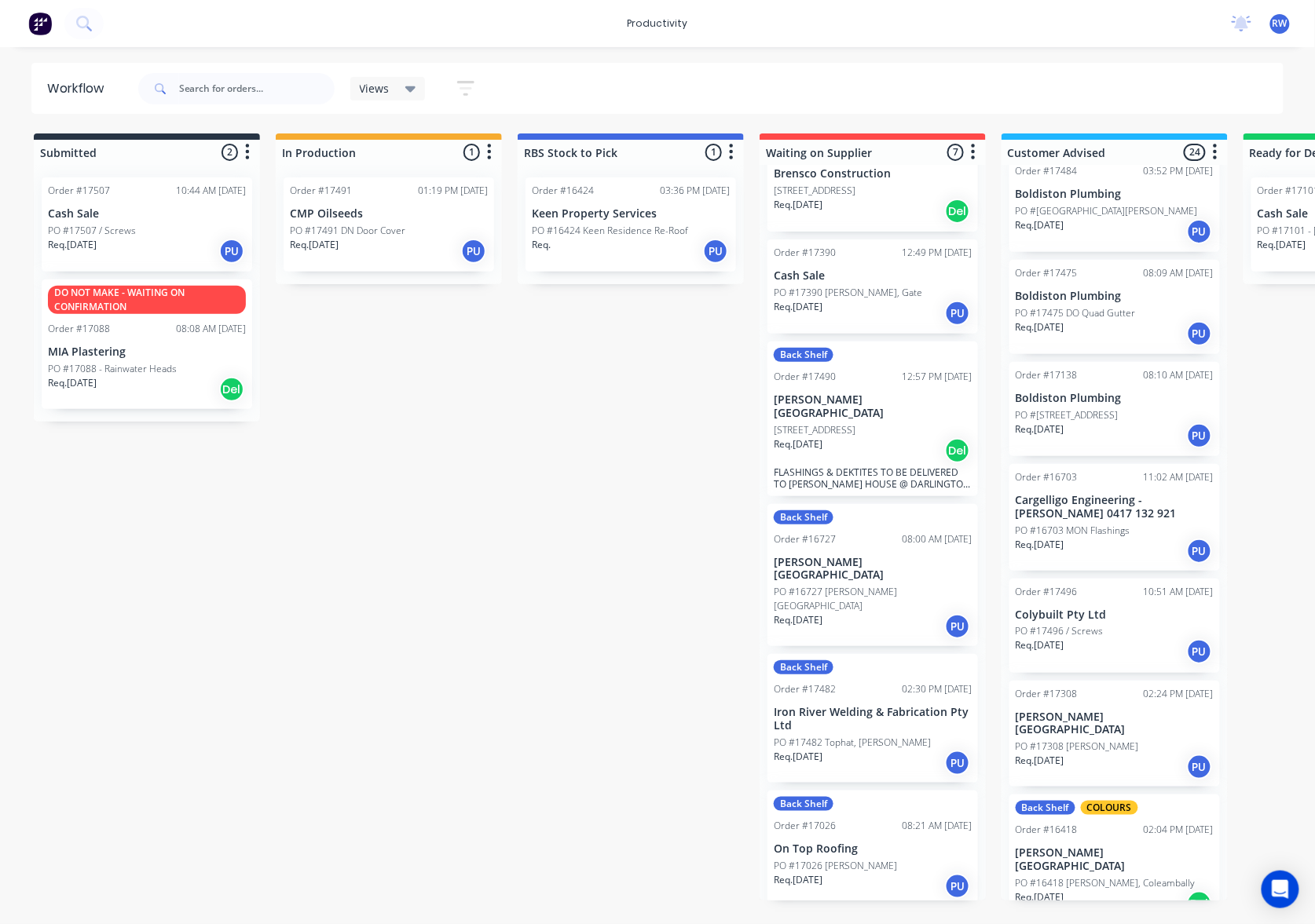
scroll to position [0, 0]
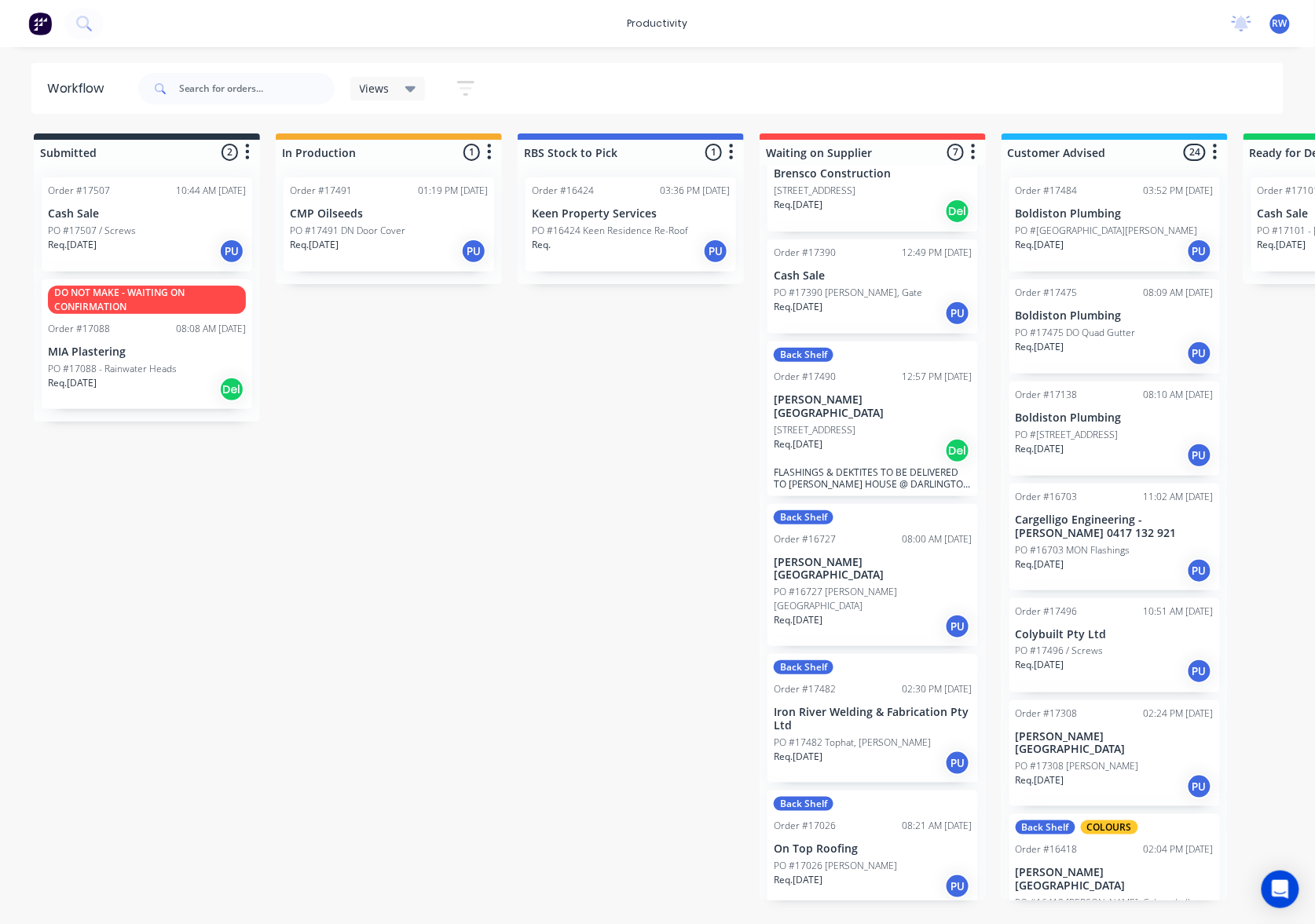
click at [1104, 352] on div "Req. [DATE] PU" at bounding box center [1114, 353] width 198 height 26
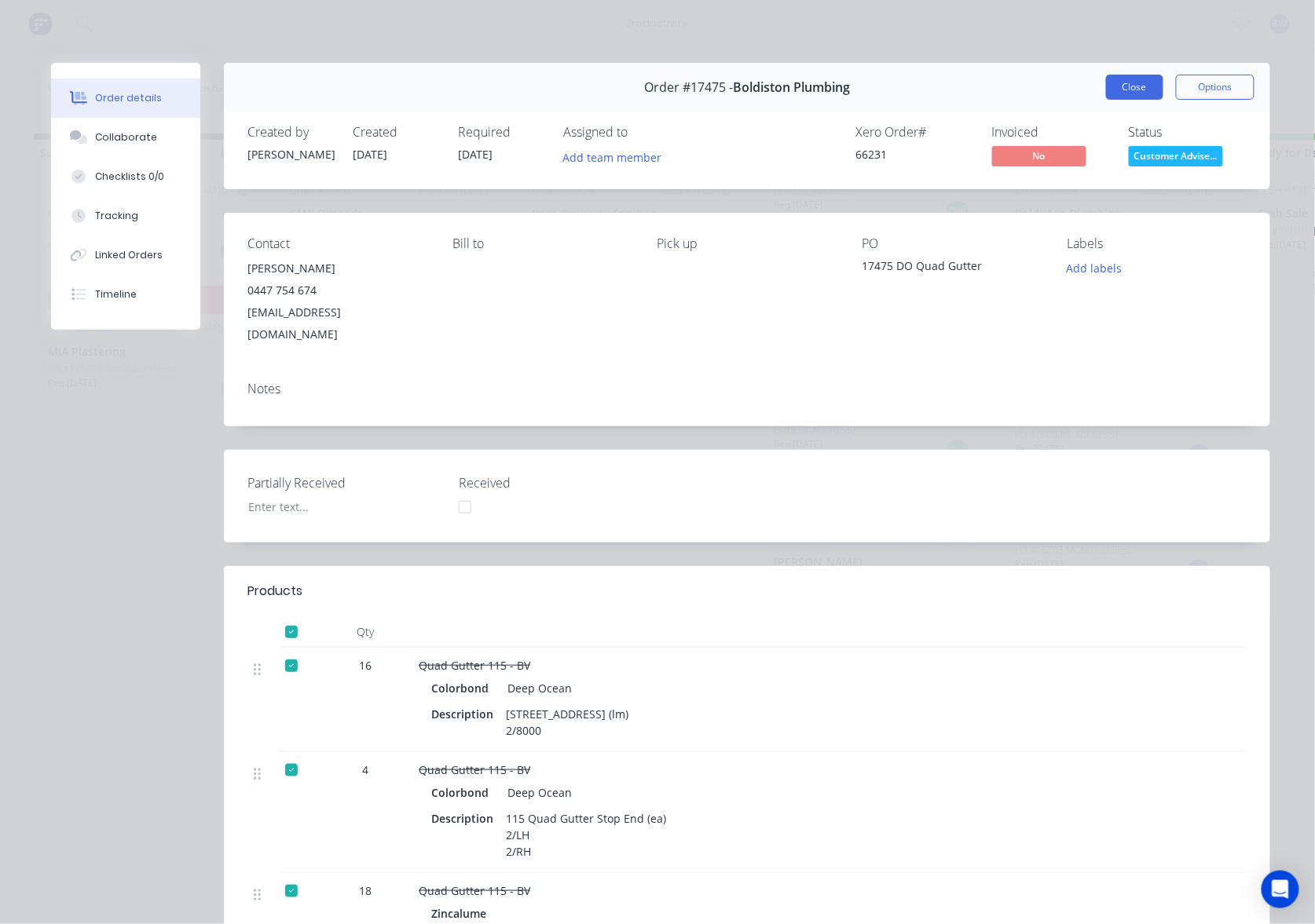
click at [1137, 90] on button "Close" at bounding box center [1135, 87] width 58 height 26
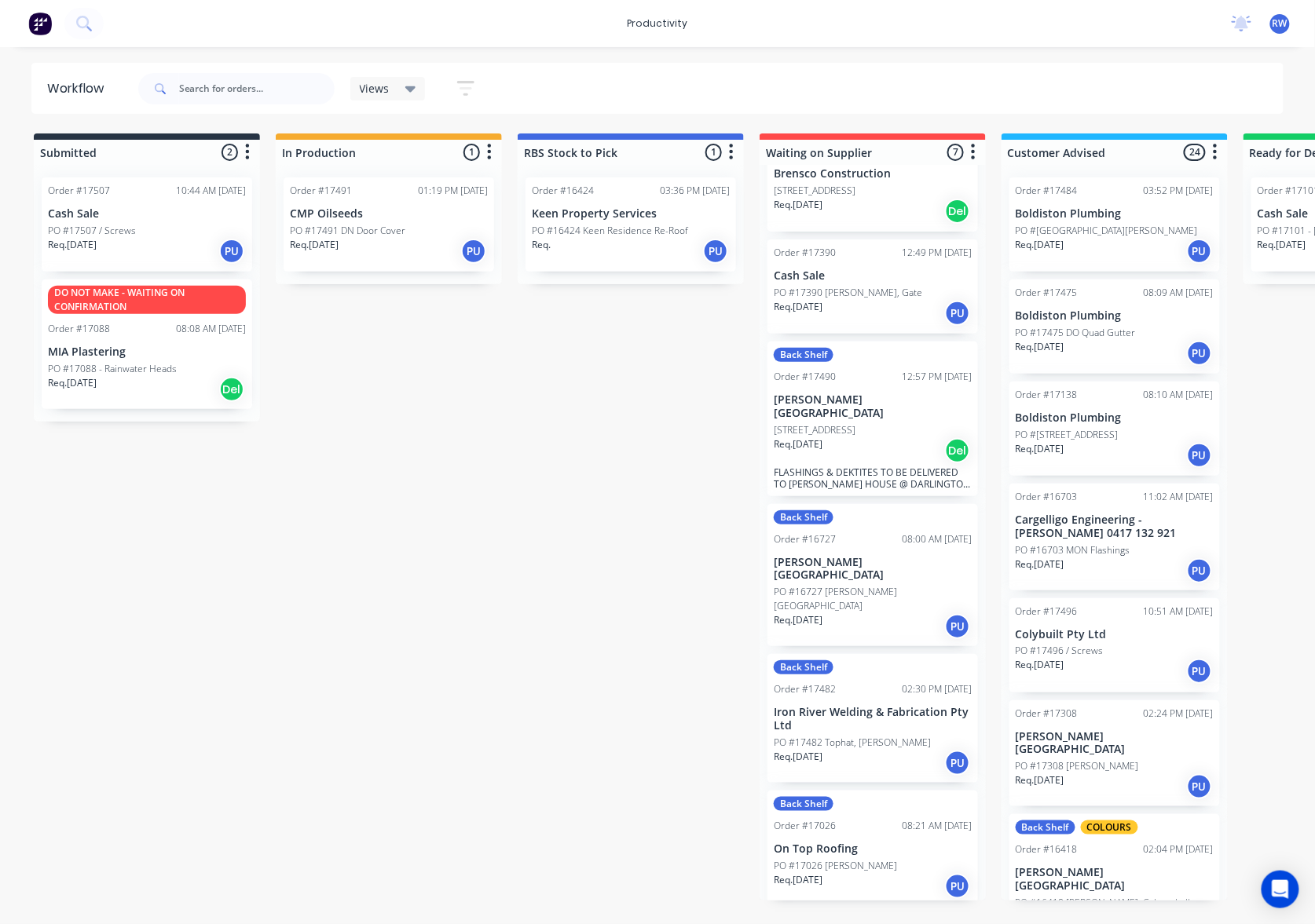
click at [1076, 433] on p "PO #[STREET_ADDRESS]" at bounding box center [1066, 434] width 103 height 14
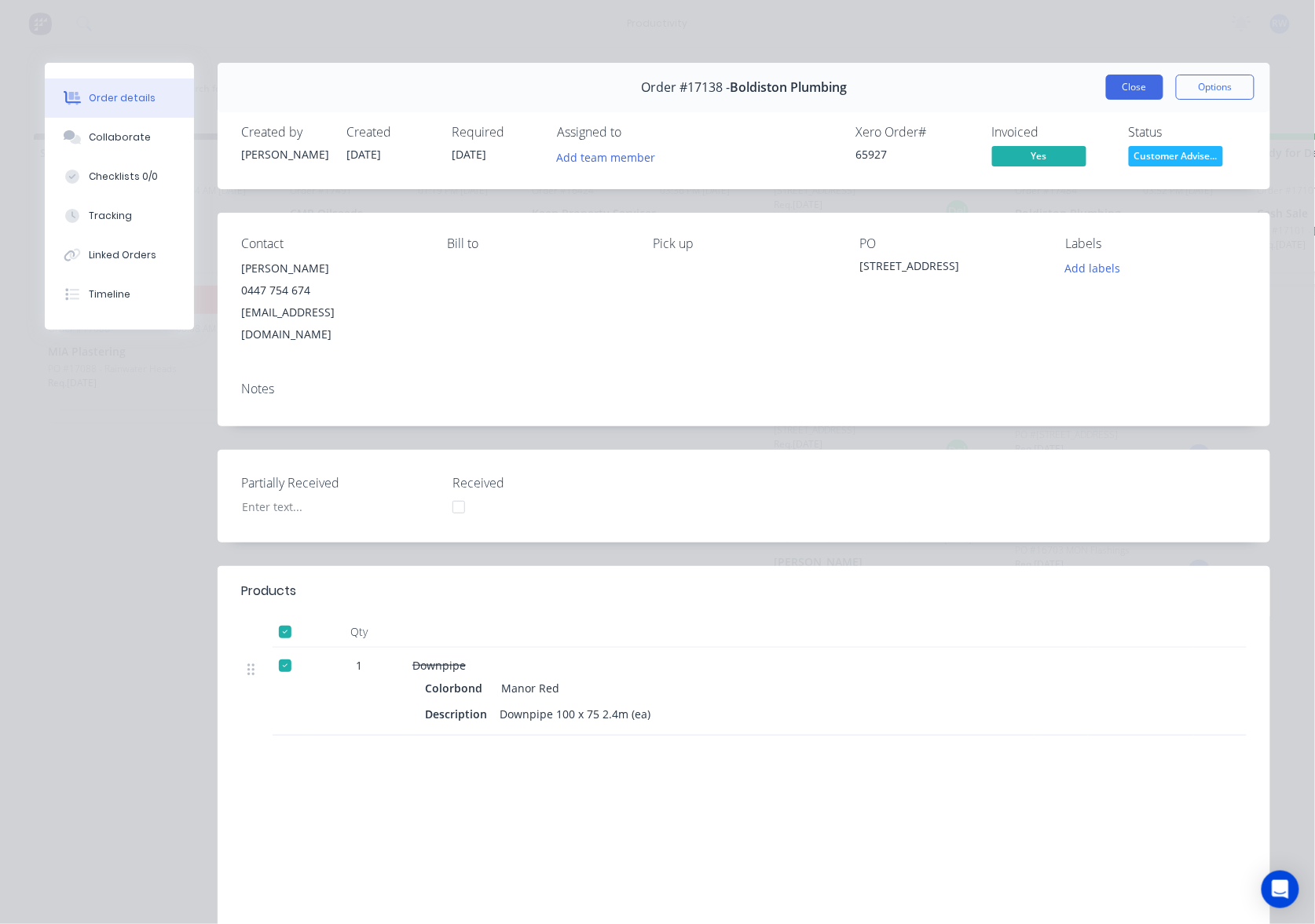
click at [1121, 94] on button "Close" at bounding box center [1135, 87] width 58 height 26
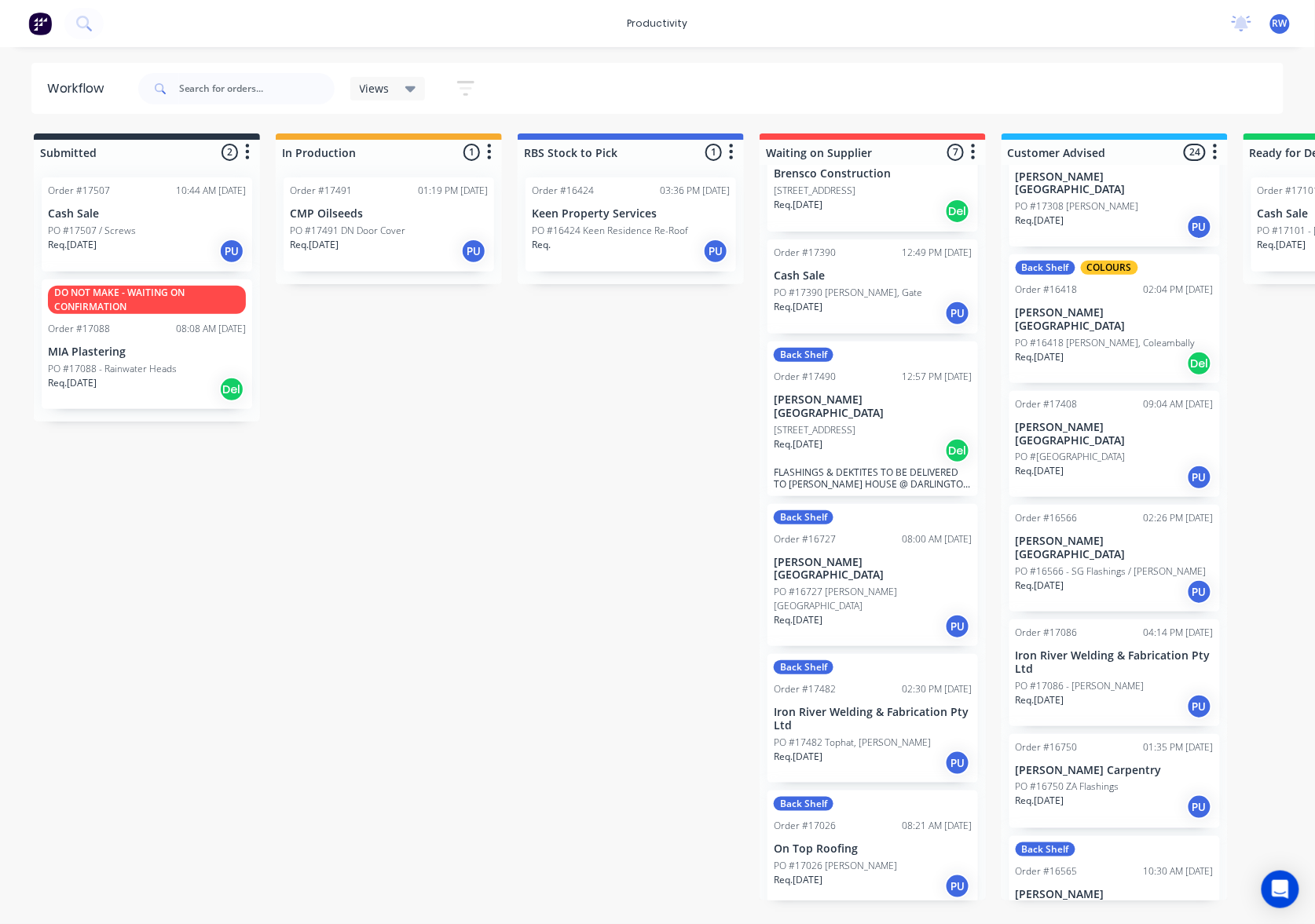
scroll to position [628, 0]
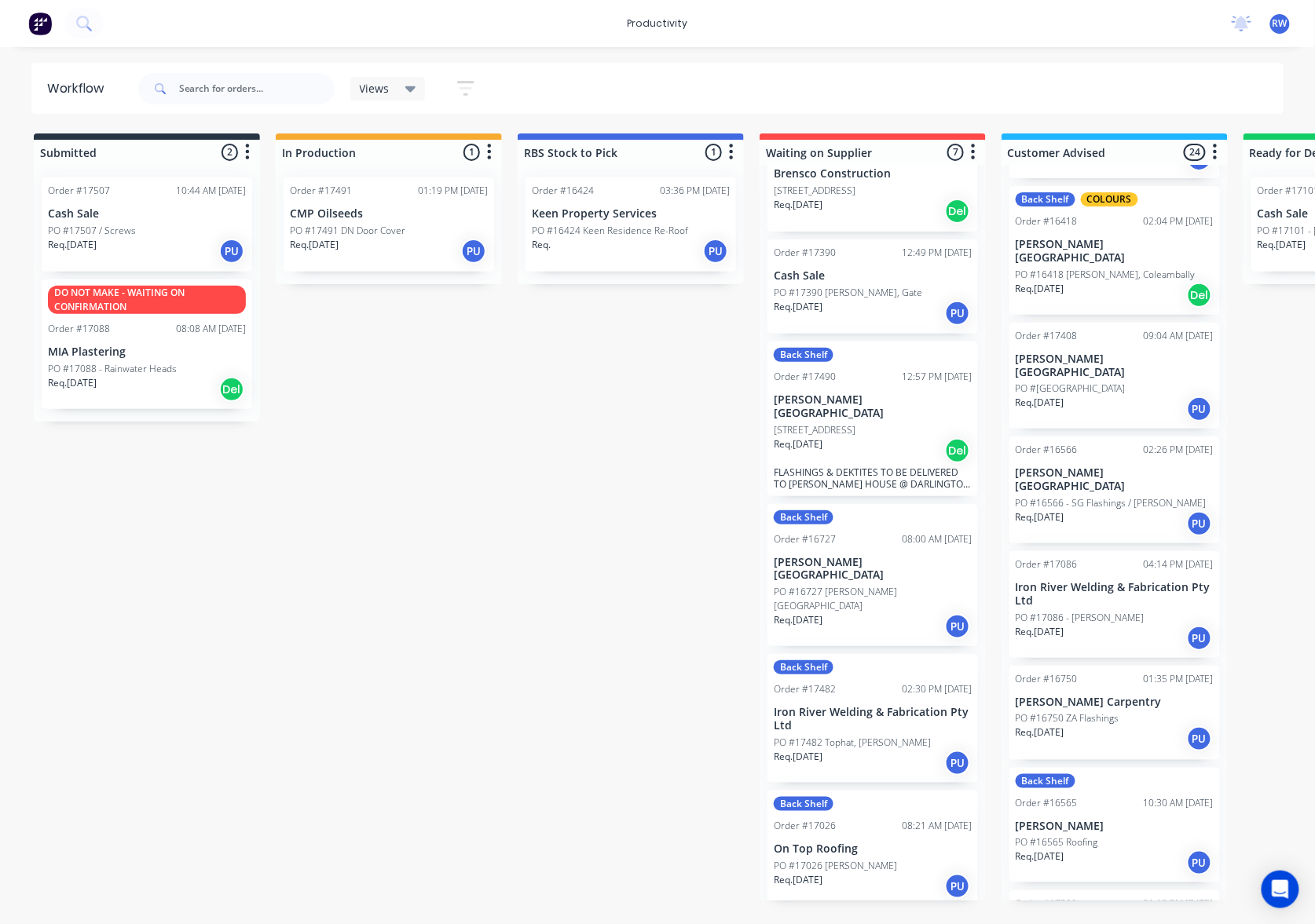
click at [1065, 625] on p "Req. [DATE]" at bounding box center [1039, 632] width 49 height 14
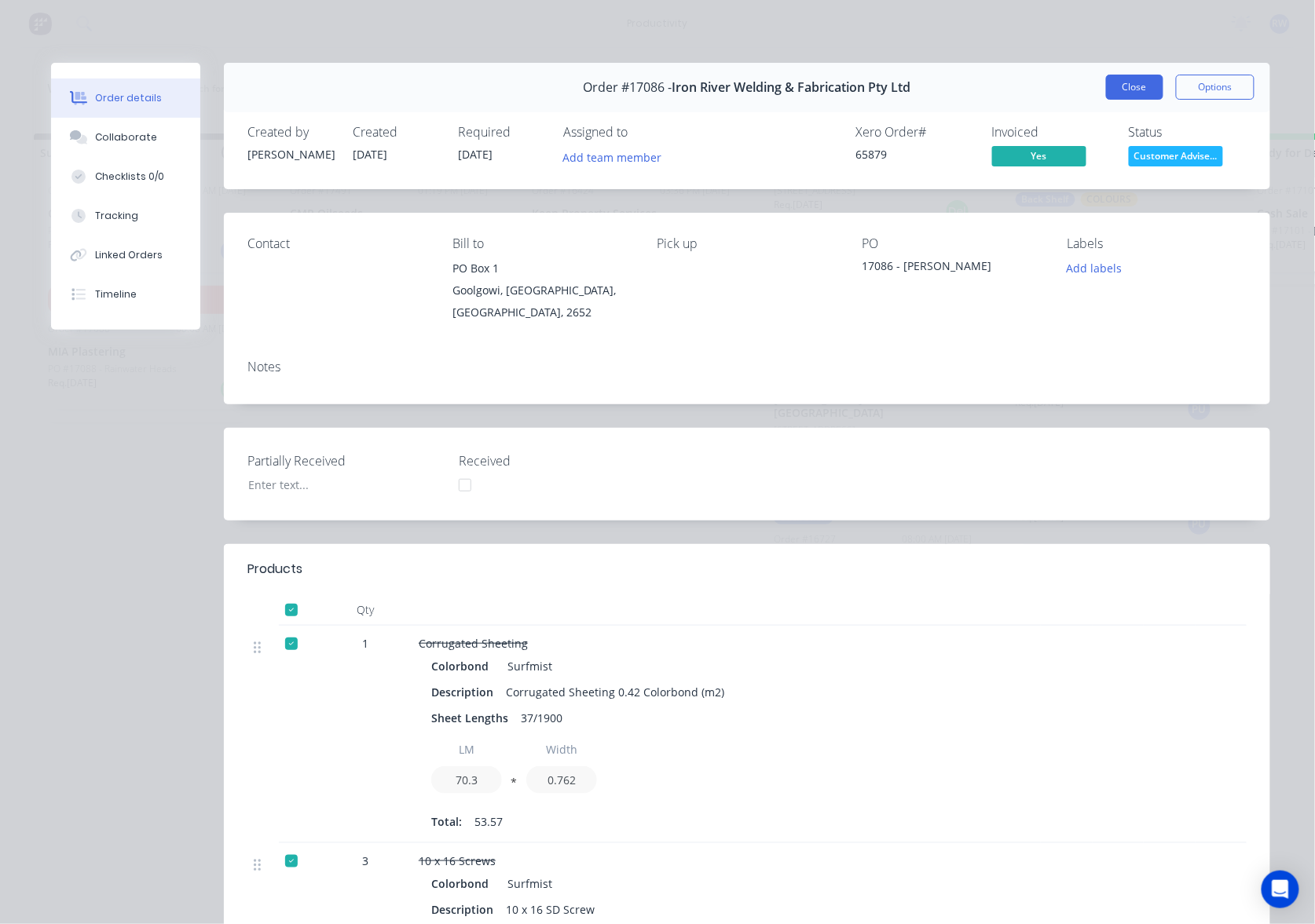
click at [1130, 96] on button "Close" at bounding box center [1135, 87] width 58 height 26
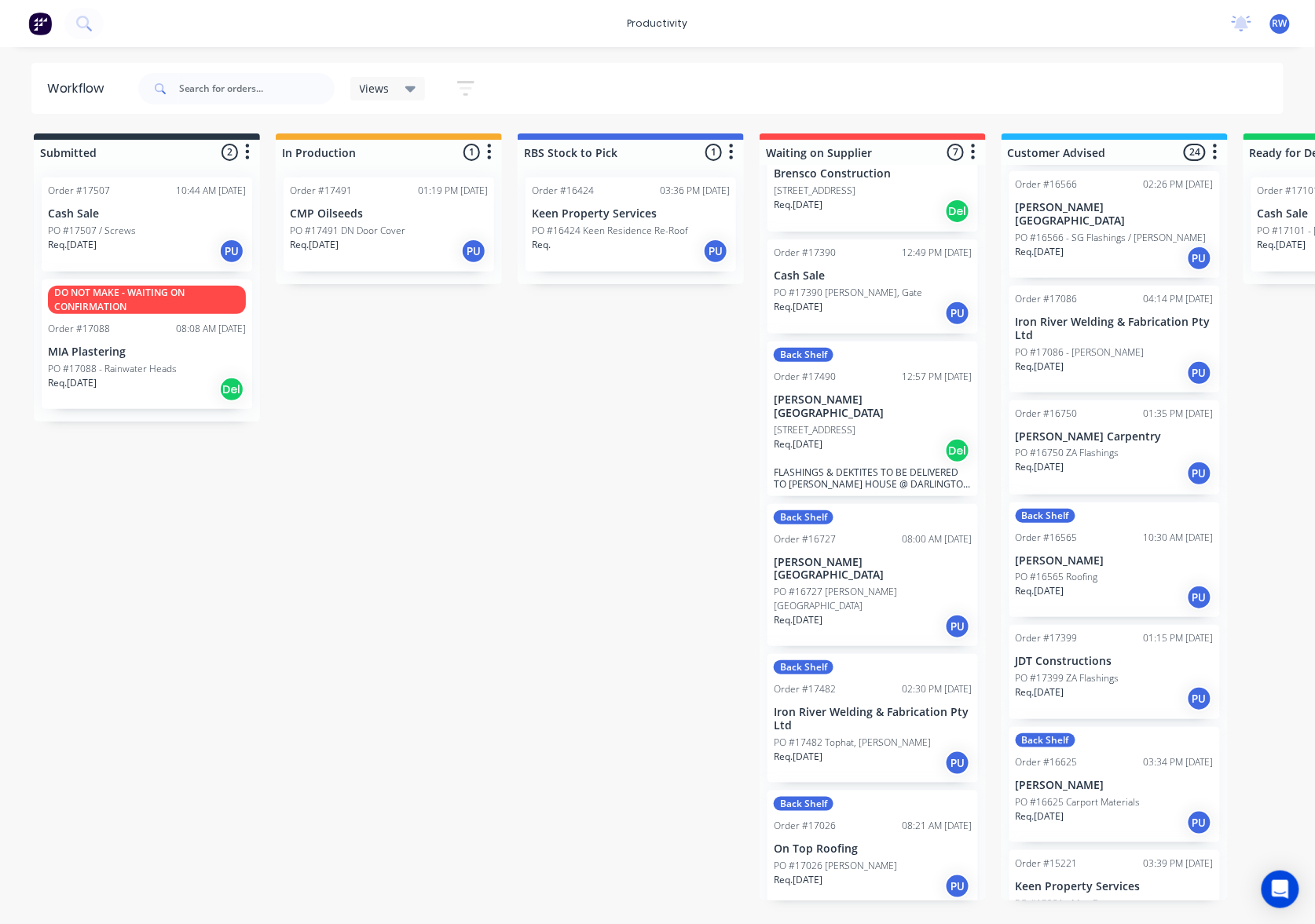
scroll to position [942, 0]
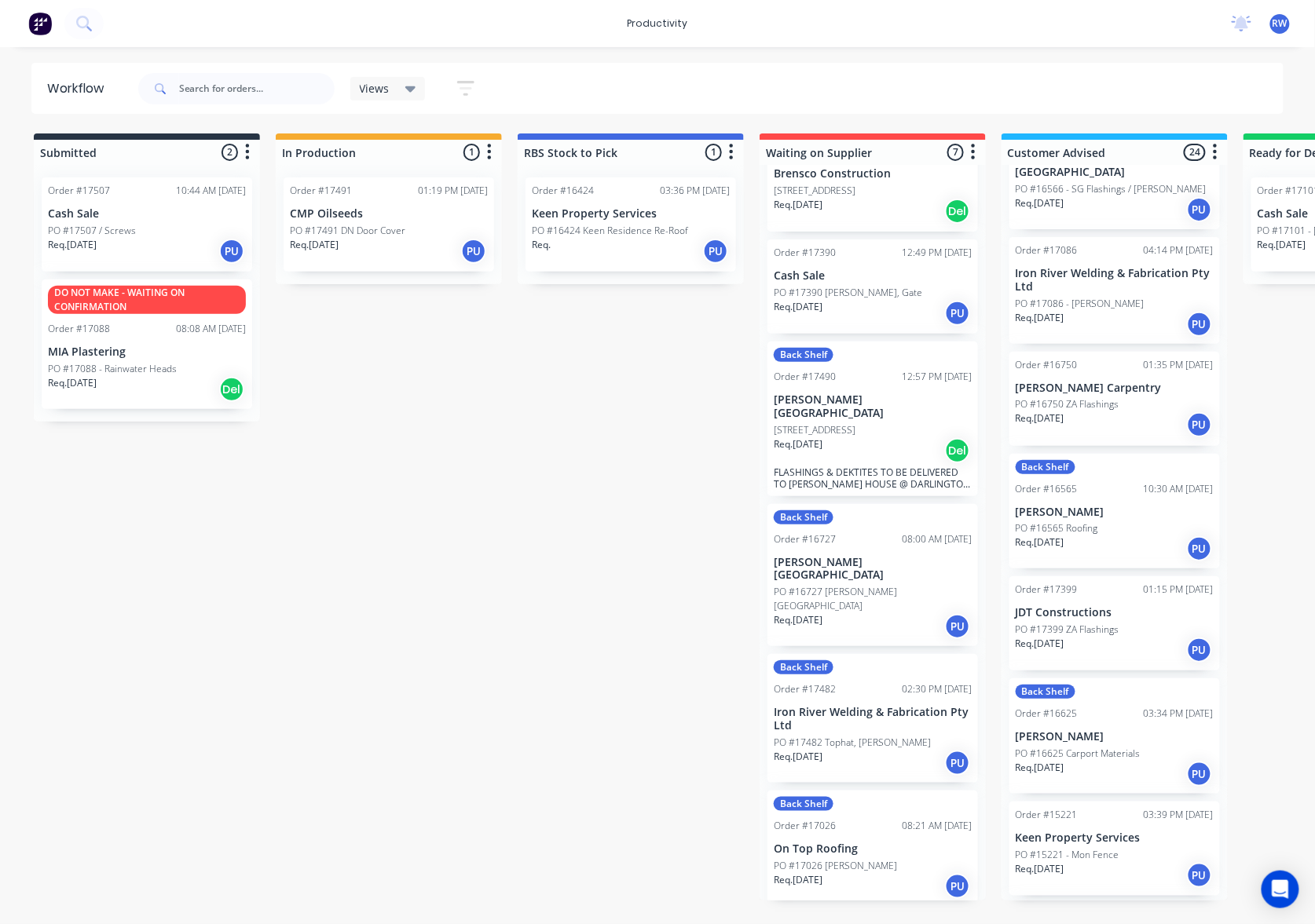
click at [1113, 637] on div "Req. [DATE] PU" at bounding box center [1114, 650] width 198 height 26
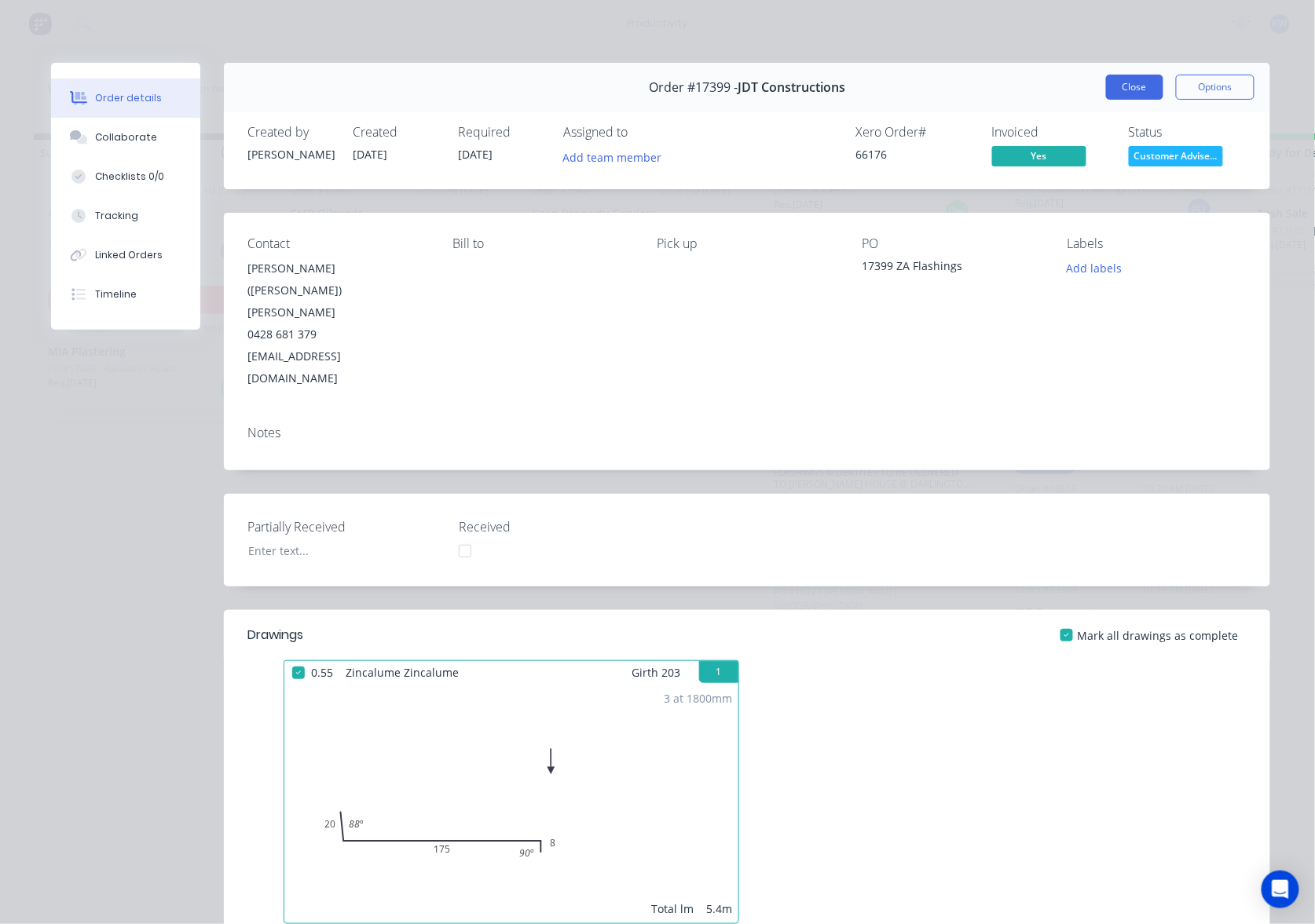
click at [1140, 82] on button "Close" at bounding box center [1135, 87] width 58 height 26
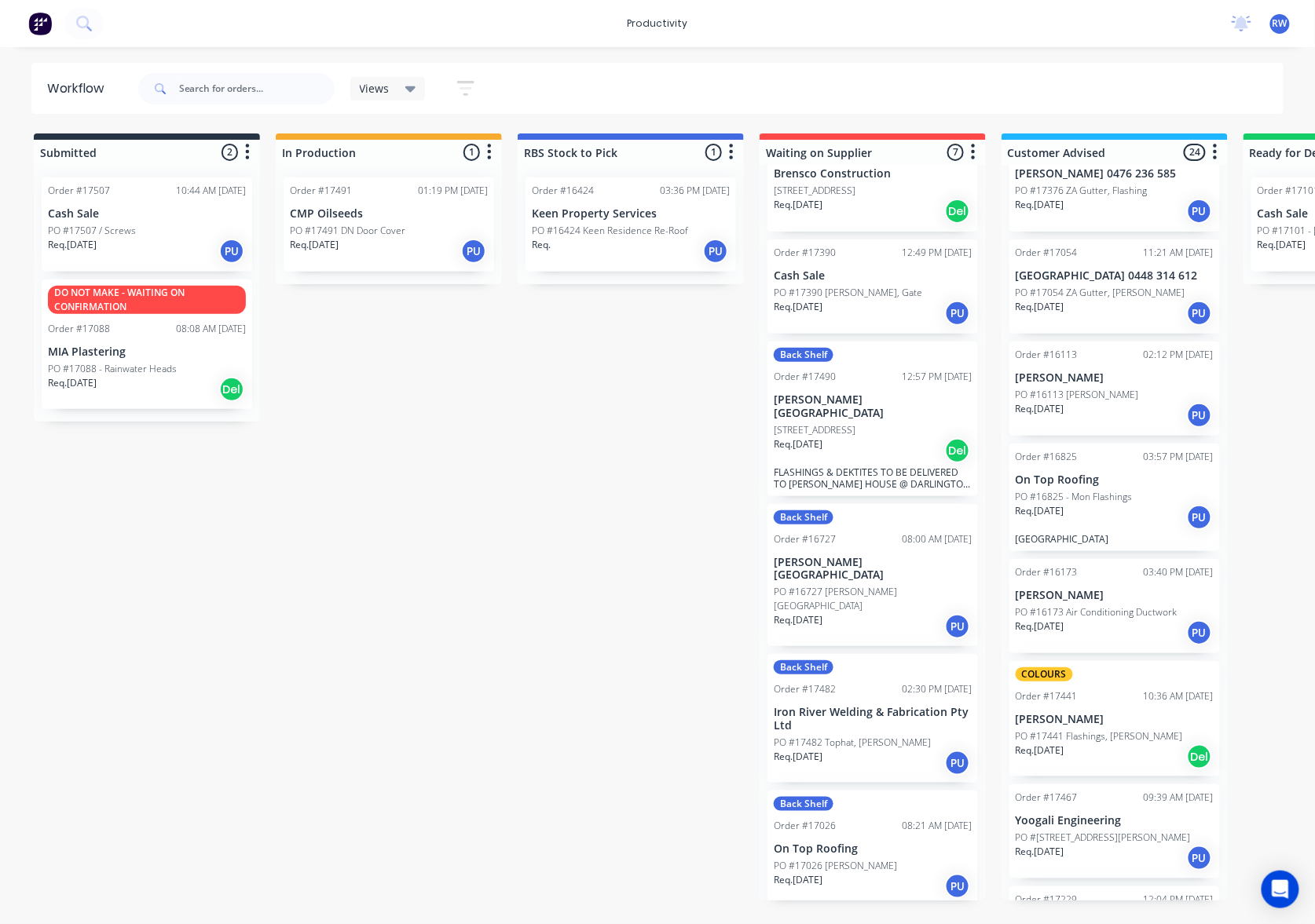
scroll to position [1835, 0]
